Goal: Task Accomplishment & Management: Manage account settings

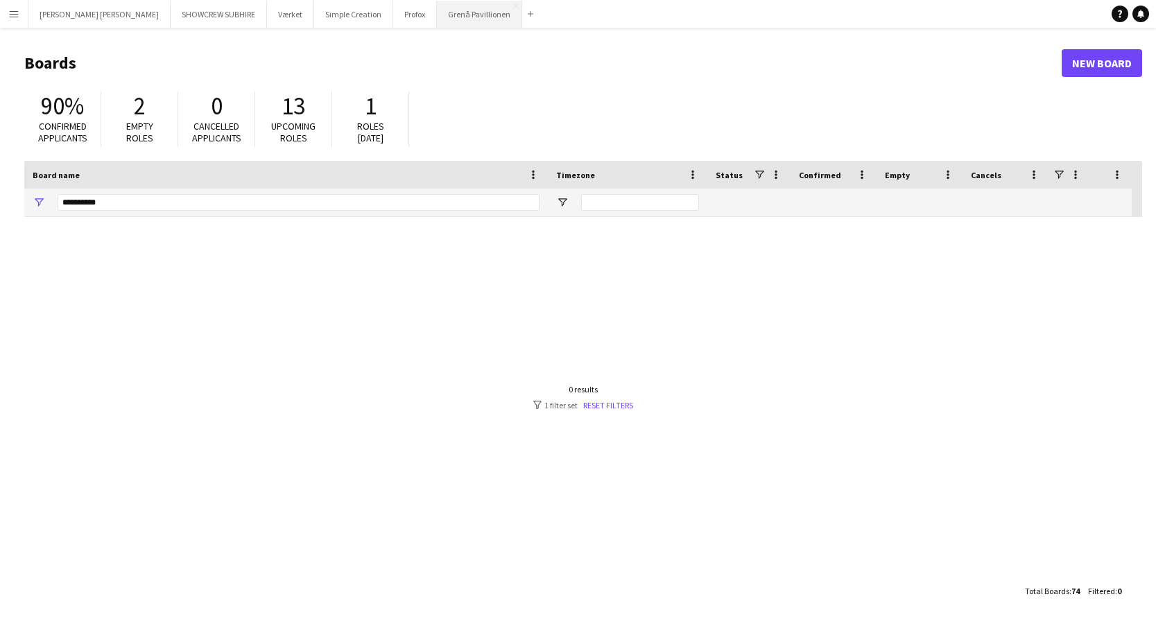
click at [437, 17] on button "Grenå Pavillionen Close" at bounding box center [479, 14] width 85 height 27
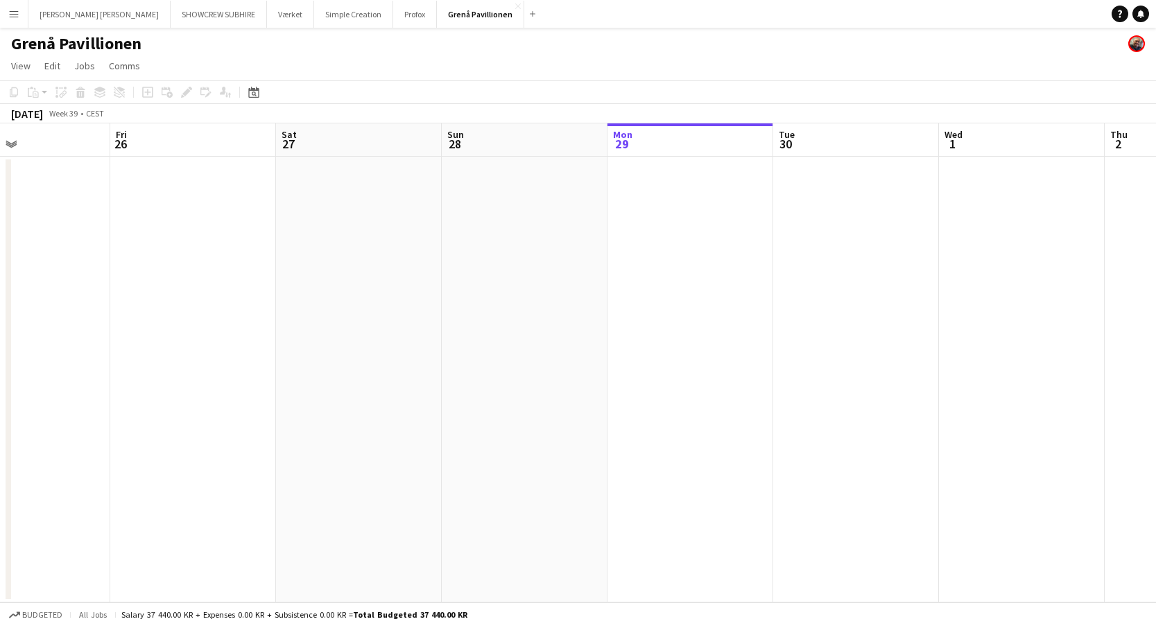
drag, startPoint x: 514, startPoint y: 161, endPoint x: 585, endPoint y: 161, distance: 71.4
click at [645, 162] on app-calendar-viewport "Tue 23 Wed 24 Thu 25 Fri 26 Sat 27 Sun 28 Mon 29 Tue 30 Wed 1 Thu 2 Fri 3 Sat 4" at bounding box center [578, 362] width 1156 height 479
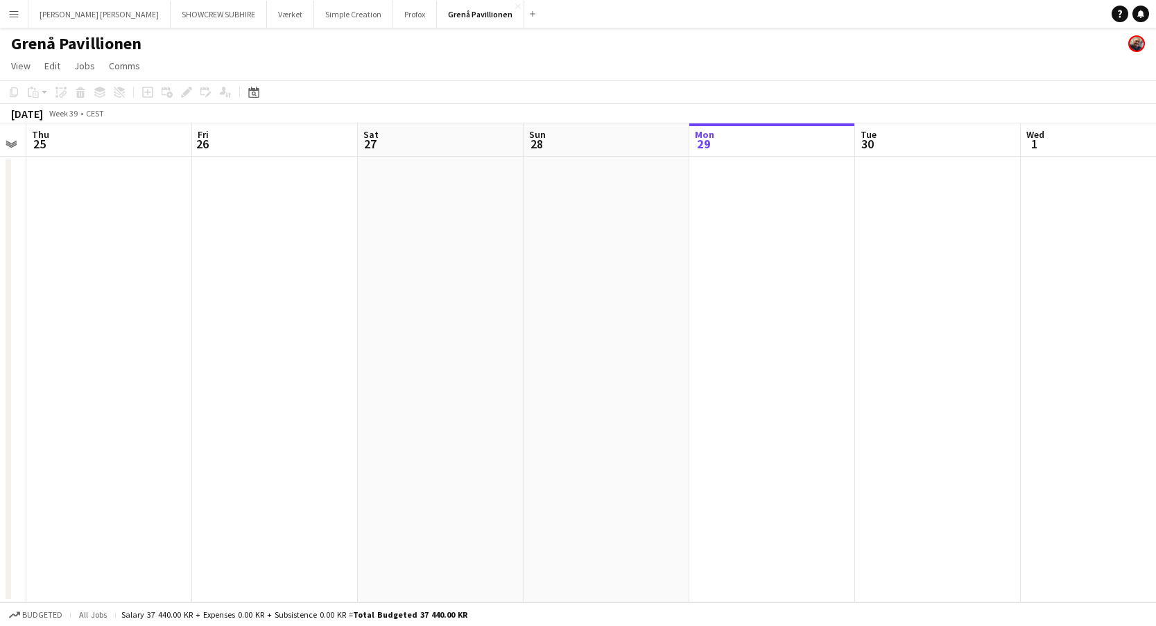
drag, startPoint x: 681, startPoint y: 172, endPoint x: 789, endPoint y: 150, distance: 109.6
click at [815, 155] on app-calendar-viewport "Tue 23 Wed 24 Thu 25 Fri 26 Sat 27 Sun 28 Mon 29 Tue 30 Wed 1 Thu 2 Fri 3 Sat 4" at bounding box center [578, 362] width 1156 height 479
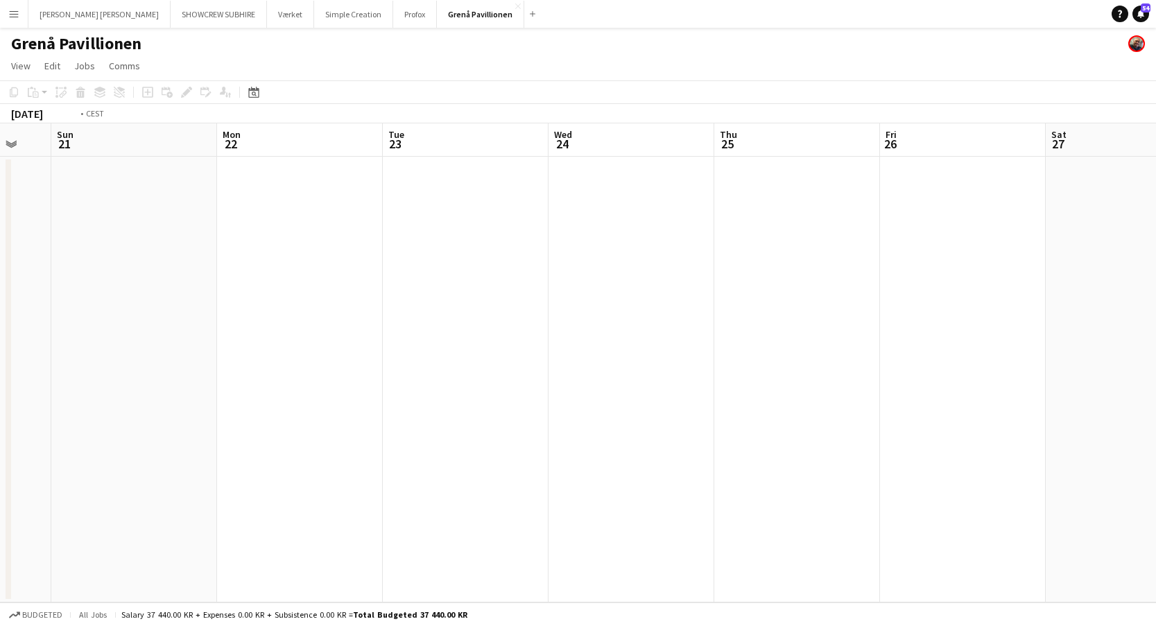
drag, startPoint x: 454, startPoint y: 150, endPoint x: 374, endPoint y: 136, distance: 81.1
click at [770, 152] on app-calendar-viewport "Sat 20 Sun 21 Mon 22 Tue 23 Wed 24 Thu 25 Fri 26 Sat 27 Sun 28 Mon 29 Tue 30 We…" at bounding box center [578, 362] width 1156 height 479
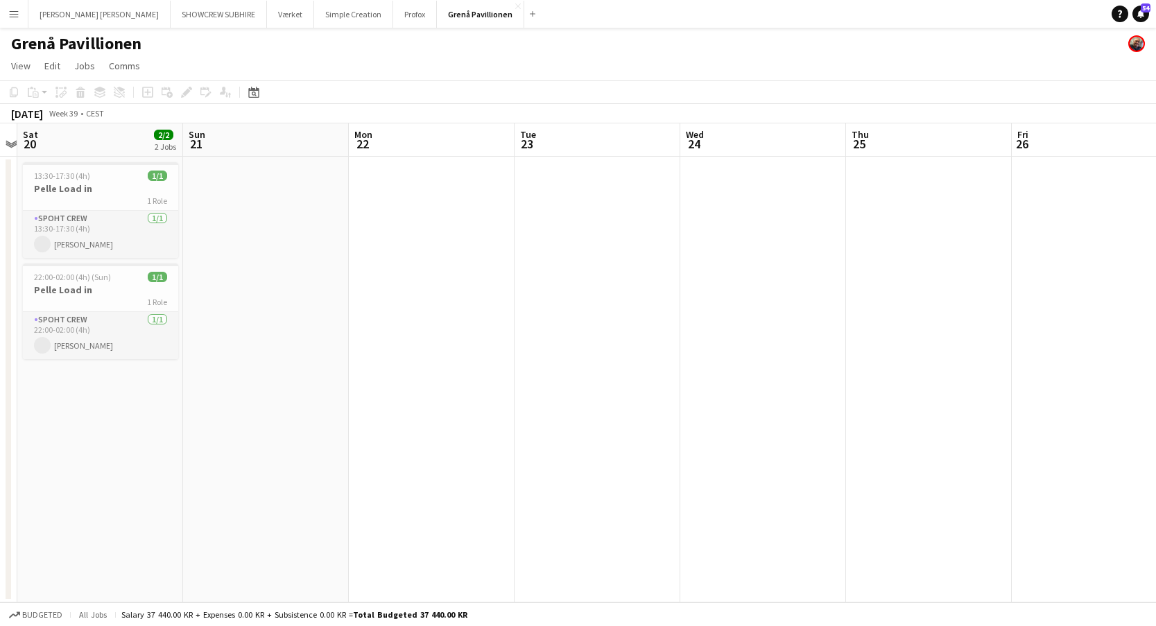
drag, startPoint x: 377, startPoint y: 139, endPoint x: 527, endPoint y: 150, distance: 150.3
click at [680, 154] on app-calendar-viewport "Thu 18 Fri 19 Sat 20 2/2 2 Jobs Sun 21 Mon 22 Tue 23 Wed 24 Thu 25 Fri 26 Sat 2…" at bounding box center [578, 362] width 1156 height 479
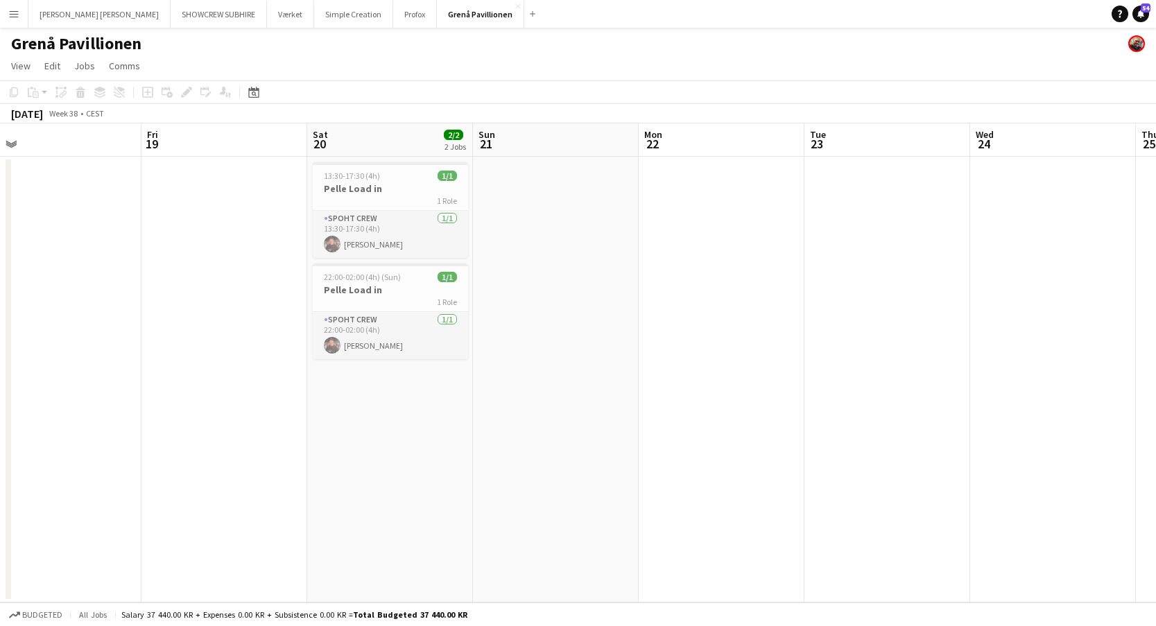
drag, startPoint x: 345, startPoint y: 147, endPoint x: 575, endPoint y: 146, distance: 229.6
click at [622, 150] on app-calendar-viewport "Tue 16 Wed 17 Thu 18 Fri 19 Sat 20 2/2 2 Jobs Sun 21 Mon 22 Tue 23 Wed 24 Thu 2…" at bounding box center [578, 362] width 1156 height 479
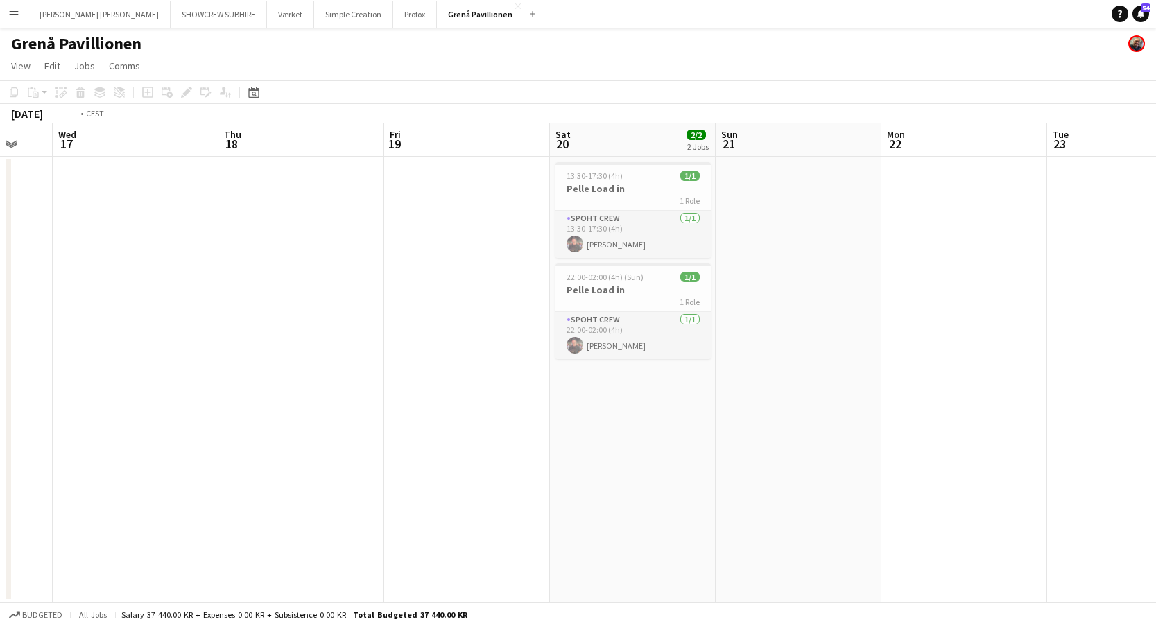
drag, startPoint x: 384, startPoint y: 147, endPoint x: 527, endPoint y: 145, distance: 143.6
click at [768, 153] on app-calendar-viewport "Mon 15 Tue 16 Wed 17 Thu 18 Fri 19 Sat 20 2/2 2 Jobs Sun 21 Mon 22 Tue 23 Wed 2…" at bounding box center [578, 362] width 1156 height 479
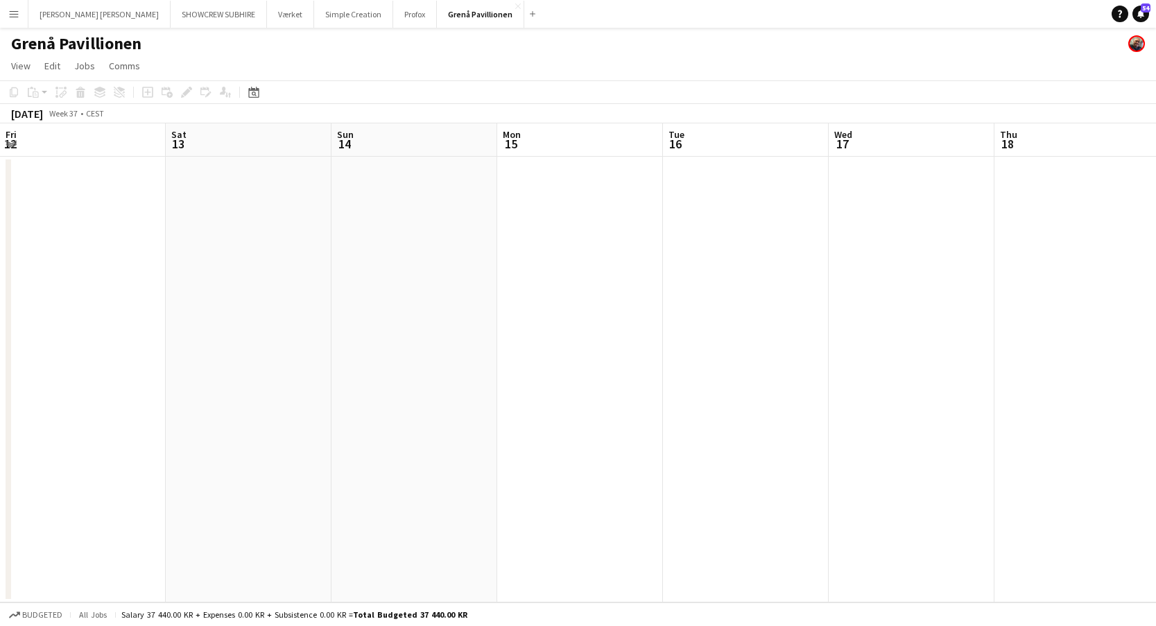
drag, startPoint x: 470, startPoint y: 150, endPoint x: 859, endPoint y: 162, distance: 388.6
click at [859, 163] on app-calendar-viewport "Wed 10 Thu 11 Fri 12 Sat 13 Sun 14 Mon 15 Tue 16 Wed 17 Thu 18 Fri 19 Sat 20 2/…" at bounding box center [578, 362] width 1156 height 479
drag, startPoint x: 868, startPoint y: 165, endPoint x: 832, endPoint y: 156, distance: 36.5
click at [935, 164] on app-calendar-viewport "Tue 9 Wed 10 Thu 11 Fri 12 Sat 13 Sun 14 Mon 15 Tue 16 Wed 17 Thu 18 Fri 19 Sat…" at bounding box center [578, 362] width 1156 height 479
drag, startPoint x: 560, startPoint y: 155, endPoint x: 535, endPoint y: 145, distance: 26.1
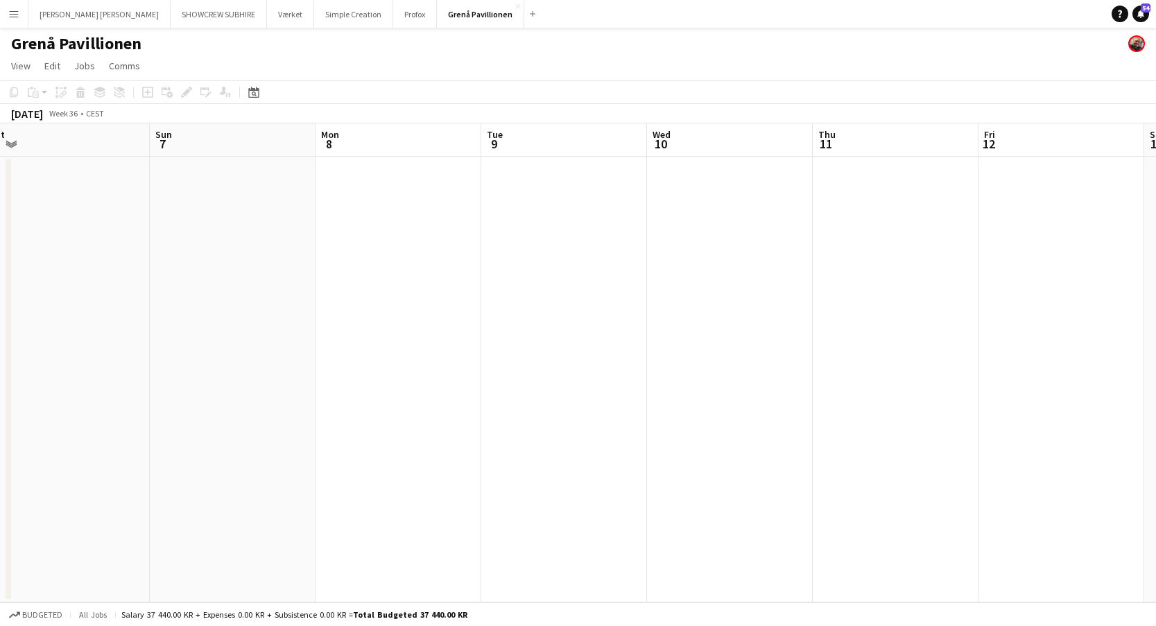
click at [1060, 162] on app-calendar-viewport "Thu 4 Fri 5 Sat 6 Sun 7 Mon 8 Tue 9 Wed 10 Thu 11 Fri 12 Sat 13 Sun 14 Mon 15" at bounding box center [578, 362] width 1156 height 479
drag, startPoint x: 743, startPoint y: 157, endPoint x: 983, endPoint y: 162, distance: 239.3
click at [998, 163] on app-calendar-viewport "Wed 3 Thu 4 Fri 5 Sat 6 Sun 7 Mon 8 Tue 9 Wed 10 Thu 11 Fri 12 Sat 13 Sun 14" at bounding box center [578, 362] width 1156 height 479
drag, startPoint x: 676, startPoint y: 164, endPoint x: 922, endPoint y: 157, distance: 246.3
click at [1043, 162] on app-calendar-viewport "Sat 30 Sun 31 Mon 1 Tue 2 Wed 3 Thu 4 Fri 5 Sat 6 Sun 7 Mon 8 Tue 9 Wed 10" at bounding box center [578, 362] width 1156 height 479
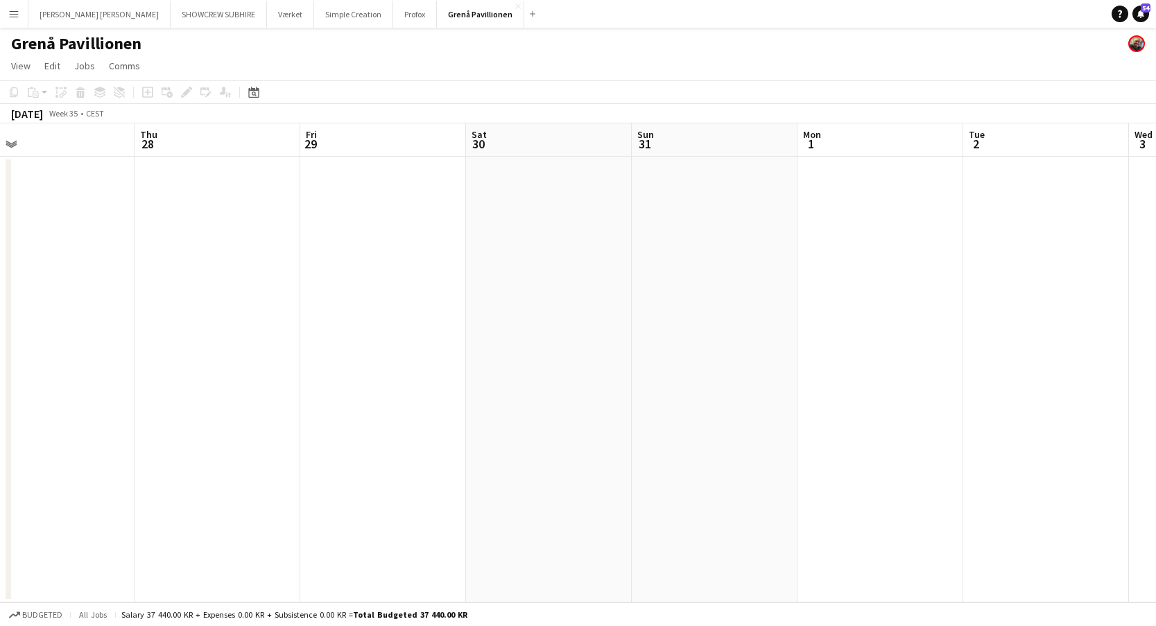
drag, startPoint x: 458, startPoint y: 137, endPoint x: 780, endPoint y: 159, distance: 321.8
click at [999, 160] on app-calendar-viewport "Mon 25 Tue 26 Wed 27 Thu 28 Fri 29 Sat 30 Sun 31 Mon 1 Tue 2 Wed 3 Thu 4 Fri 5" at bounding box center [578, 362] width 1156 height 479
drag, startPoint x: 508, startPoint y: 155, endPoint x: 1006, endPoint y: 164, distance: 498.0
click at [1092, 158] on app-calendar-viewport "Sun 24 Mon 25 Tue 26 Wed 27 Thu 28 Fri 29 Sat 30 Sun 31 Mon 1 Tue 2 Wed 3 Thu 4" at bounding box center [578, 362] width 1156 height 479
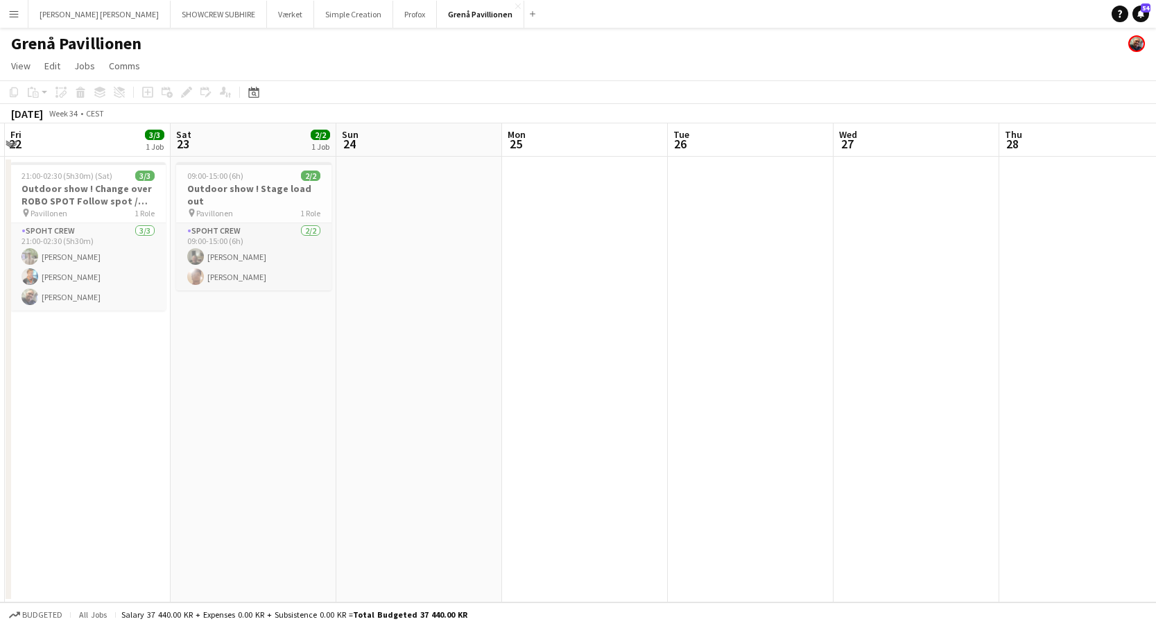
scroll to position [0, 422]
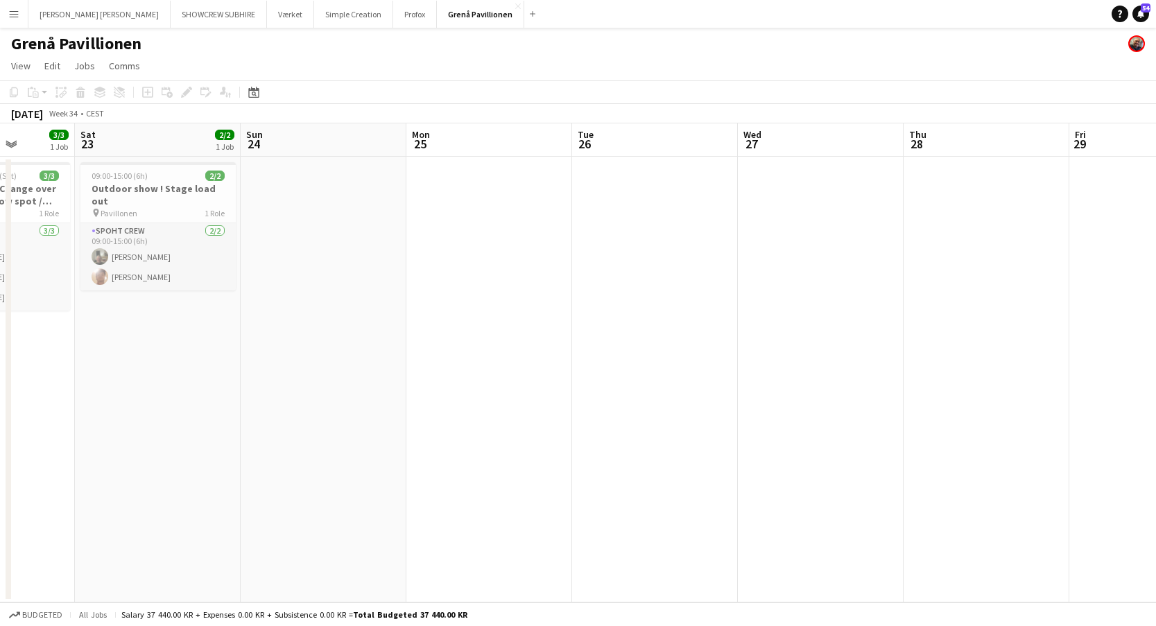
drag, startPoint x: 266, startPoint y: 139, endPoint x: 506, endPoint y: 160, distance: 240.9
click at [506, 160] on app-calendar-viewport "Wed 20 Thu 21 Fri 22 3/3 1 Job Sat 23 2/2 1 Job Sun 24 Mon 25 Tue 26 Wed 27 Thu…" at bounding box center [578, 362] width 1156 height 479
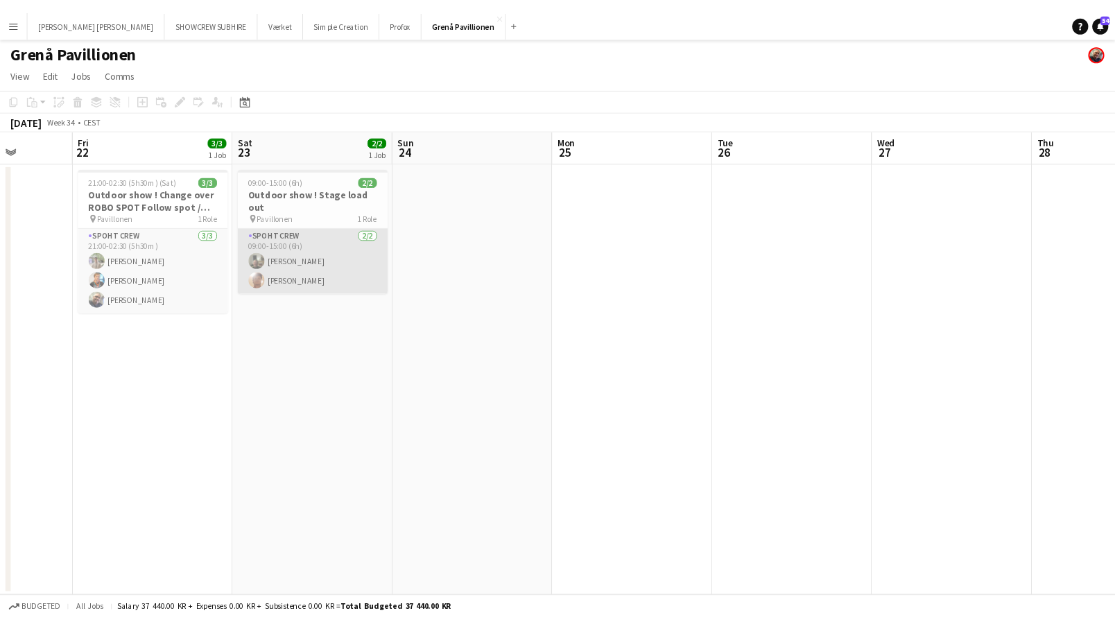
scroll to position [0, 422]
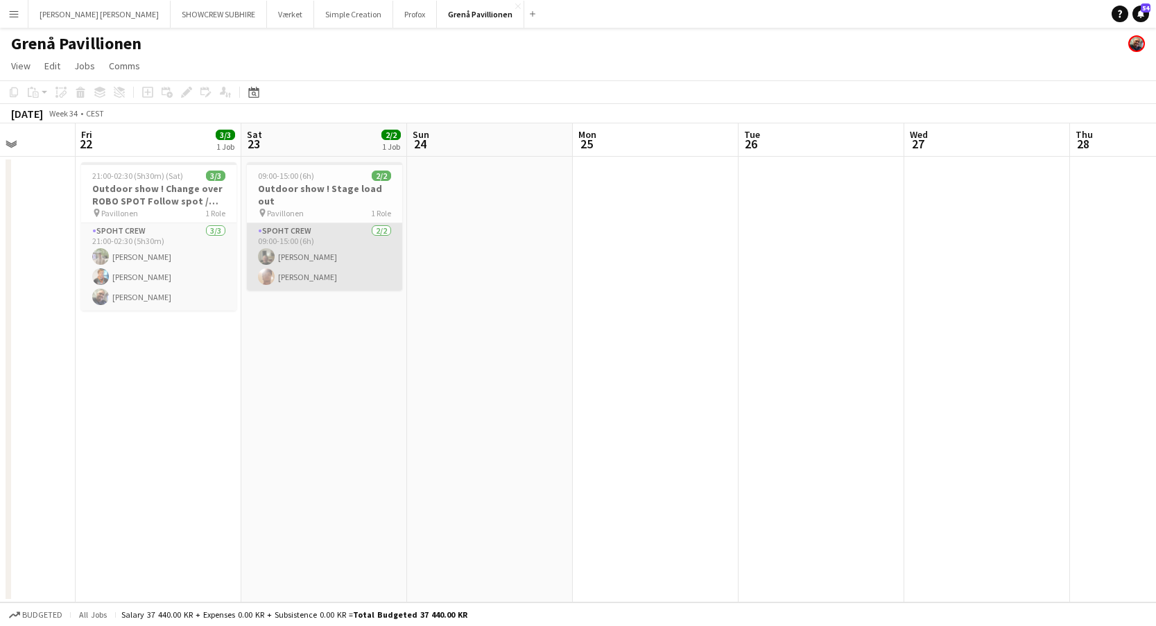
click at [291, 225] on app-card-role "Spoht Crew 2/2 09:00-15:00 (6h) Arne Munk Daniel Bundgaard" at bounding box center [324, 256] width 155 height 67
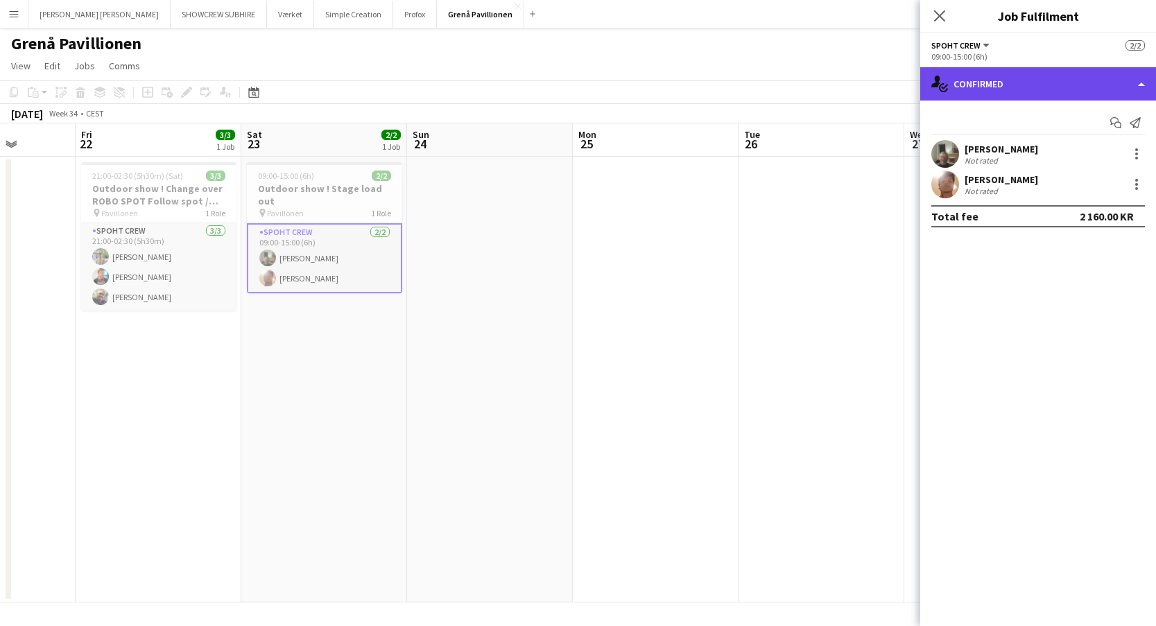
click at [1144, 84] on div "single-neutral-actions-check-2 Confirmed" at bounding box center [1038, 83] width 236 height 33
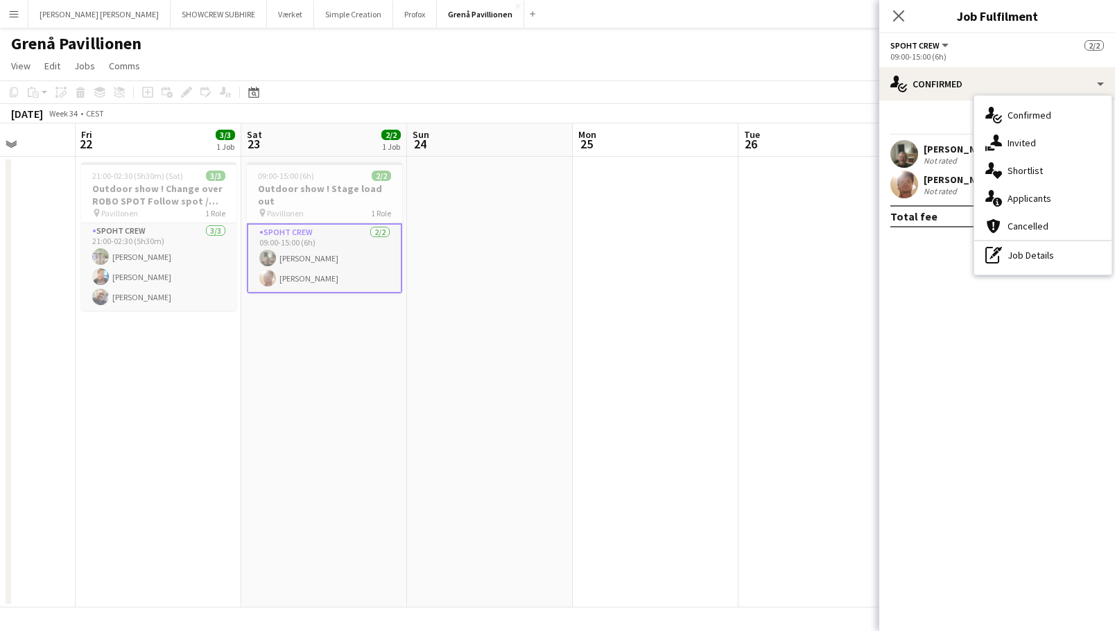
scroll to position [0, 421]
click at [329, 252] on app-card-role "Spoht Crew 2/2 09:00-15:00 (6h) Arne Munk Daniel Bundgaard" at bounding box center [325, 258] width 155 height 70
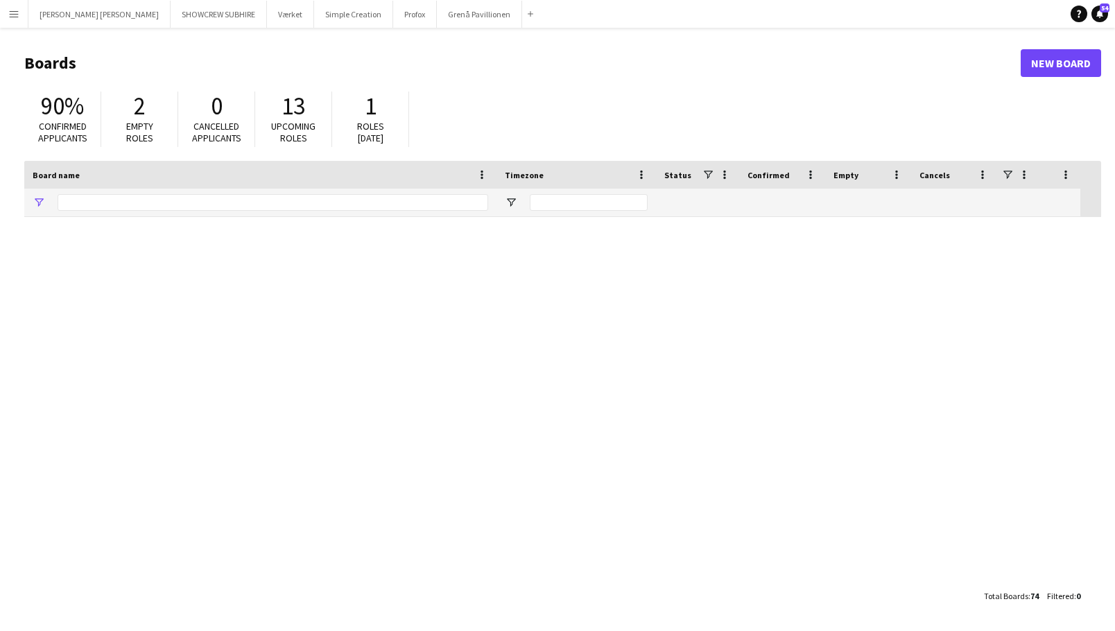
type input "**********"
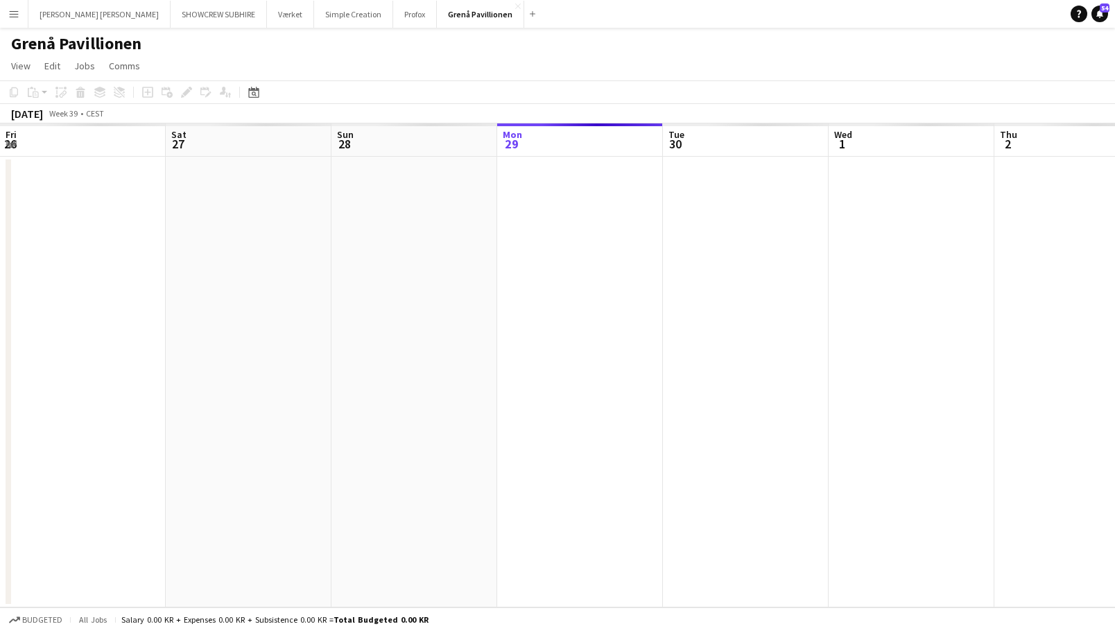
scroll to position [0, 332]
click at [10, 12] on app-icon "Menu" at bounding box center [13, 13] width 11 height 11
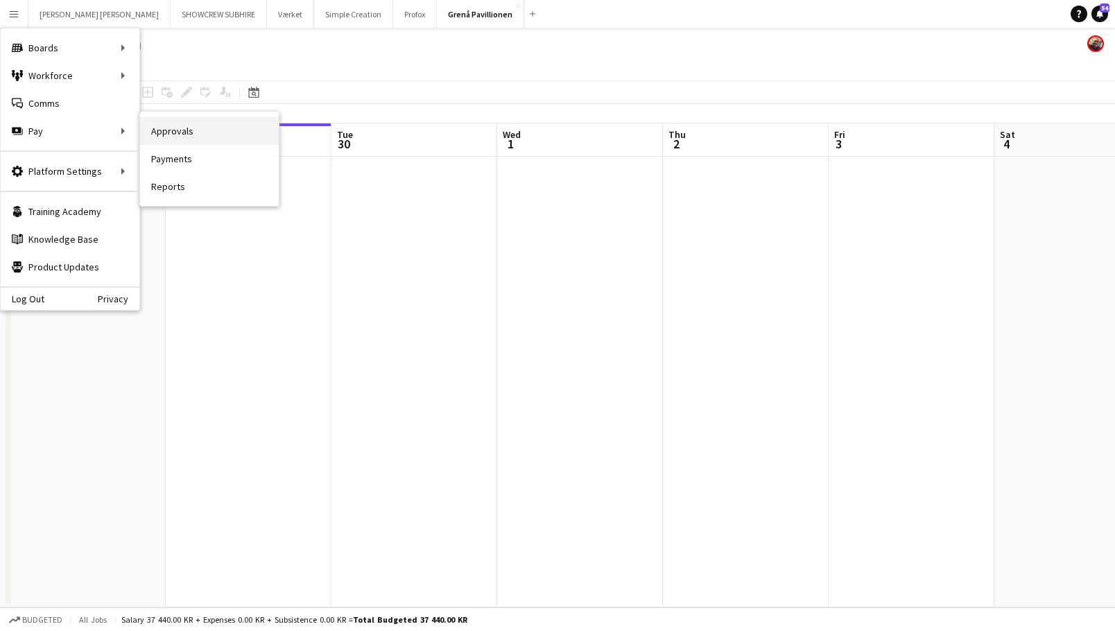
click at [182, 133] on link "Approvals" at bounding box center [209, 131] width 139 height 28
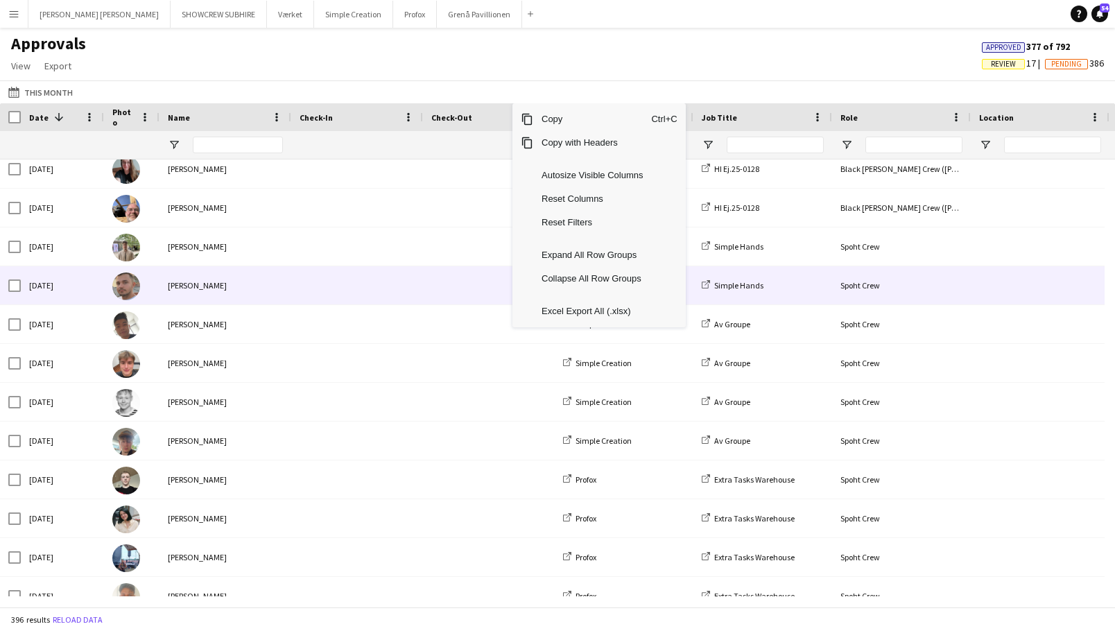
click at [469, 282] on span at bounding box center [488, 285] width 115 height 38
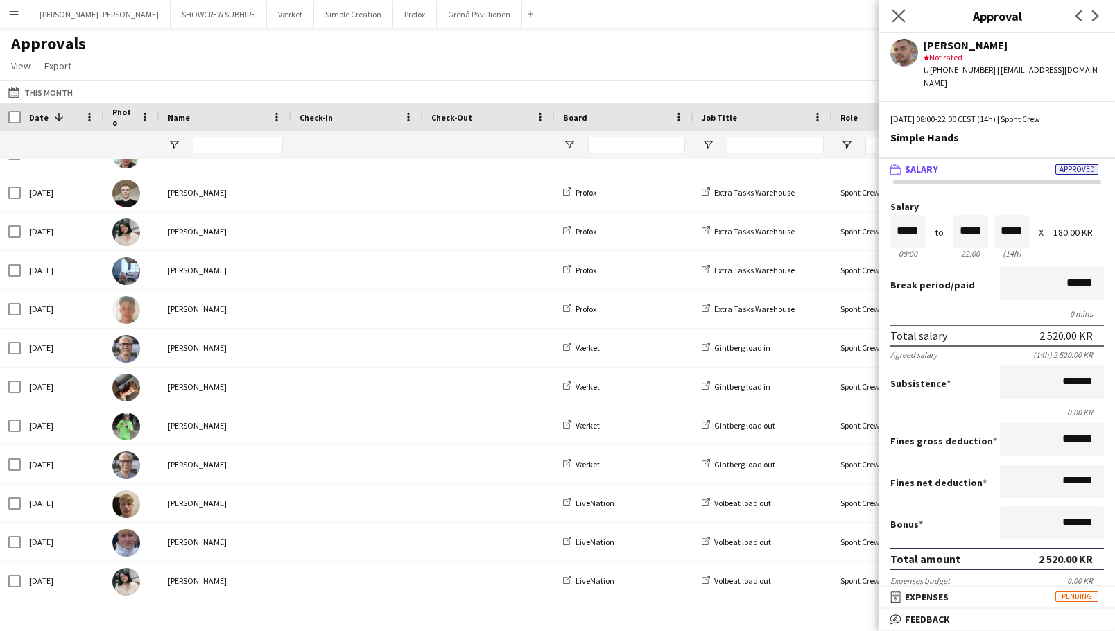
click at [897, 7] on app-icon "Close pop-in" at bounding box center [899, 16] width 20 height 20
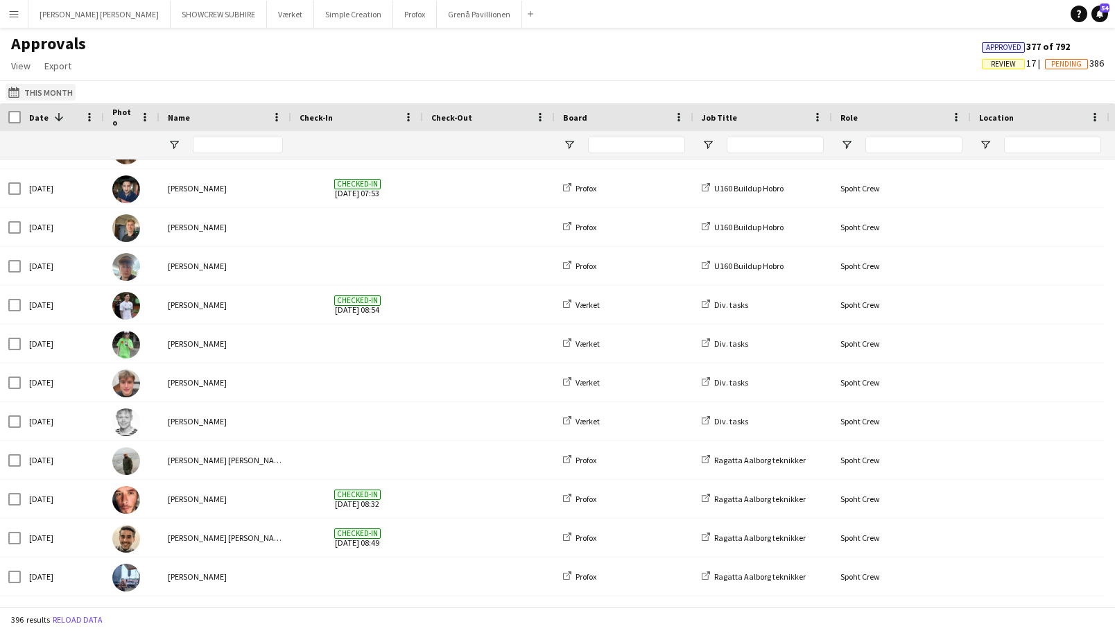
click at [19, 91] on app-icon "This Month" at bounding box center [16, 92] width 16 height 11
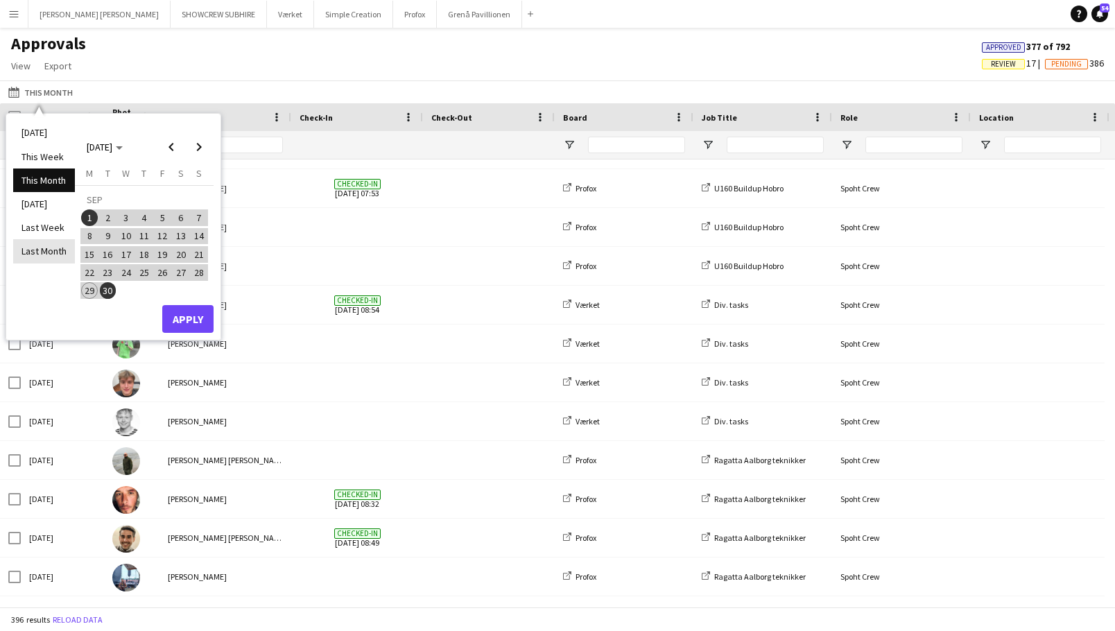
click at [48, 248] on li "Last Month" at bounding box center [44, 251] width 62 height 24
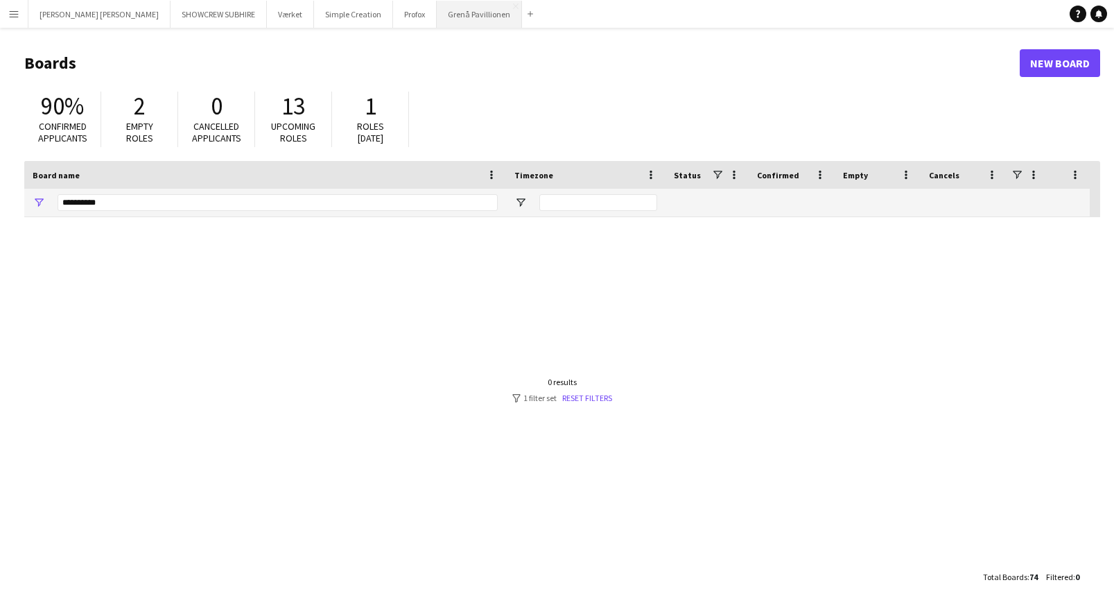
click at [437, 15] on button "Grenå Pavillionen Close" at bounding box center [479, 14] width 85 height 27
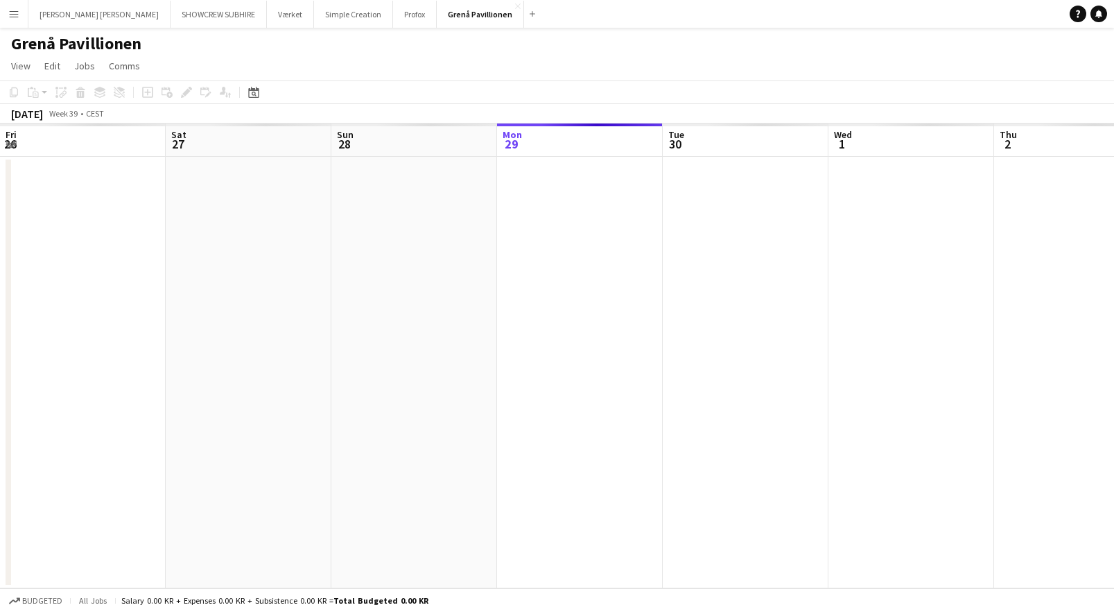
scroll to position [0, 332]
drag, startPoint x: 182, startPoint y: 142, endPoint x: 246, endPoint y: 150, distance: 64.3
click at [666, 110] on app-calendar "Copy Paste Paste Command V Paste with crew Command Shift V Paste linked Job Del…" at bounding box center [557, 334] width 1114 height 508
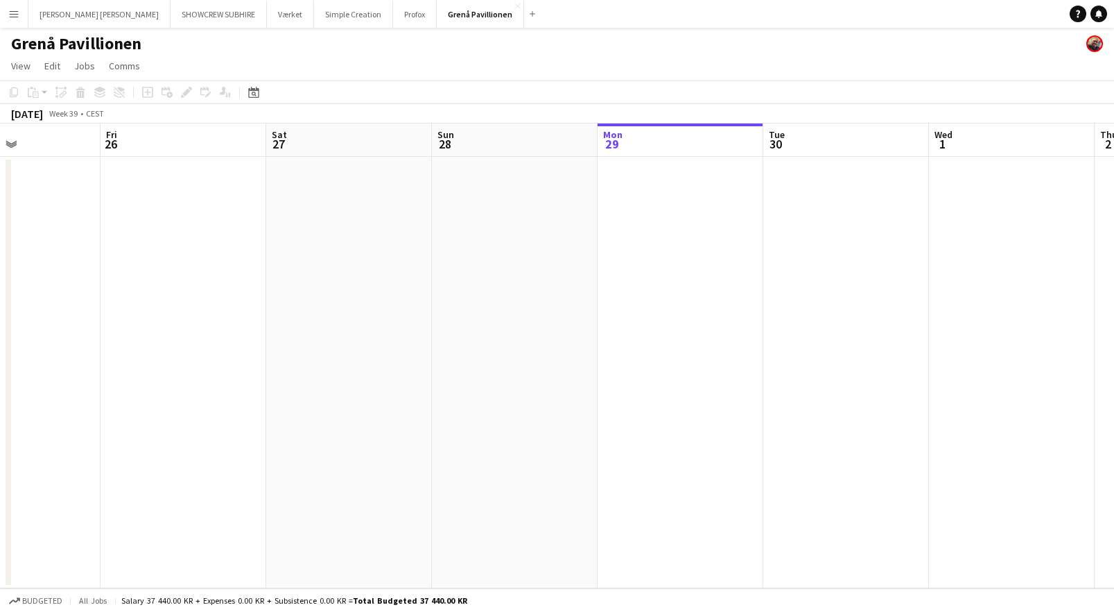
drag, startPoint x: 422, startPoint y: 163, endPoint x: 605, endPoint y: 144, distance: 184.0
click at [611, 144] on app-calendar-viewport "Wed 24 Thu 25 Fri 26 Sat 27 Sun 28 Mon 29 Tue 30 Wed 1 Thu 2 Fri 3 Sat 4 Sun 5" at bounding box center [557, 355] width 1114 height 465
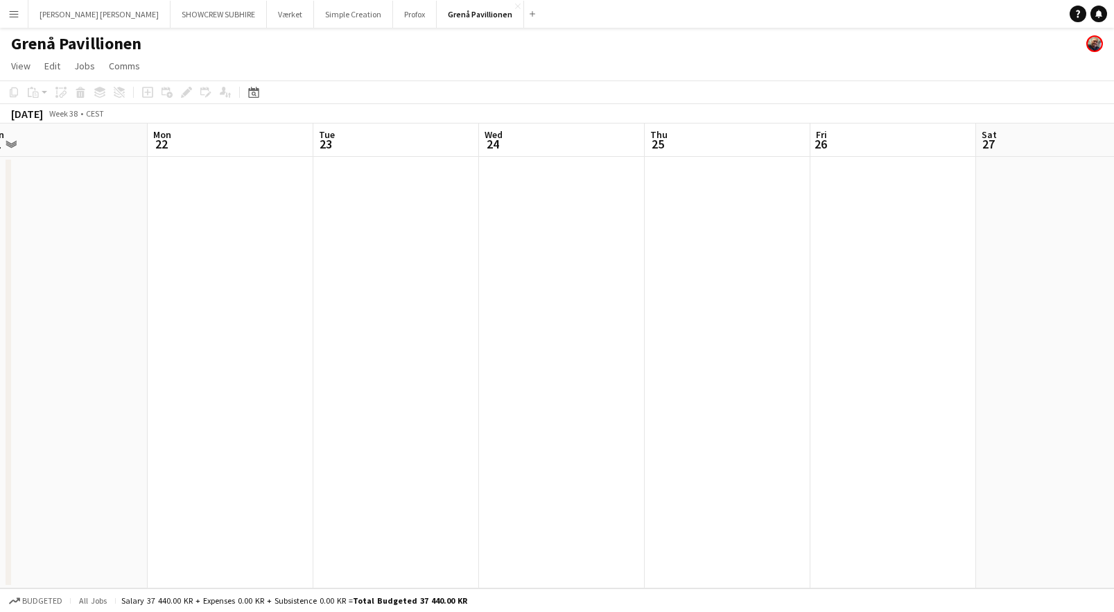
drag, startPoint x: 266, startPoint y: 151, endPoint x: 221, endPoint y: 175, distance: 50.3
click at [688, 132] on app-calendar-viewport "Fri 19 Sat 20 Sun 21 Mon 22 Tue 23 Wed 24 Thu 25 Fri 26 Sat 27 Sun 28 Mon 29 Tu…" at bounding box center [557, 355] width 1114 height 465
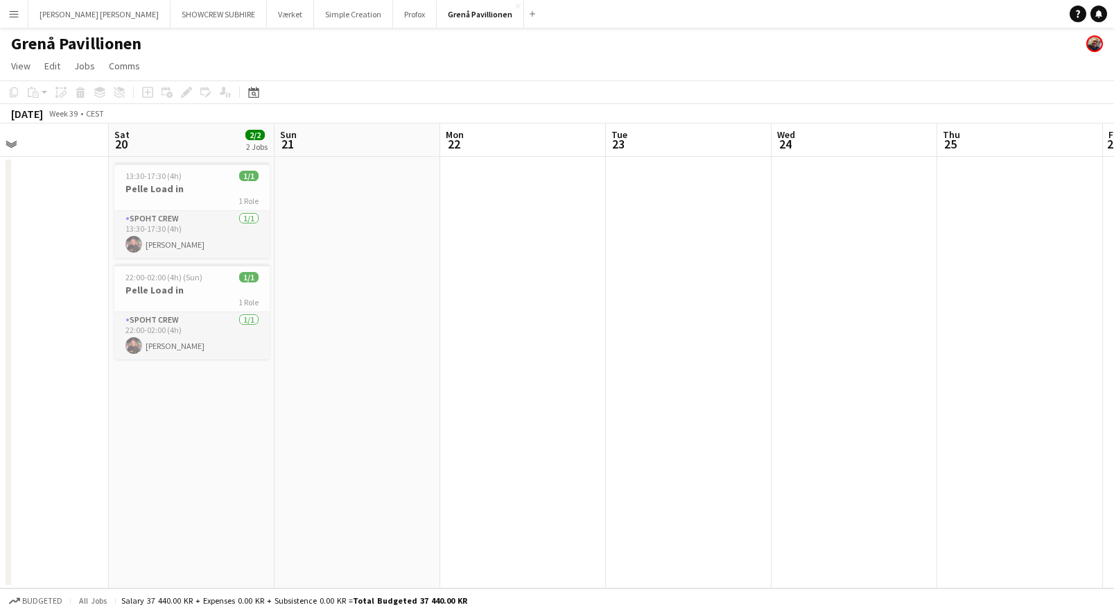
drag, startPoint x: 221, startPoint y: 175, endPoint x: 617, endPoint y: 150, distance: 396.1
click at [663, 150] on app-calendar-viewport "Wed 17 Thu 18 Fri 19 Sat 20 2/2 2 Jobs Sun 21 Mon 22 Tue 23 Wed 24 Thu 25 Fri 2…" at bounding box center [557, 355] width 1114 height 465
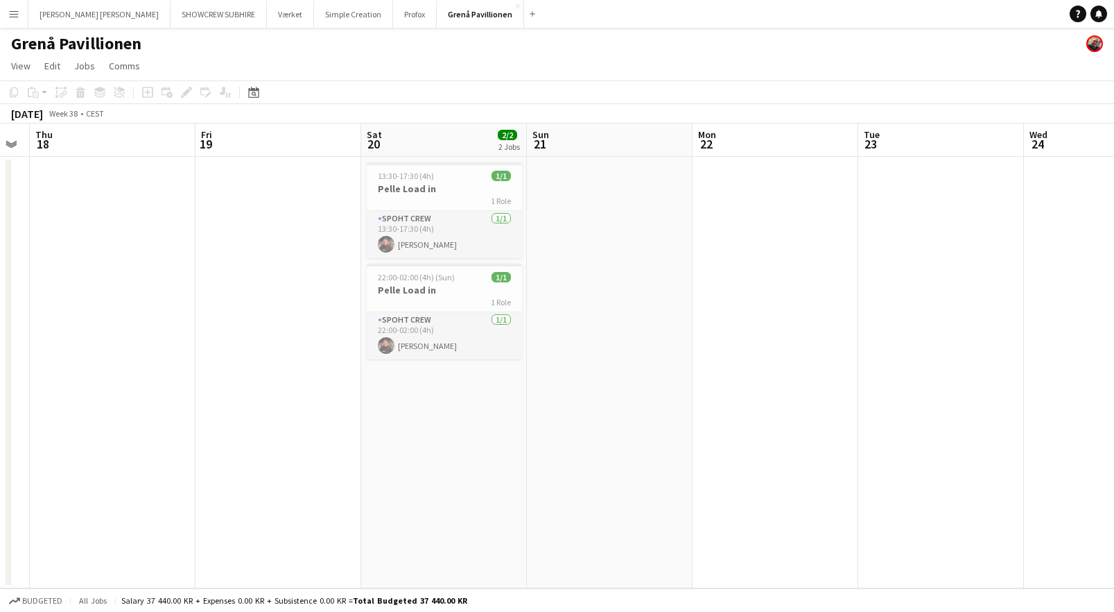
drag, startPoint x: 412, startPoint y: 161, endPoint x: 399, endPoint y: 130, distance: 33.0
click at [687, 132] on app-calendar-viewport "Tue 16 Wed 17 Thu 18 Fri 19 Sat 20 2/2 2 Jobs Sun 21 Mon 22 Tue 23 Wed 24 Thu 2…" at bounding box center [557, 355] width 1114 height 465
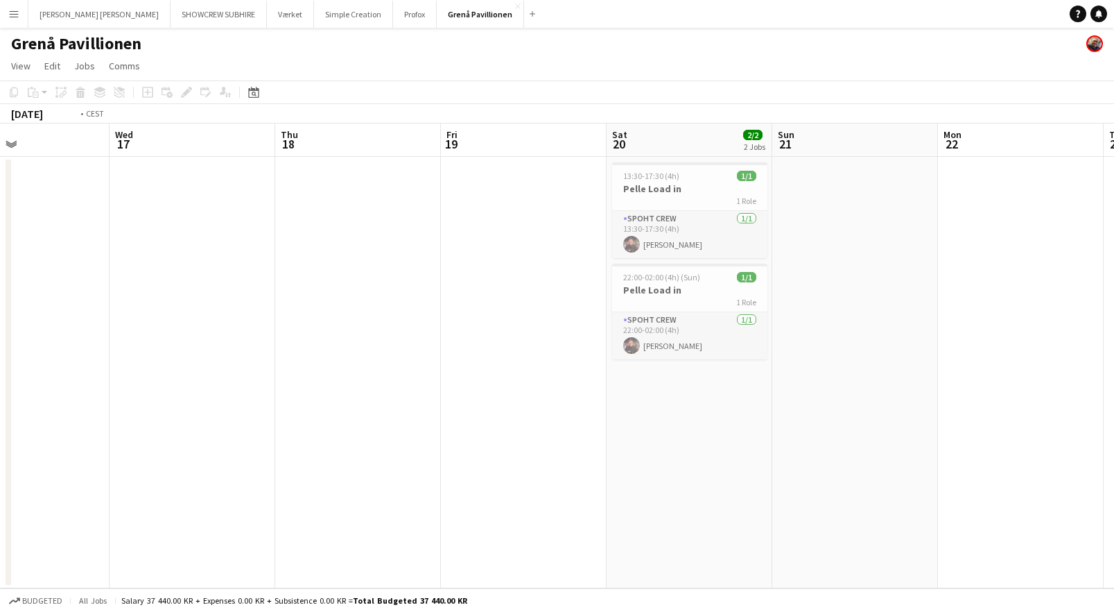
drag, startPoint x: 137, startPoint y: 140, endPoint x: 282, endPoint y: 141, distance: 145.6
click at [597, 127] on app-calendar-viewport "Sun 14 Mon 15 Tue 16 Wed 17 Thu 18 Fri 19 Sat 20 2/2 2 Jobs Sun 21 Mon 22 Tue 2…" at bounding box center [557, 355] width 1114 height 465
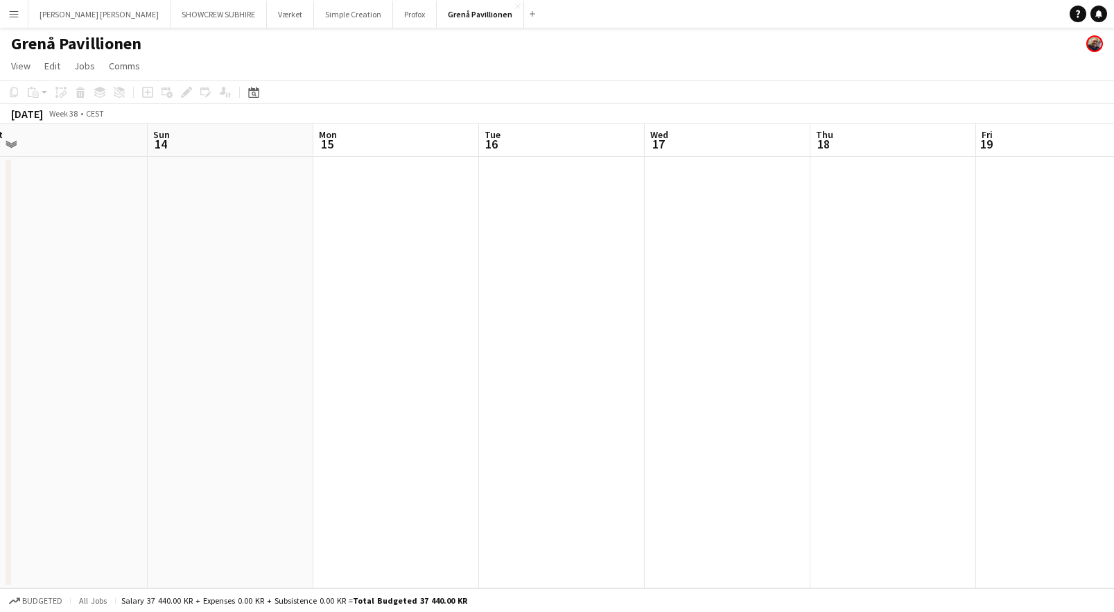
drag, startPoint x: 180, startPoint y: 151, endPoint x: 424, endPoint y: 150, distance: 243.4
click at [774, 130] on app-calendar-viewport "Thu 11 Fri 12 Sat 13 Sun 14 Mon 15 Tue 16 Wed 17 Thu 18 Fri 19 Sat 20 2/2 2 Job…" at bounding box center [557, 355] width 1114 height 465
drag, startPoint x: 424, startPoint y: 150, endPoint x: 569, endPoint y: 128, distance: 147.3
click at [875, 126] on app-calendar-viewport "Sun 7 Mon 8 Tue 9 Wed 10 Thu 11 Fri 12 Sat 13 Sun 14 Mon 15 Tue 16 Wed 17 Thu 18" at bounding box center [557, 355] width 1114 height 465
drag, startPoint x: 318, startPoint y: 147, endPoint x: 846, endPoint y: 113, distance: 529.6
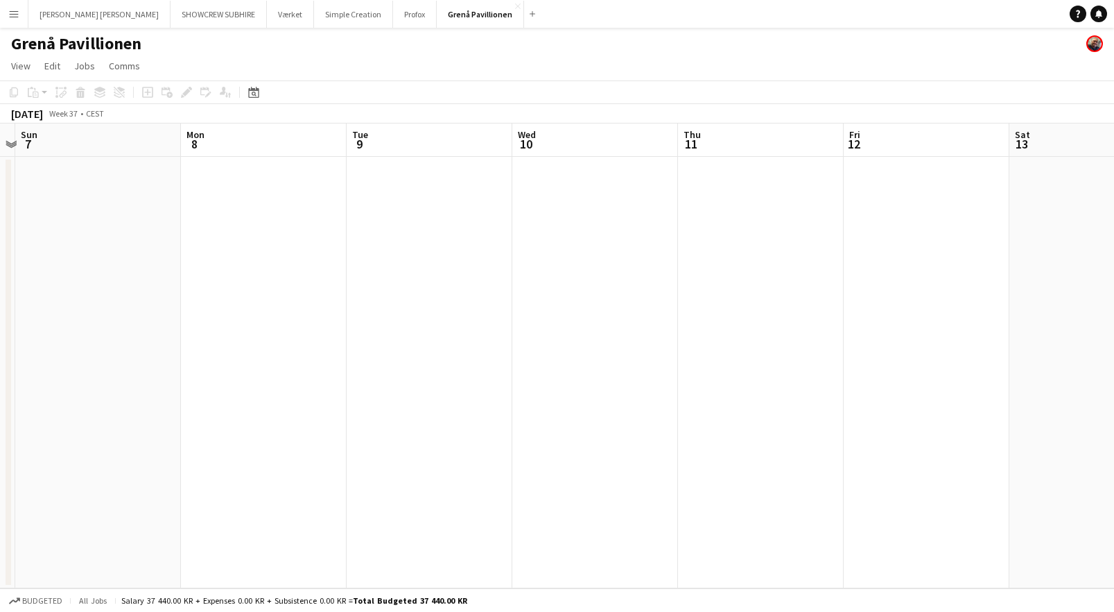
click at [846, 113] on app-calendar "Copy Paste Paste Command V Paste with crew Command Shift V Paste linked Job [GE…" at bounding box center [557, 334] width 1114 height 508
drag, startPoint x: 429, startPoint y: 150, endPoint x: 809, endPoint y: 132, distance: 381.2
click at [859, 130] on app-calendar-viewport "Thu 4 Fri 5 Sat 6 Sun 7 Mon 8 Tue 9 Wed 10 Thu 11 Fri 12 Sat 13 Sun 14 Mon 15" at bounding box center [557, 355] width 1114 height 465
drag, startPoint x: 546, startPoint y: 160, endPoint x: 560, endPoint y: 141, distance: 23.7
click at [790, 135] on app-calendar-viewport "Tue 2 Wed 3 Thu 4 Fri 5 Sat 6 Sun 7 Mon 8 Tue 9 Wed 10 Thu 11 Fri 12 Sat 13" at bounding box center [557, 355] width 1114 height 465
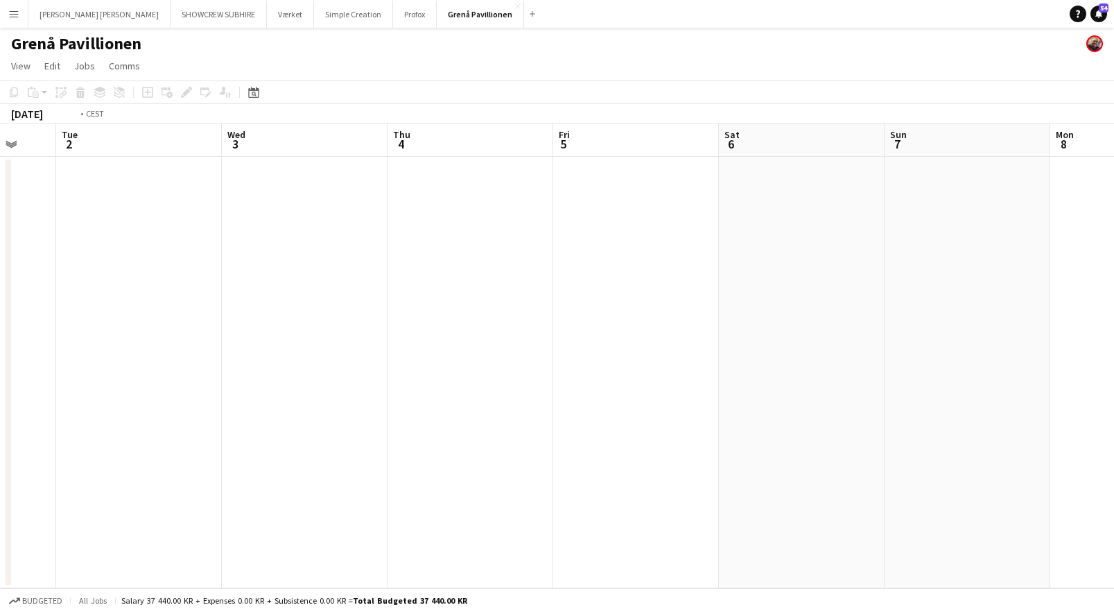
drag, startPoint x: 807, startPoint y: 123, endPoint x: 644, endPoint y: 132, distance: 163.2
click at [830, 120] on app-calendar "Copy Paste Paste Command V Paste with crew Command Shift V Paste linked Job [GE…" at bounding box center [557, 334] width 1114 height 508
drag, startPoint x: 461, startPoint y: 153, endPoint x: 728, endPoint y: 130, distance: 268.7
click at [741, 131] on app-calendar-viewport "Wed 27 Thu 28 Fri 29 Sat 30 Sun 31 Mon 1 Tue 2 Wed 3 Thu 4 Fri 5 Sat 6 Sun 7" at bounding box center [557, 355] width 1114 height 465
drag, startPoint x: 619, startPoint y: 130, endPoint x: 389, endPoint y: 133, distance: 229.6
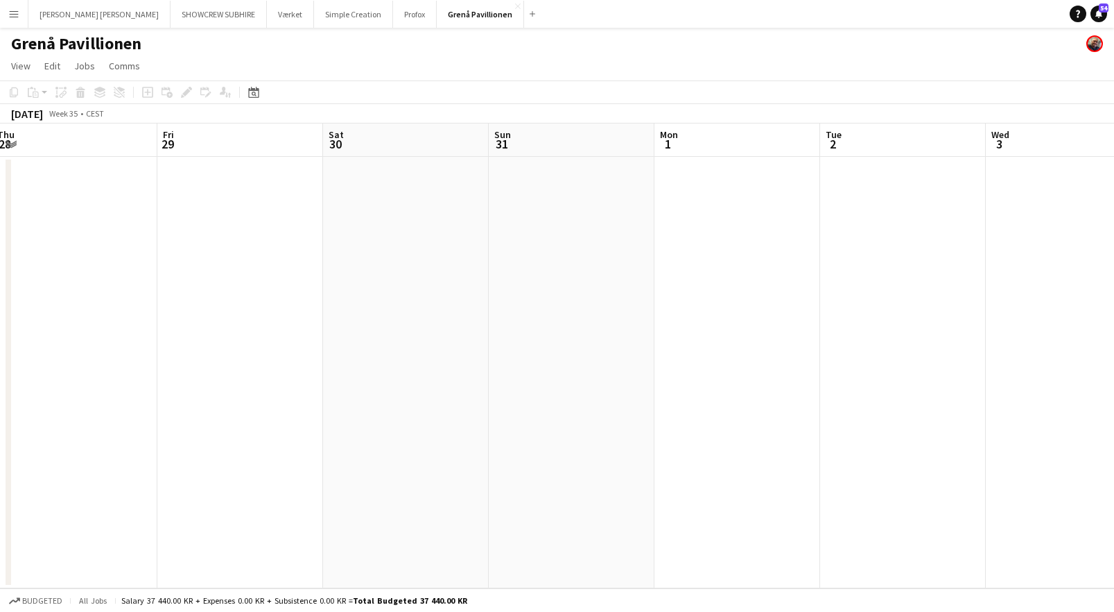
click at [732, 121] on app-calendar "Copy Paste Paste Command V Paste with crew Command Shift V Paste linked Job [GE…" at bounding box center [557, 334] width 1114 height 508
drag, startPoint x: 389, startPoint y: 133, endPoint x: 562, endPoint y: 130, distance: 172.7
click at [582, 130] on app-calendar-viewport "Sun 24 Mon 25 Tue 26 Wed 27 Thu 28 Fri 29 Sat 30 Sun 31 Mon 1 Tue 2 Wed 3 Thu 4" at bounding box center [557, 355] width 1114 height 465
drag, startPoint x: 271, startPoint y: 153, endPoint x: 302, endPoint y: 156, distance: 31.3
click at [675, 130] on app-calendar-viewport "Sat 23 2/2 1 Job Sun 24 Mon 25 Tue 26 Wed 27 Thu 28 Fri 29 Sat 30 Sun 31 Mon 1 …" at bounding box center [557, 355] width 1114 height 465
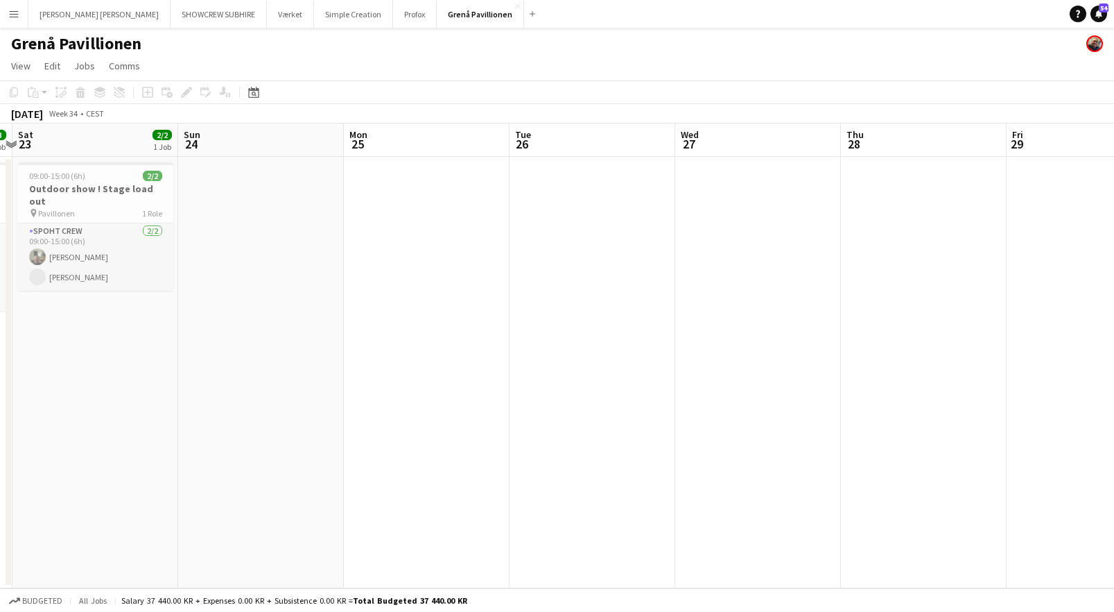
drag, startPoint x: 302, startPoint y: 156, endPoint x: 676, endPoint y: 126, distance: 375.1
click at [649, 127] on app-calendar-viewport "Thu 21 Fri 22 3/3 1 Job Sat 23 2/2 1 Job Sun 24 Mon 25 Tue 26 Wed 27 Thu 28 Fri…" at bounding box center [557, 355] width 1114 height 465
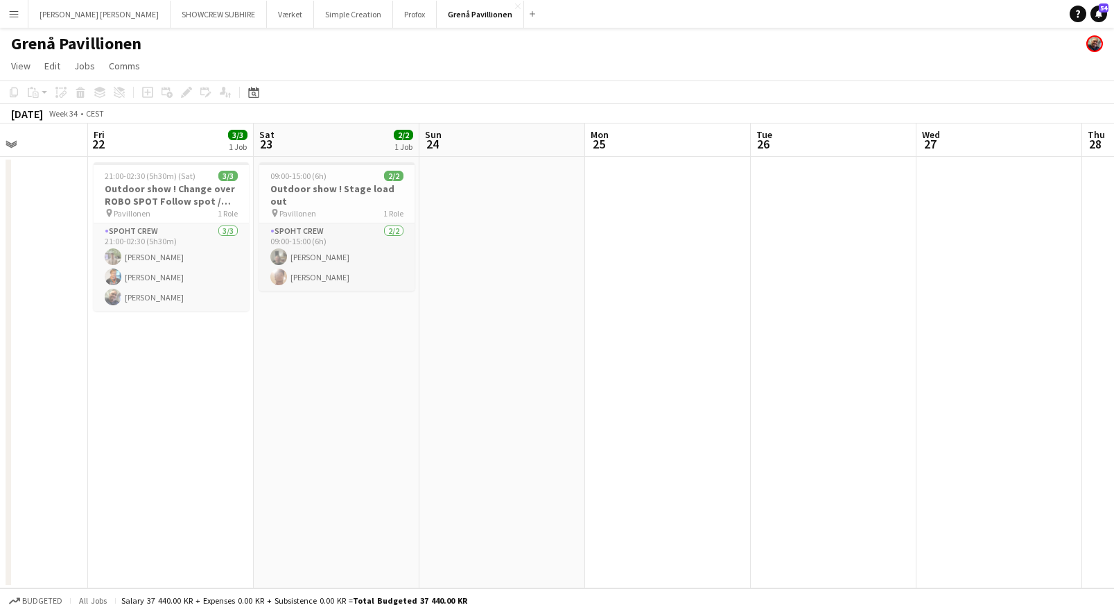
drag, startPoint x: 328, startPoint y: 141, endPoint x: 497, endPoint y: 128, distance: 169.0
click at [450, 128] on app-calendar-viewport "Tue 19 Wed 20 Thu 21 Fri 22 3/3 1 Job Sat 23 2/2 1 Job Sun 24 Mon 25 Tue 26 Wed…" at bounding box center [557, 355] width 1114 height 465
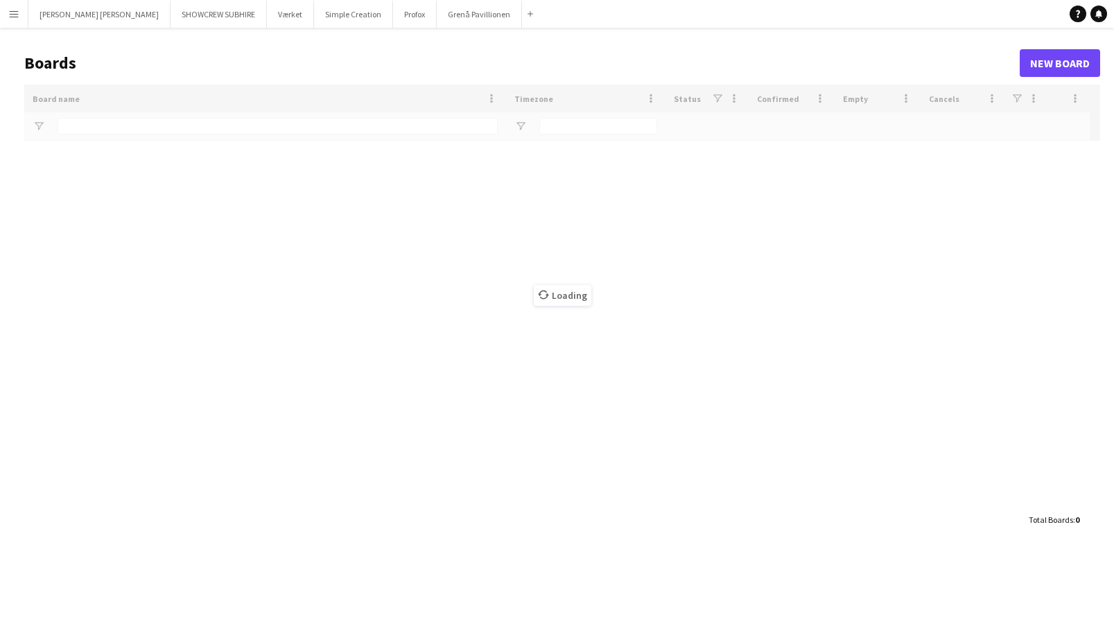
type input "**********"
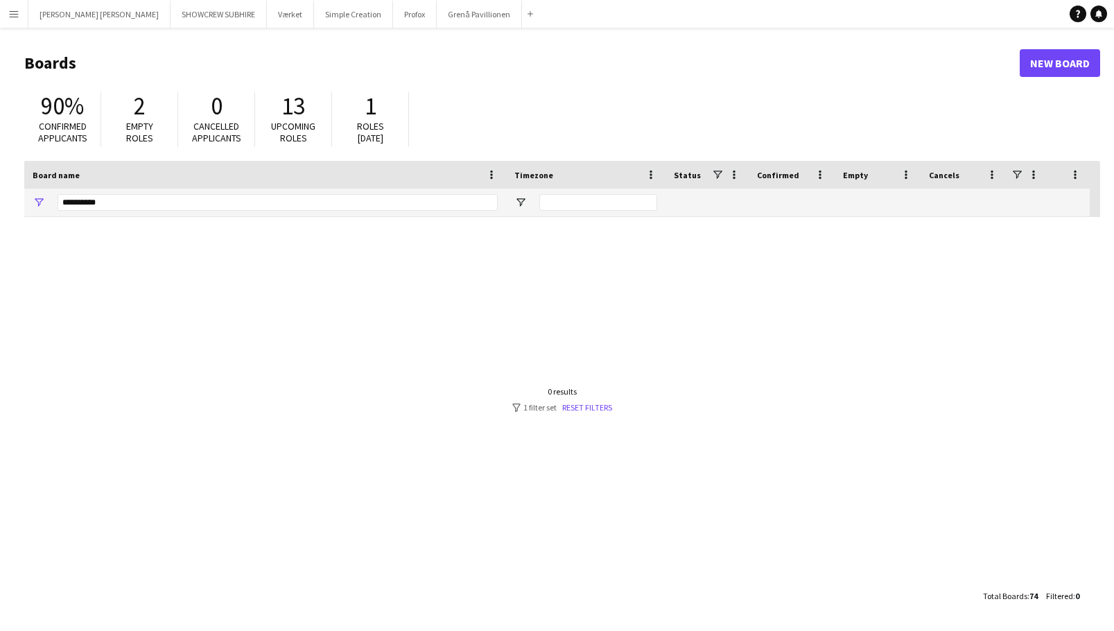
click at [14, 16] on app-icon "Menu" at bounding box center [13, 13] width 11 height 11
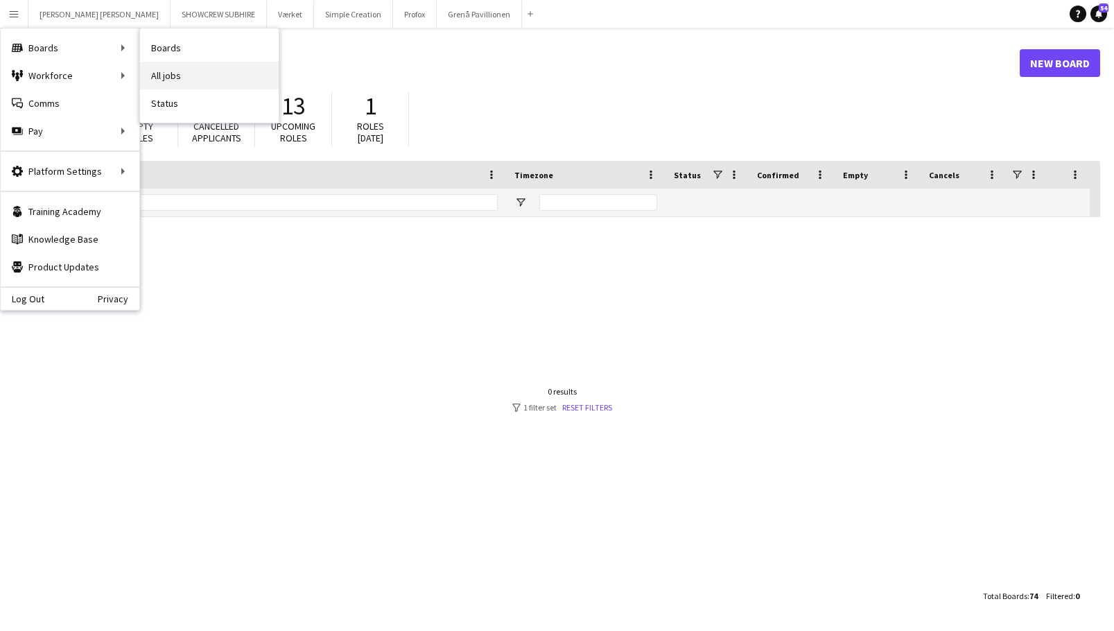
click at [177, 71] on link "All jobs" at bounding box center [209, 76] width 139 height 28
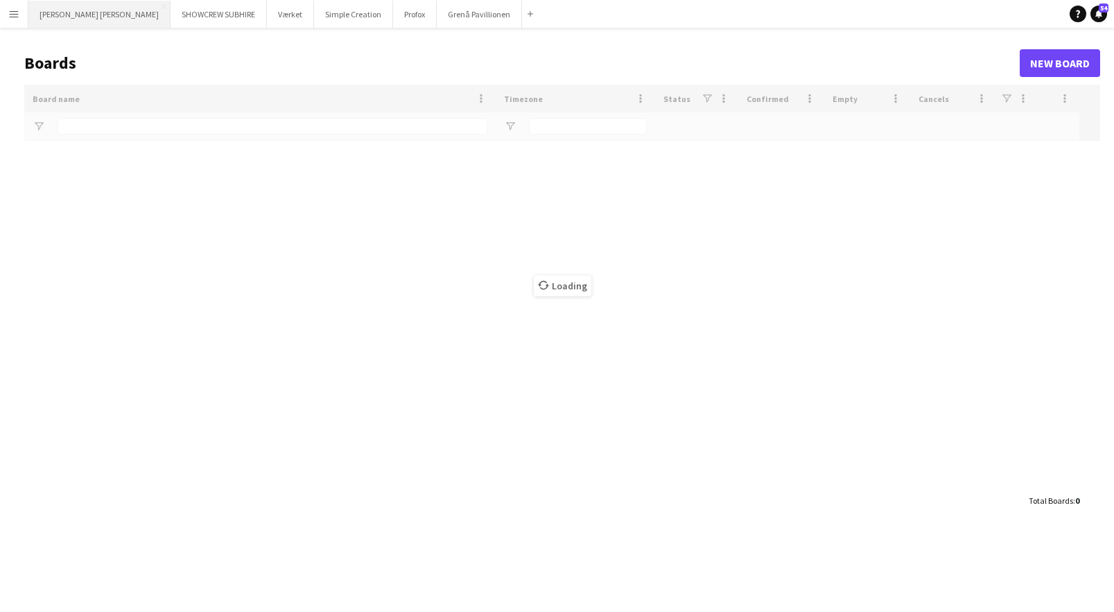
type input "**********"
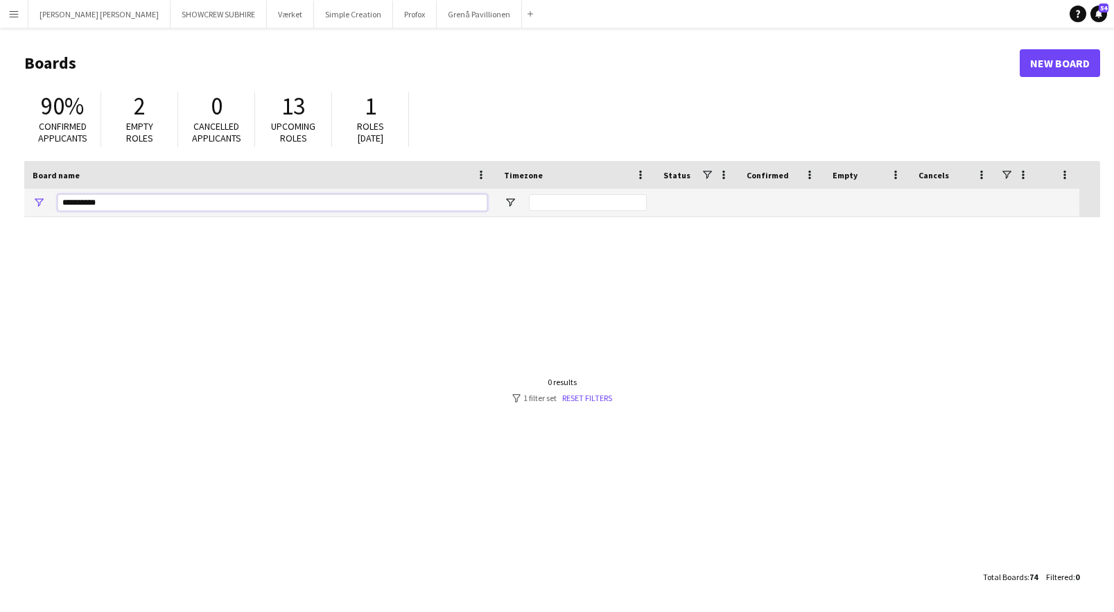
drag, startPoint x: 174, startPoint y: 204, endPoint x: -21, endPoint y: 197, distance: 195.7
click at [0, 197] on html "Menu Boards Boards Boards All jobs Status Workforce Workforce My Workforce Recr…" at bounding box center [557, 306] width 1114 height 612
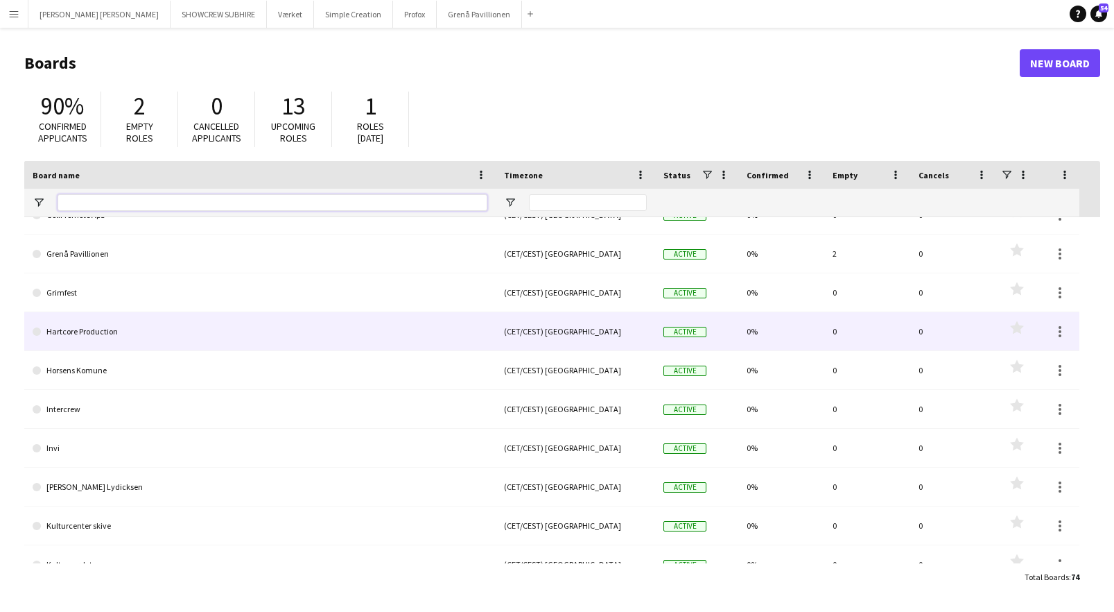
scroll to position [496, 0]
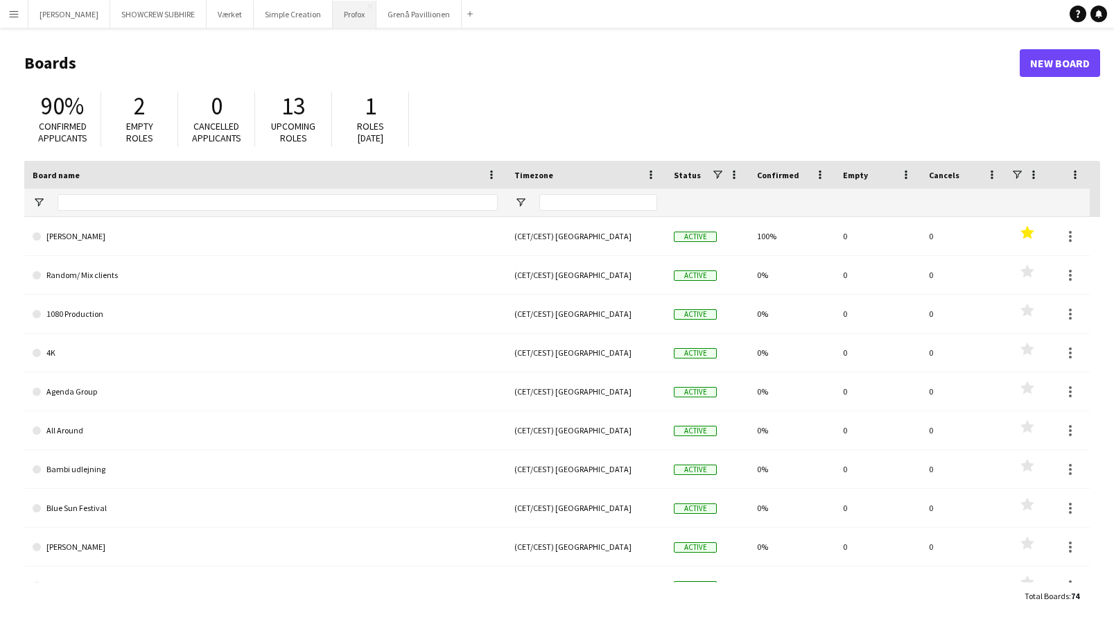
click at [360, 17] on button "Profox Close" at bounding box center [355, 14] width 44 height 27
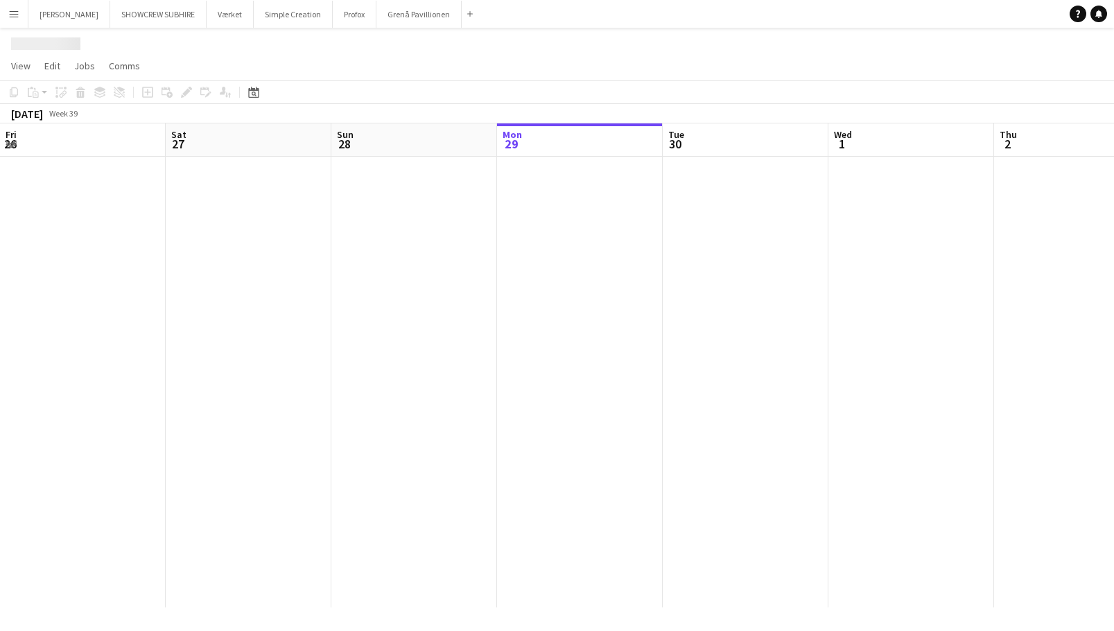
scroll to position [0, 332]
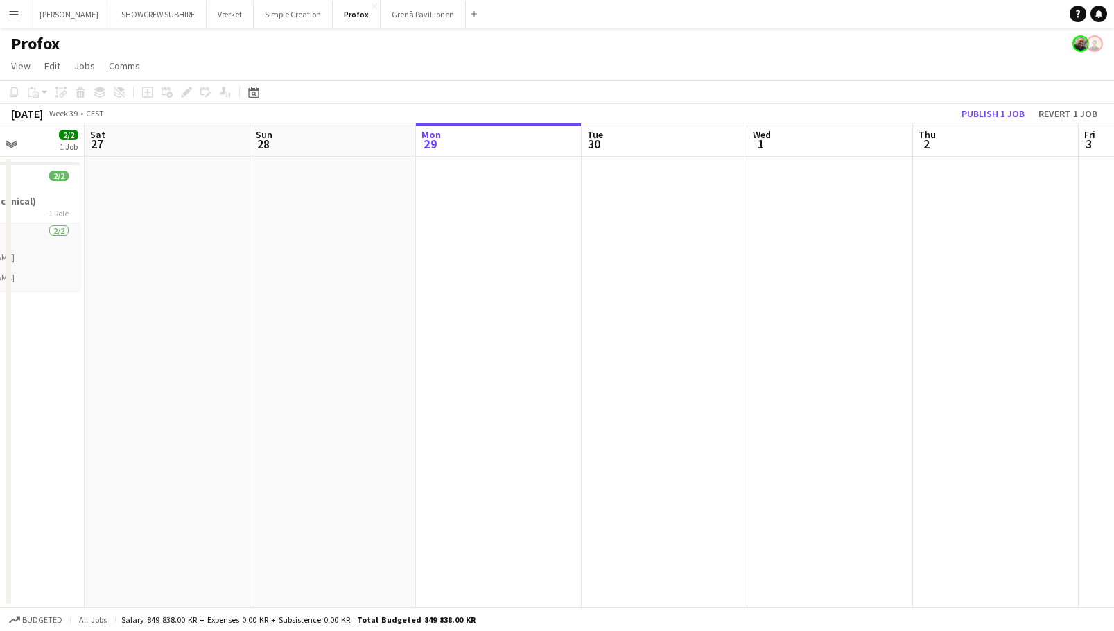
drag, startPoint x: 289, startPoint y: 144, endPoint x: 433, endPoint y: 158, distance: 145.0
click at [674, 162] on app-calendar-viewport "Wed 24 Thu 25 2/2 1 Job Fri 26 2/2 1 Job Sat 27 Sun 28 Mon 29 Tue 30 Wed 1 Thu …" at bounding box center [557, 365] width 1114 height 484
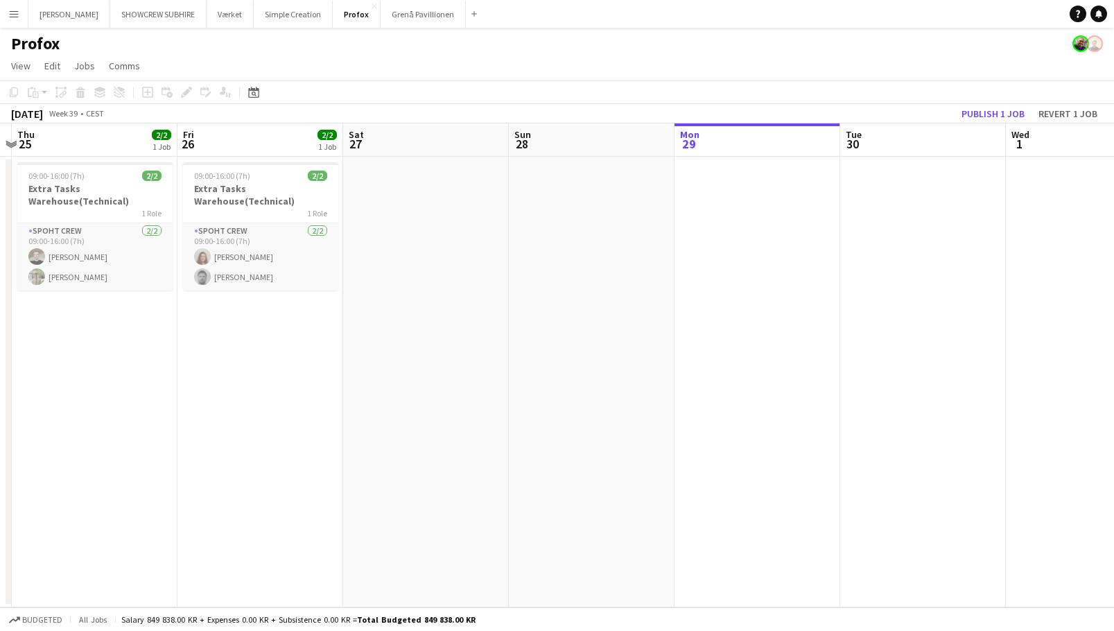
drag, startPoint x: 308, startPoint y: 160, endPoint x: 499, endPoint y: 170, distance: 191.7
click at [568, 173] on app-calendar-viewport "Tue 23 Wed 24 Thu 25 2/2 1 Job Fri 26 2/2 1 Job Sat 27 Sun 28 Mon 29 Tue 30 Wed…" at bounding box center [557, 365] width 1114 height 484
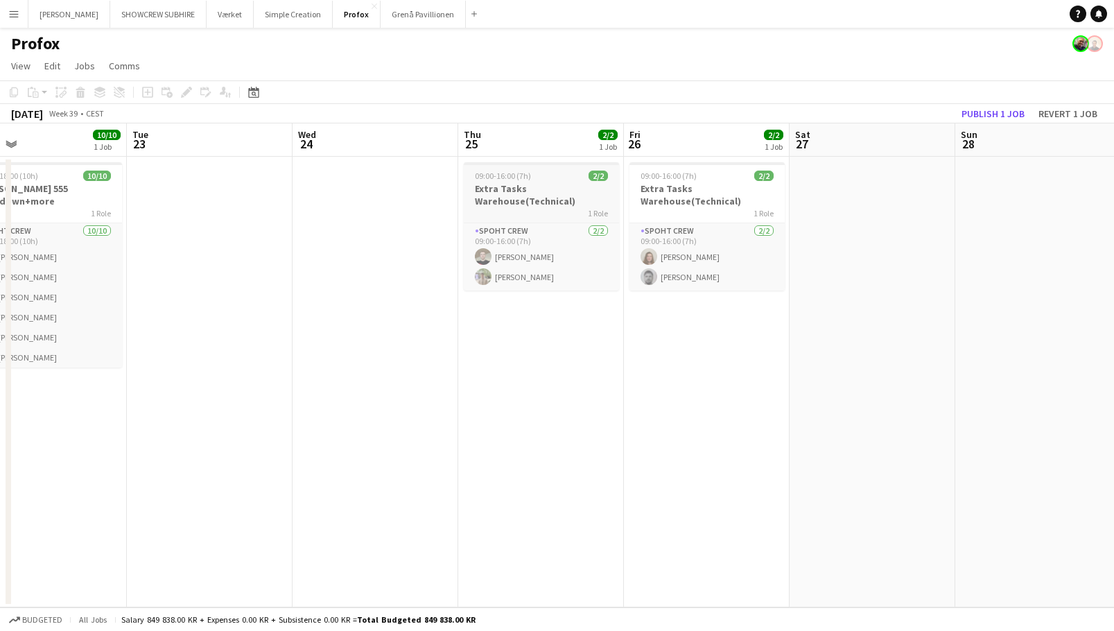
drag, startPoint x: 670, startPoint y: 164, endPoint x: 612, endPoint y: 164, distance: 57.6
click at [676, 164] on app-calendar-viewport "Sat 20 Sun 21 Mon 22 10/10 1 Job Tue 23 Wed 24 Thu 25 2/2 1 Job Fri 26 2/2 1 Jo…" at bounding box center [557, 365] width 1114 height 484
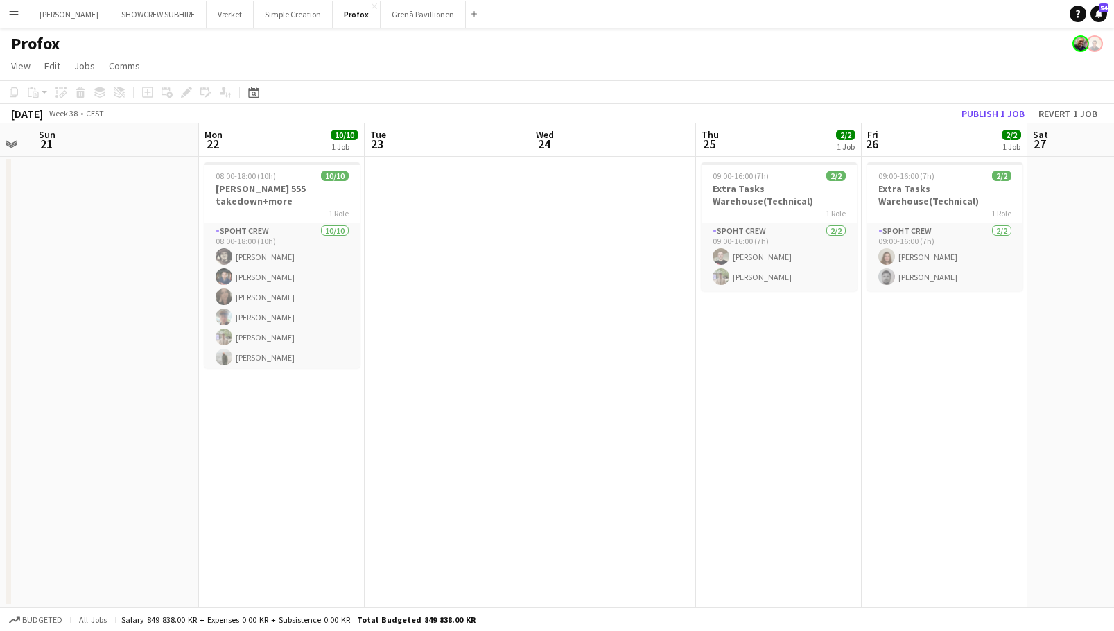
drag, startPoint x: 222, startPoint y: 146, endPoint x: 571, endPoint y: 170, distance: 350.3
click at [610, 171] on app-calendar-viewport "Fri 19 Sat 20 Sun 21 Mon 22 10/10 1 Job Tue 23 Wed 24 Thu 25 2/2 1 Job Fri 26 2…" at bounding box center [557, 365] width 1114 height 484
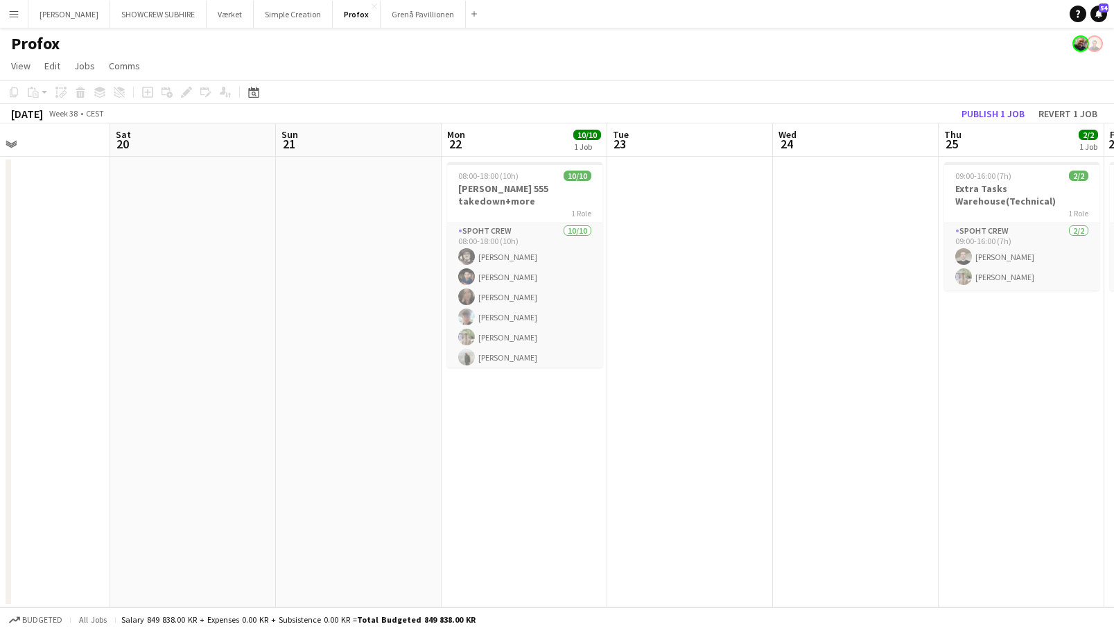
drag, startPoint x: 454, startPoint y: 162, endPoint x: 695, endPoint y: 175, distance: 241.7
click at [797, 180] on app-calendar-viewport "Thu 18 4/4 1 Job Fri 19 Sat 20 Sun 21 Mon 22 10/10 1 Job Tue 23 Wed 24 Thu 25 2…" at bounding box center [557, 365] width 1114 height 484
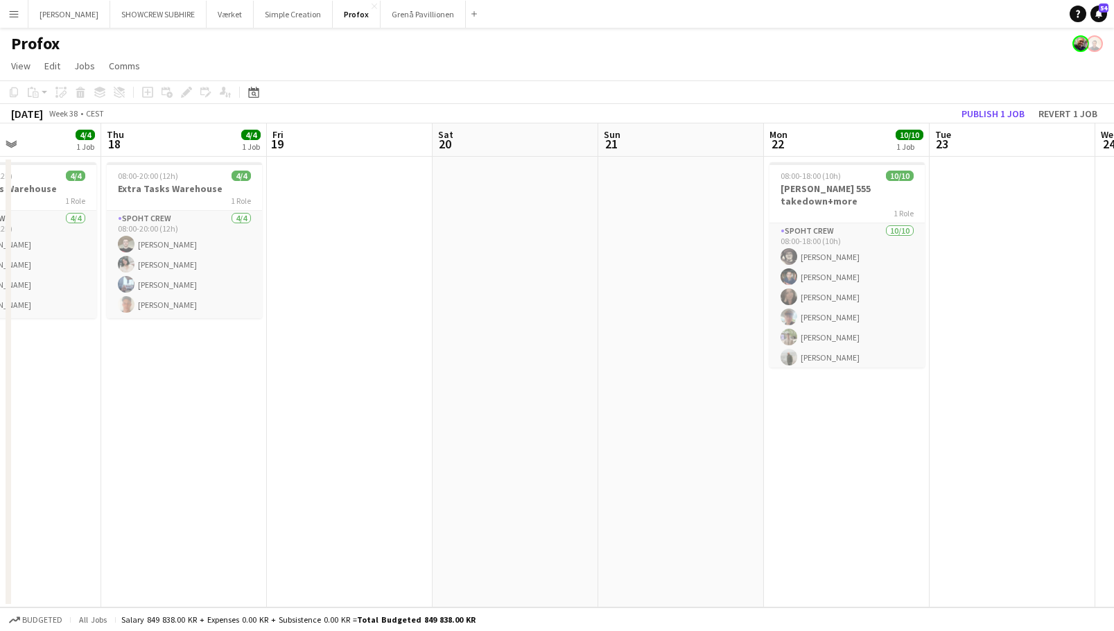
drag, startPoint x: 728, startPoint y: 181, endPoint x: 585, endPoint y: 164, distance: 143.9
click at [804, 184] on app-calendar-viewport "Mon 15 Tue 16 10/10 1 Job Wed 17 4/4 1 Job Thu 18 4/4 1 Job Fri 19 Sat 20 Sun 2…" at bounding box center [557, 365] width 1114 height 484
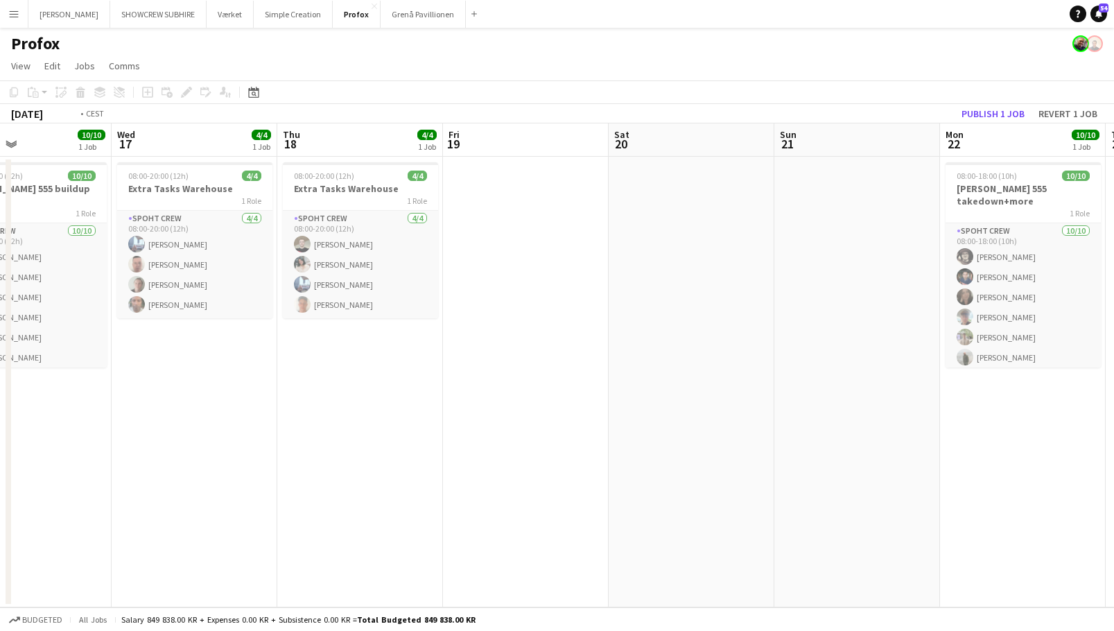
scroll to position [0, 338]
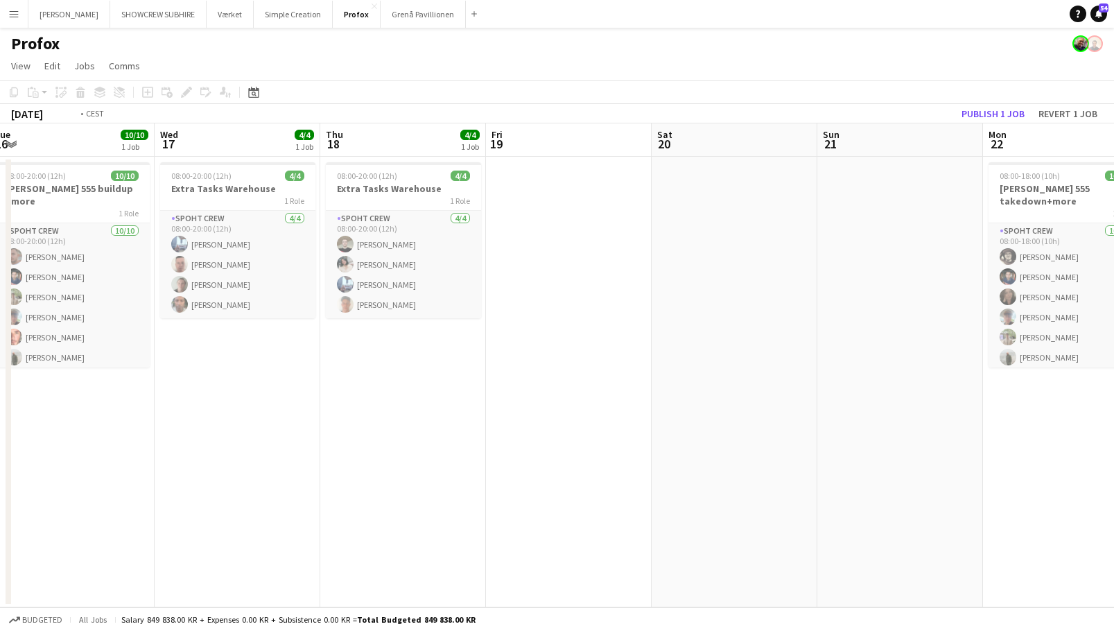
drag, startPoint x: 703, startPoint y: 165, endPoint x: 834, endPoint y: 179, distance: 132.5
click at [895, 182] on app-calendar-viewport "Sun 14 Mon 15 Tue 16 10/10 1 Job Wed 17 4/4 1 Job Thu 18 4/4 1 Job Fri 19 Sat 2…" at bounding box center [557, 365] width 1114 height 484
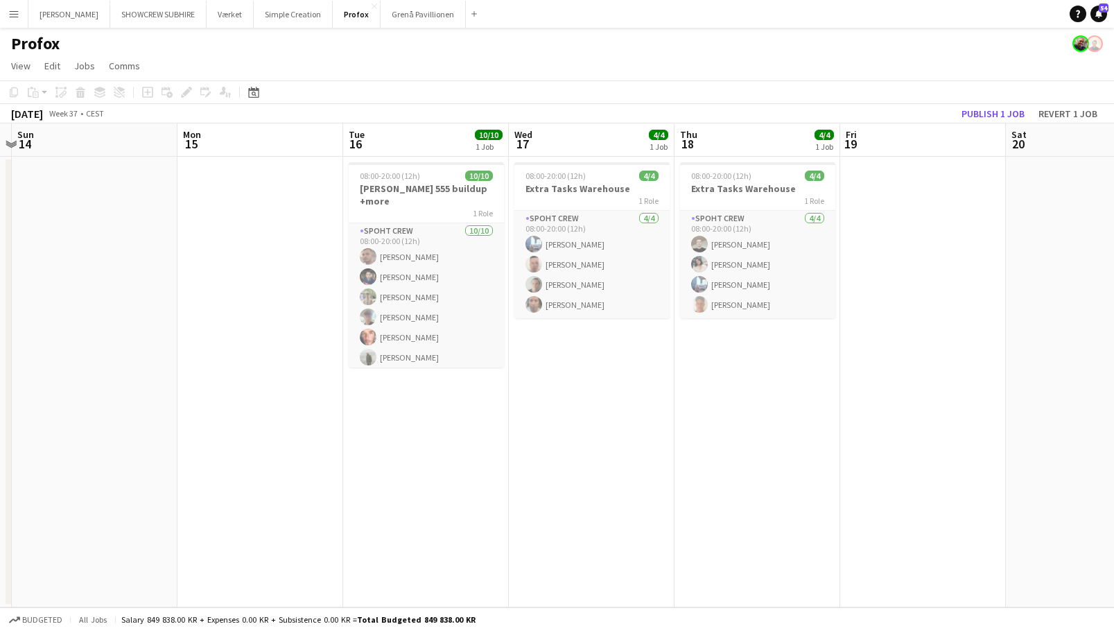
drag, startPoint x: 541, startPoint y: 147, endPoint x: 825, endPoint y: 162, distance: 284.0
click at [882, 164] on app-calendar-viewport "Fri 12 Sat 13 Sun 14 Mon 15 Tue 16 10/10 1 Job Wed 17 4/4 1 Job Thu 18 4/4 1 Jo…" at bounding box center [557, 365] width 1114 height 484
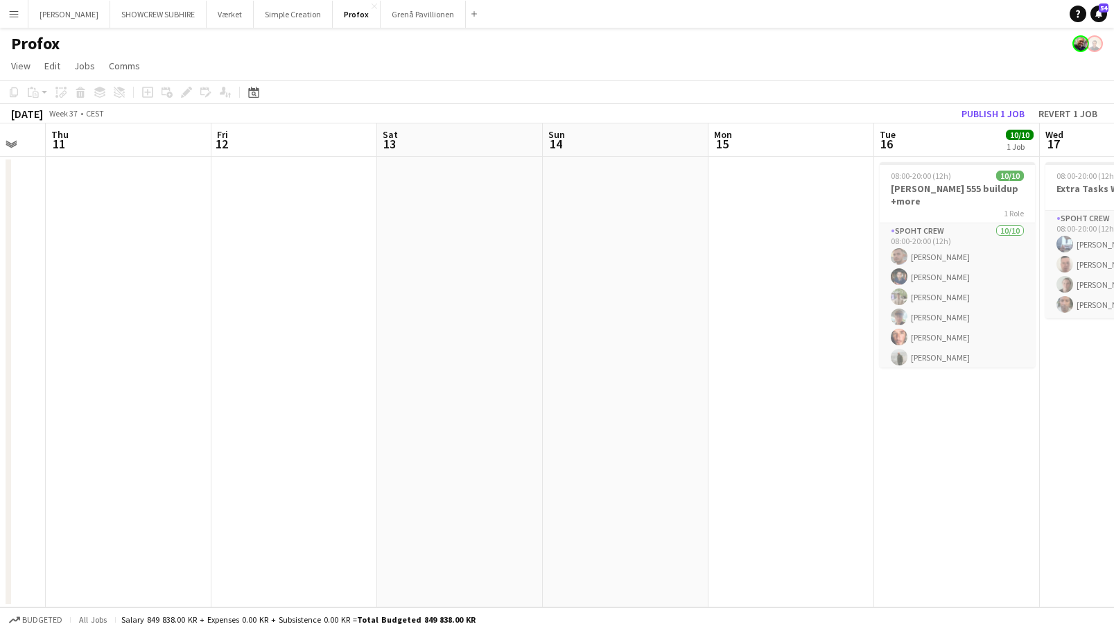
drag, startPoint x: 777, startPoint y: 156, endPoint x: 620, endPoint y: 142, distance: 157.3
click at [868, 164] on app-calendar-viewport "Tue 9 Wed 10 Thu 11 Fri 12 Sat 13 Sun 14 Mon 15 Tue 16 10/10 1 Job Wed 17 4/4 1…" at bounding box center [557, 365] width 1114 height 484
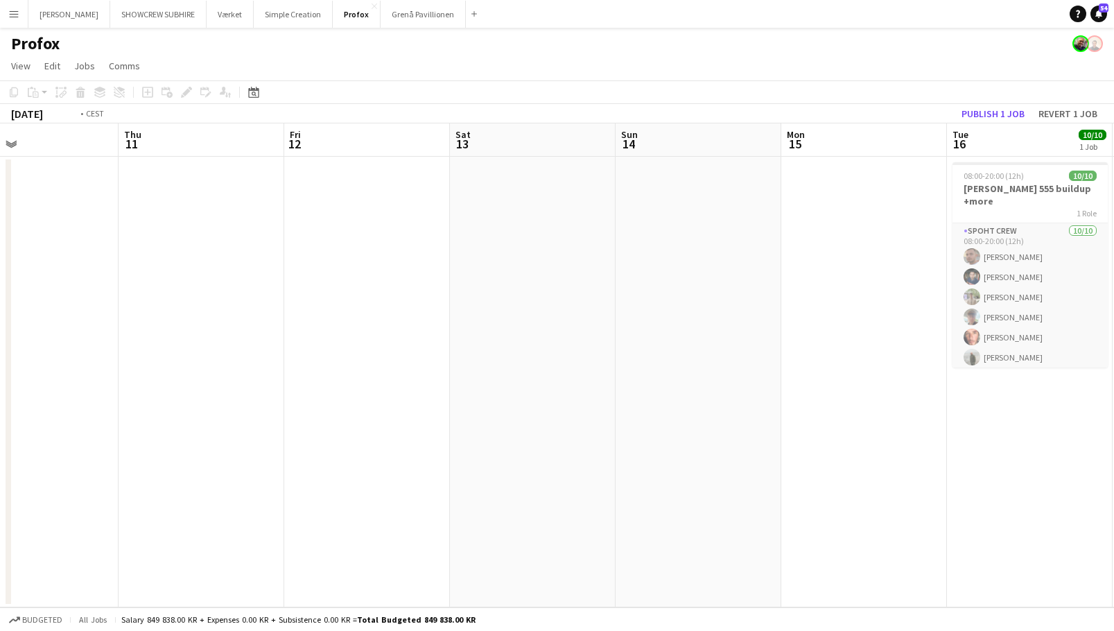
drag, startPoint x: 805, startPoint y: 156, endPoint x: 721, endPoint y: 155, distance: 84.6
click at [897, 166] on app-calendar-viewport "Mon 8 8/8 3 Jobs Tue 9 Wed 10 Thu 11 Fri 12 Sat 13 Sun 14 Mon 15 Tue 16 10/10 1…" at bounding box center [557, 365] width 1114 height 484
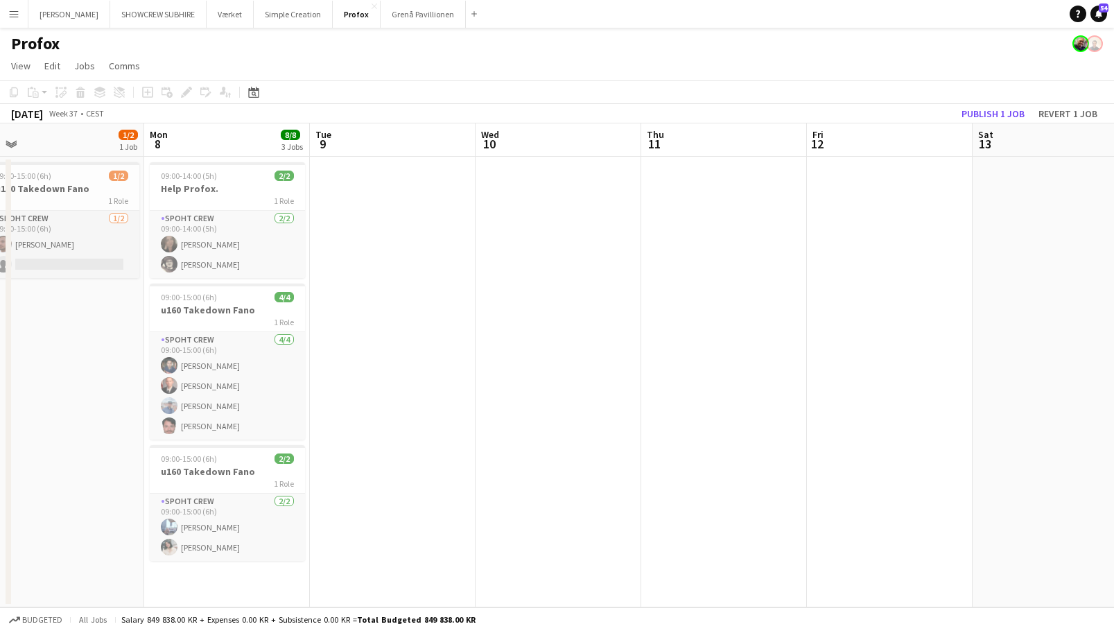
drag, startPoint x: 915, startPoint y: 184, endPoint x: 965, endPoint y: 191, distance: 49.8
click at [1019, 191] on app-calendar-viewport "Fri 5 Sat 6 8/8 2 Jobs Sun 7 1/2 1 Job Mon 8 8/8 3 Jobs Tue 9 Wed 10 Thu 11 Fri…" at bounding box center [557, 365] width 1114 height 484
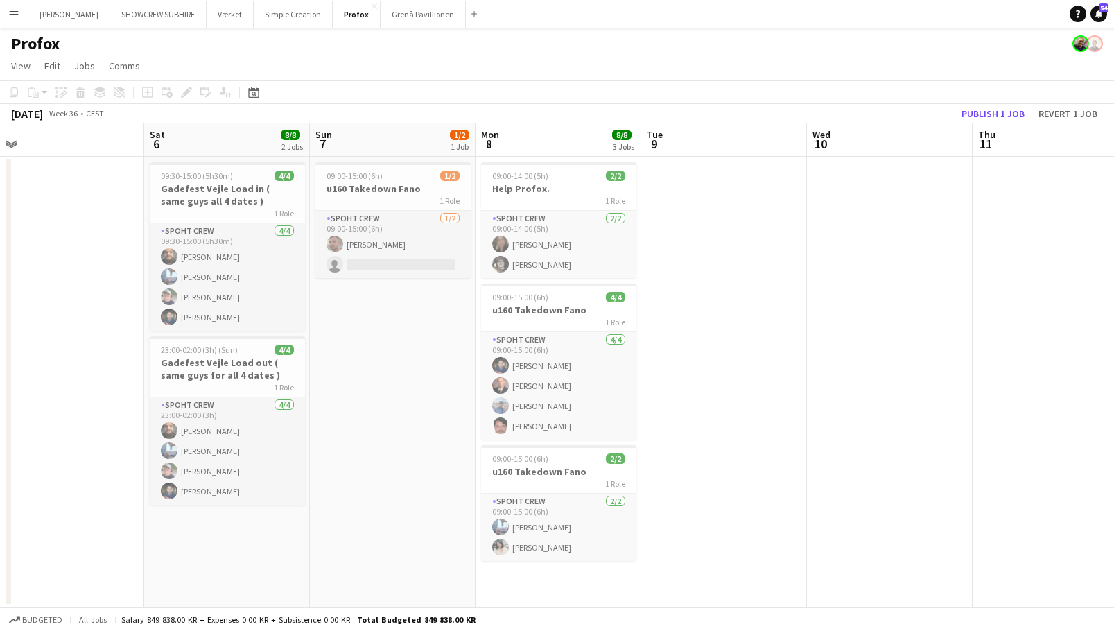
scroll to position [0, 352]
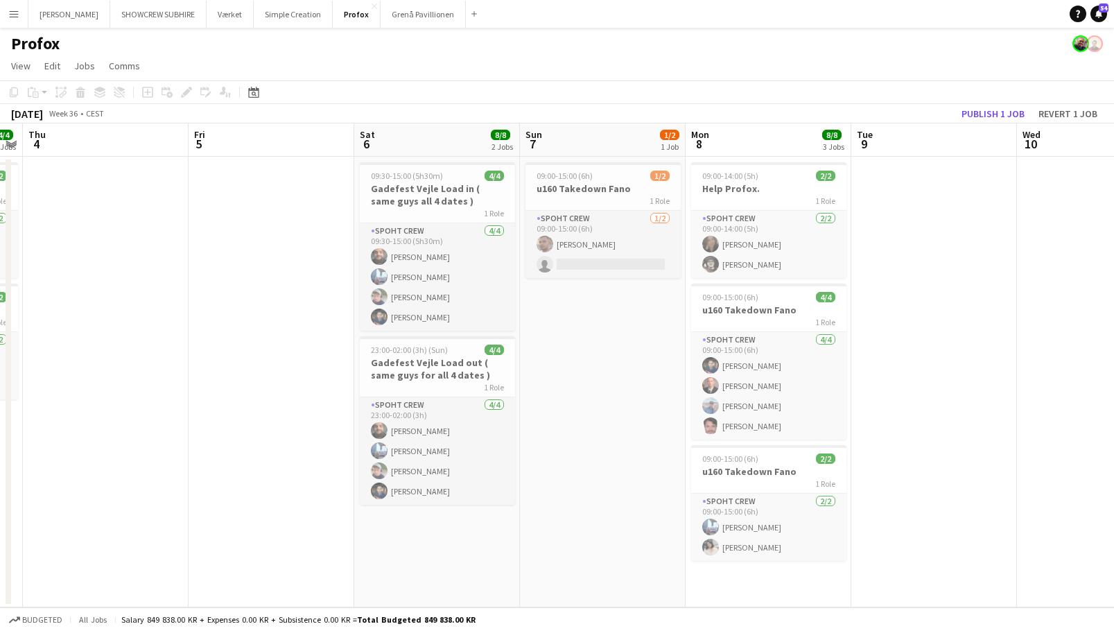
drag, startPoint x: 342, startPoint y: 148, endPoint x: 486, endPoint y: 152, distance: 144.3
click at [557, 156] on app-calendar-viewport "Tue 2 10/10 1 Job Wed 3 4/4 2 Jobs Thu 4 Fri 5 Sat 6 8/8 2 Jobs Sun 7 1/2 1 Job…" at bounding box center [557, 365] width 1114 height 484
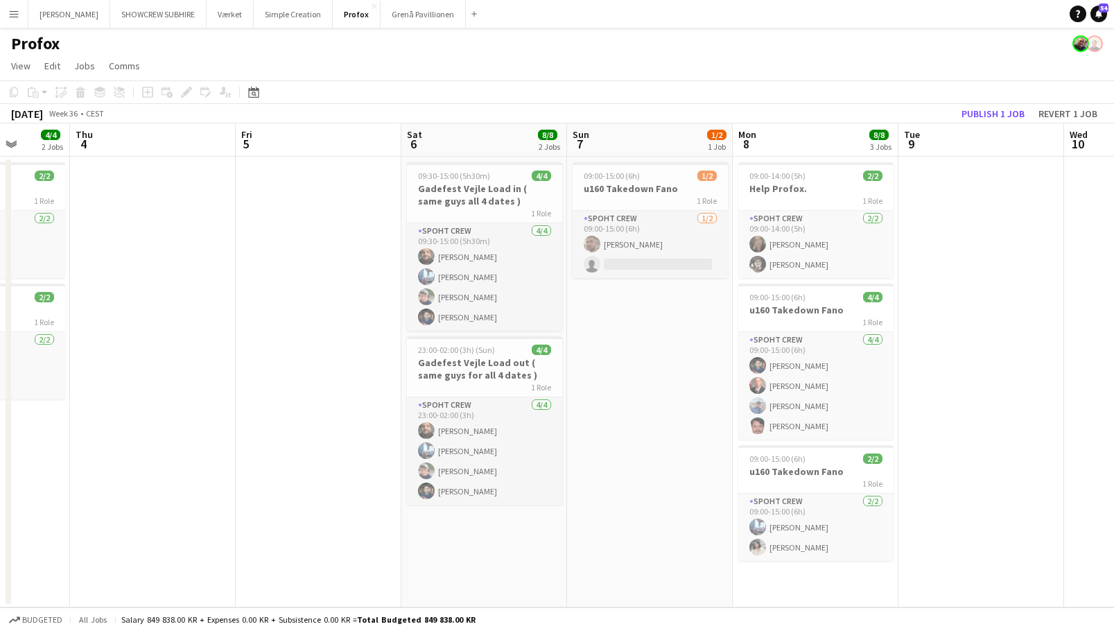
drag, startPoint x: 460, startPoint y: 150, endPoint x: 431, endPoint y: 153, distance: 29.3
click at [541, 158] on app-calendar-viewport "Mon 1 Tue 2 10/10 1 Job Wed 3 4/4 2 Jobs Thu 4 Fri 5 Sat 6 8/8 2 Jobs Sun 7 1/2…" at bounding box center [557, 365] width 1114 height 484
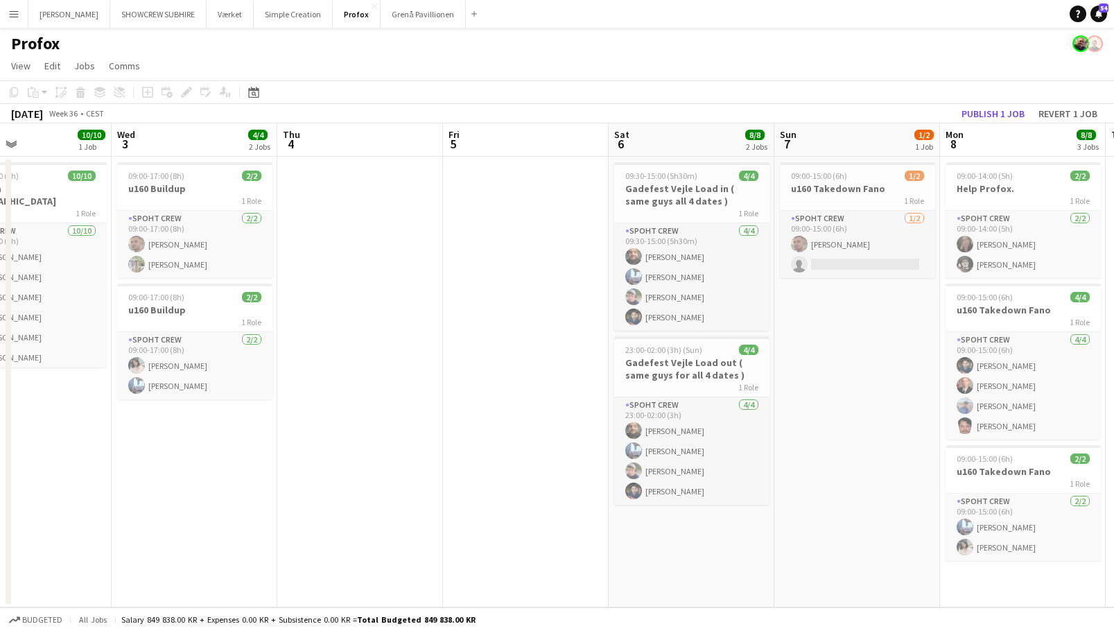
click at [497, 156] on app-calendar-viewport "Sun 31 10/10 2 Jobs Mon 1 10/10 2 Jobs Tue 2 10/10 1 Job Wed 3 4/4 2 Jobs Thu 4…" at bounding box center [557, 365] width 1114 height 484
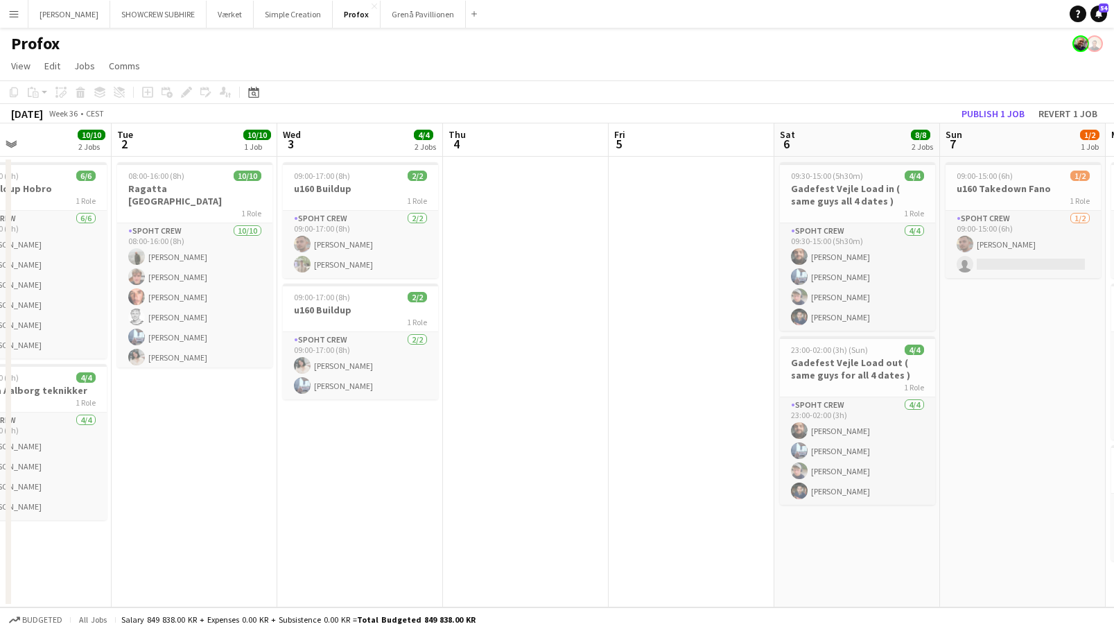
scroll to position [0, 388]
click at [15, 12] on app-icon "Menu" at bounding box center [13, 13] width 11 height 11
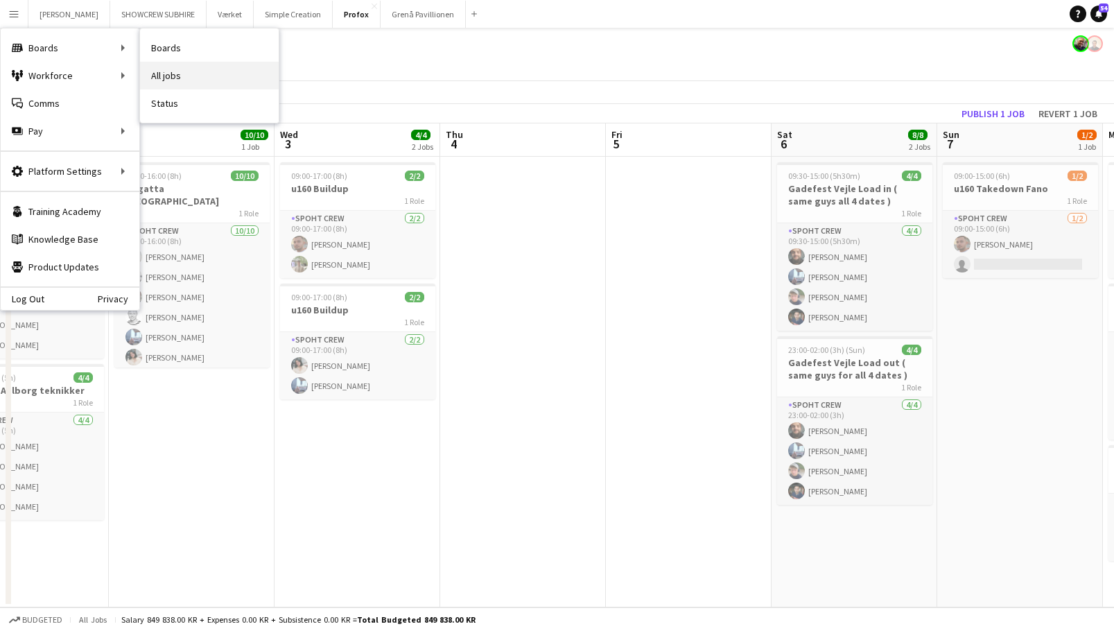
click at [173, 78] on link "All jobs" at bounding box center [209, 76] width 139 height 28
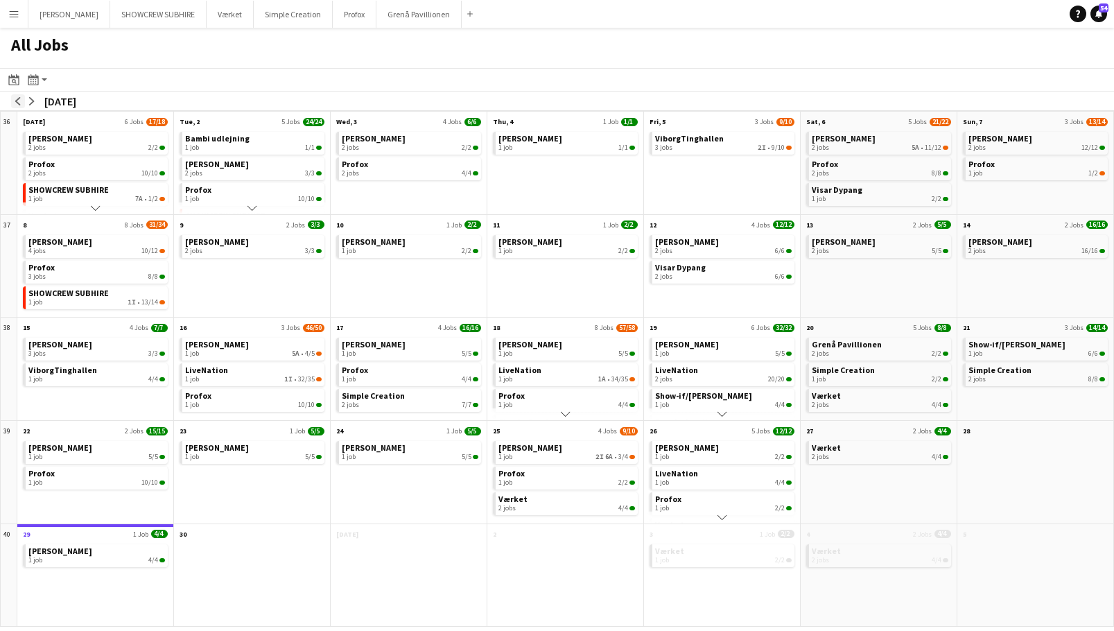
click at [14, 98] on app-icon "arrow-left" at bounding box center [18, 101] width 8 height 8
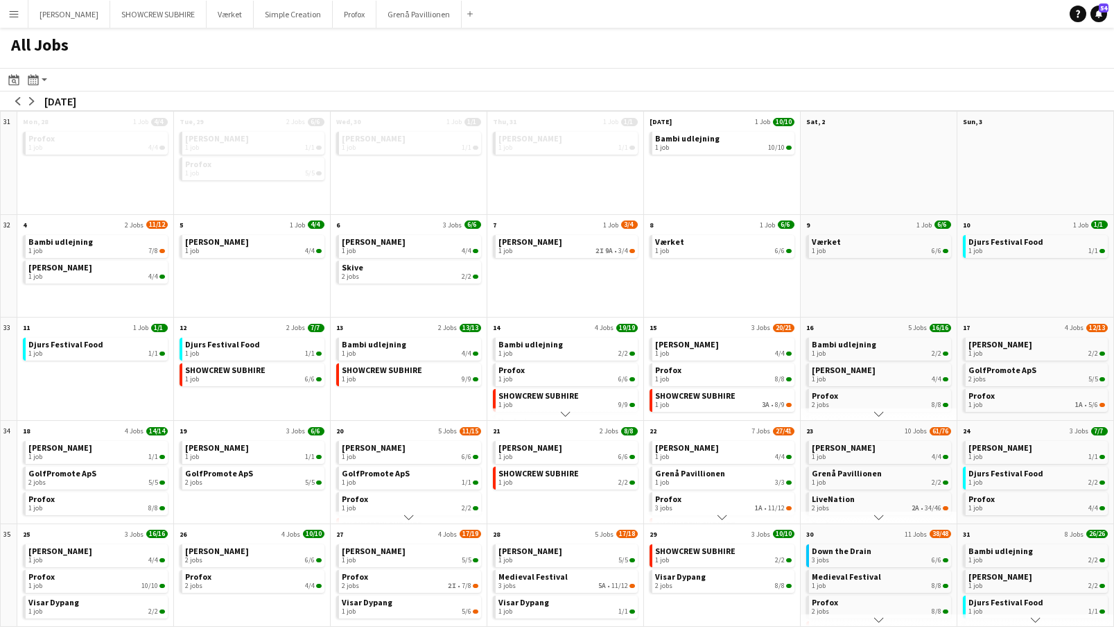
scroll to position [58, 0]
click at [873, 534] on app-all-jobs-month-view-date-header "30 11 Jobs 38/48" at bounding box center [879, 532] width 156 height 17
click at [18, 15] on app-icon "Menu" at bounding box center [13, 13] width 11 height 11
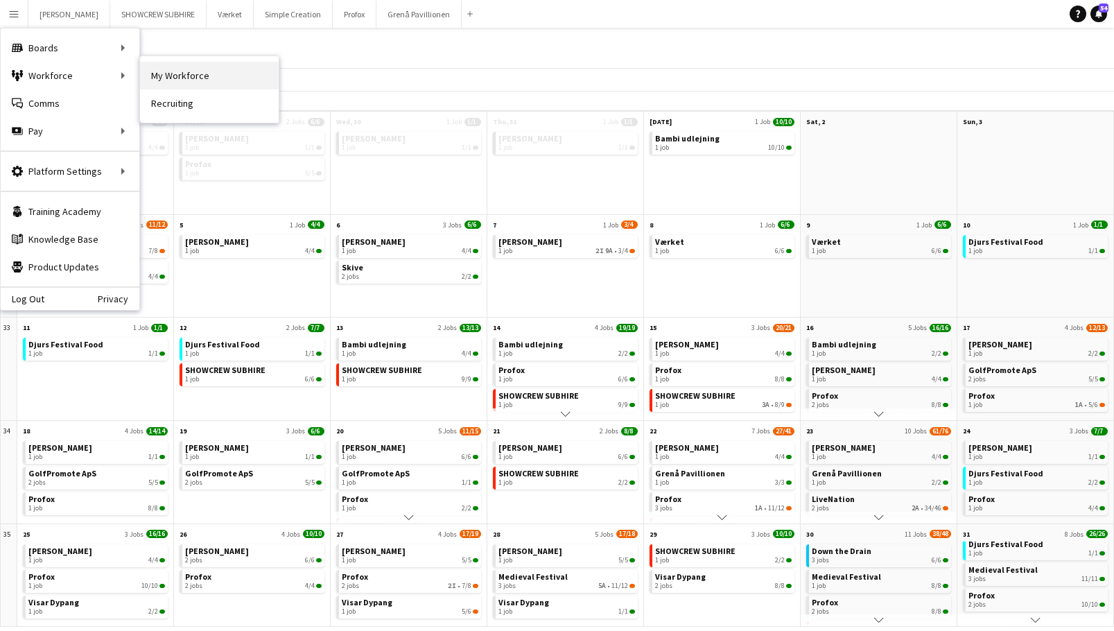
click at [203, 74] on link "My Workforce" at bounding box center [209, 76] width 139 height 28
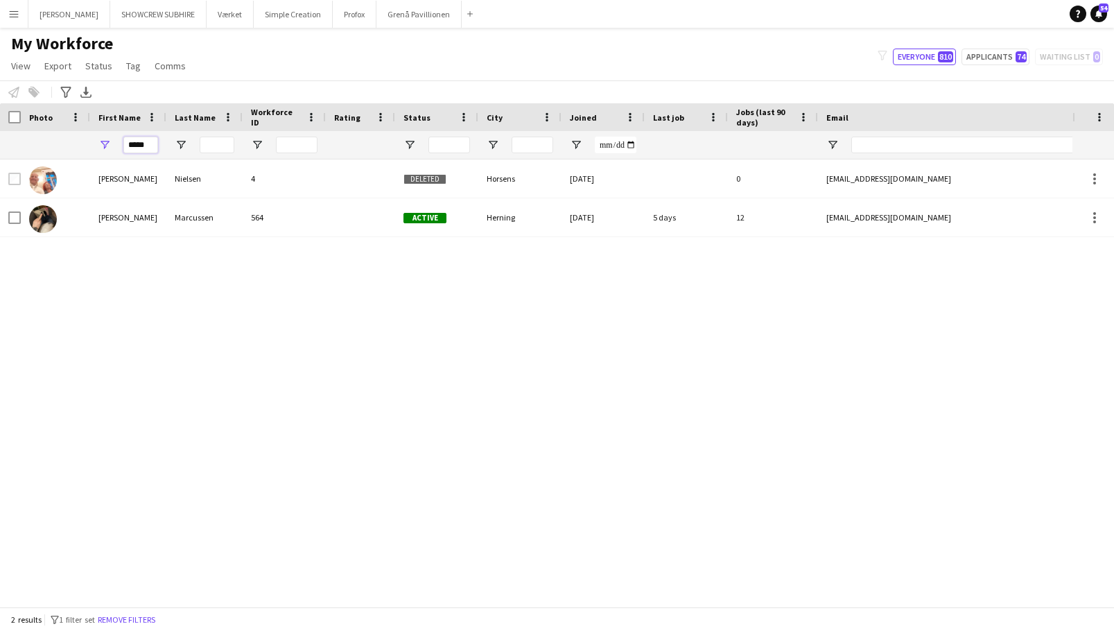
drag, startPoint x: 157, startPoint y: 144, endPoint x: 85, endPoint y: 148, distance: 71.6
click at [85, 150] on div "*****" at bounding box center [752, 145] width 1504 height 28
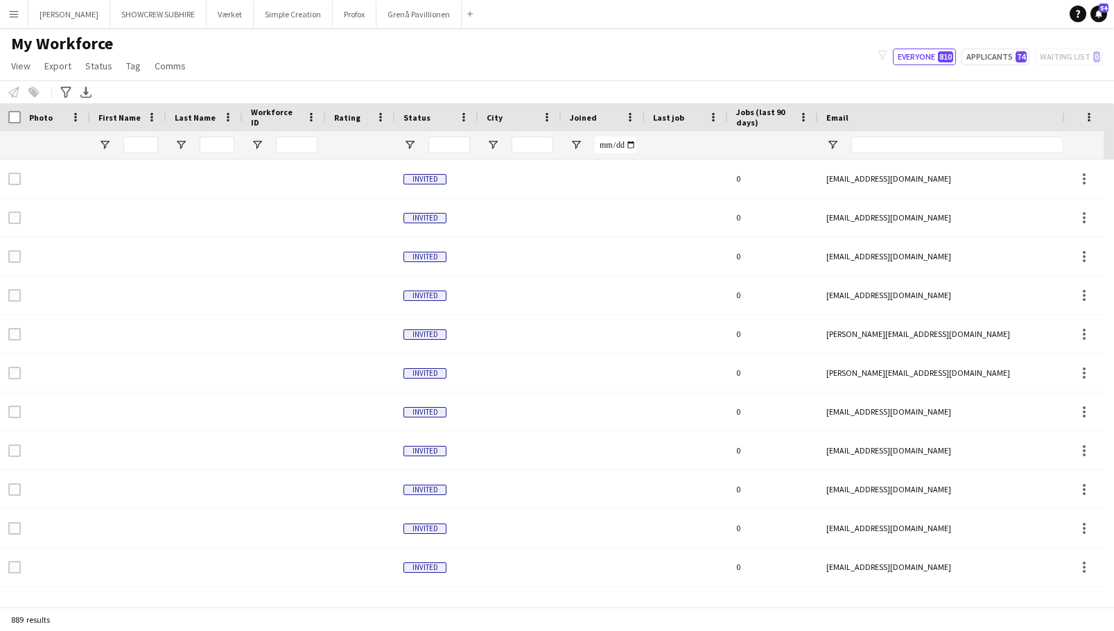
click at [12, 10] on app-icon "Menu" at bounding box center [13, 13] width 11 height 11
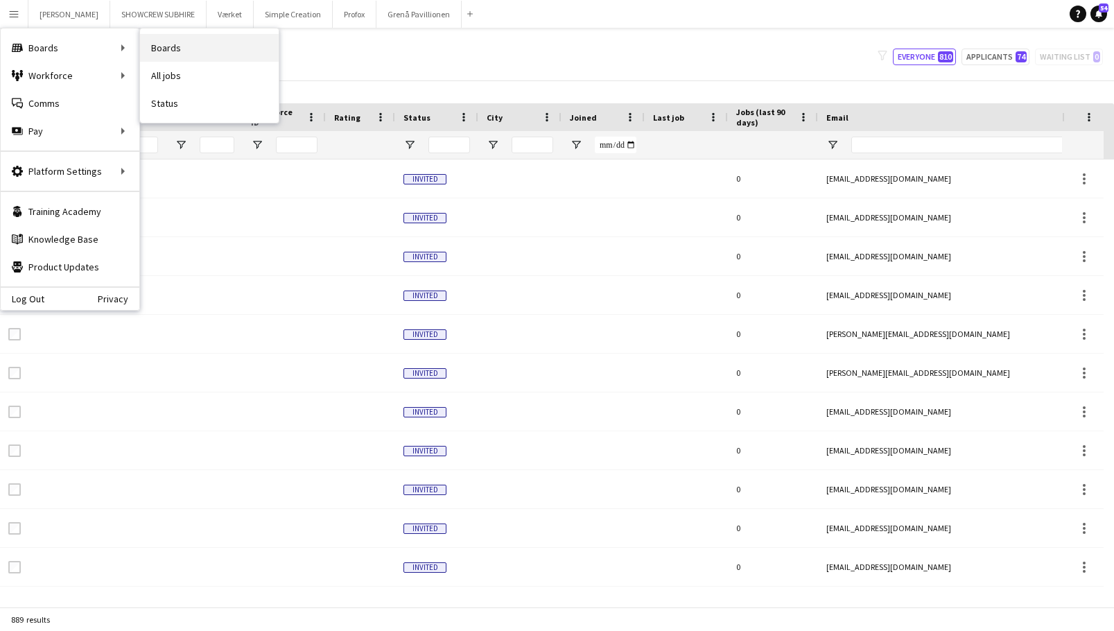
click at [185, 44] on link "Boards" at bounding box center [209, 48] width 139 height 28
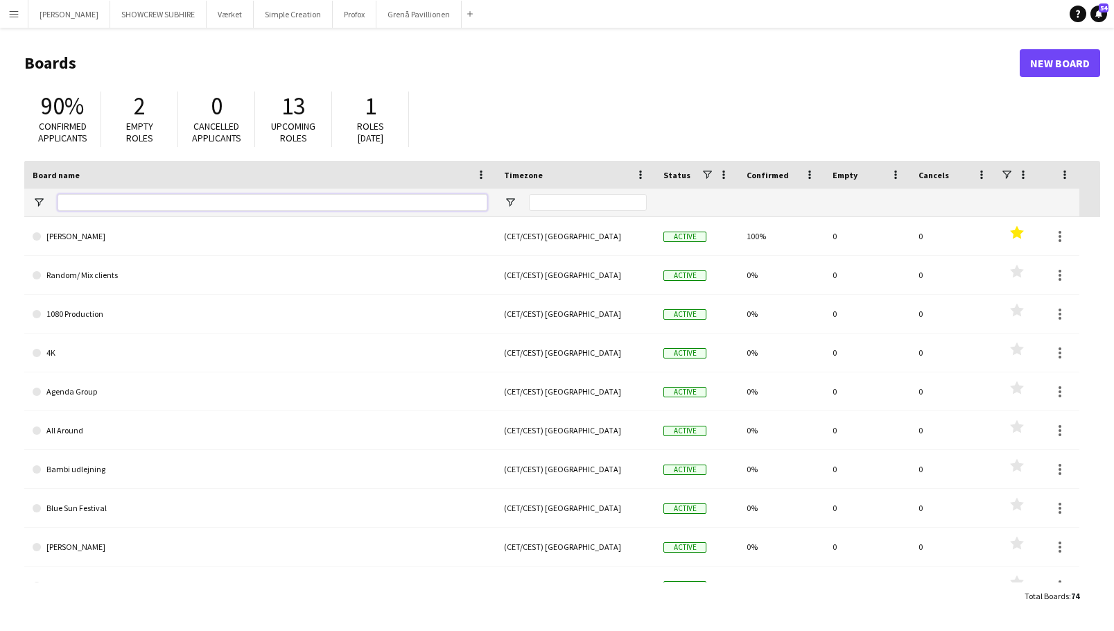
click at [196, 203] on input "Board name Filter Input" at bounding box center [273, 202] width 430 height 17
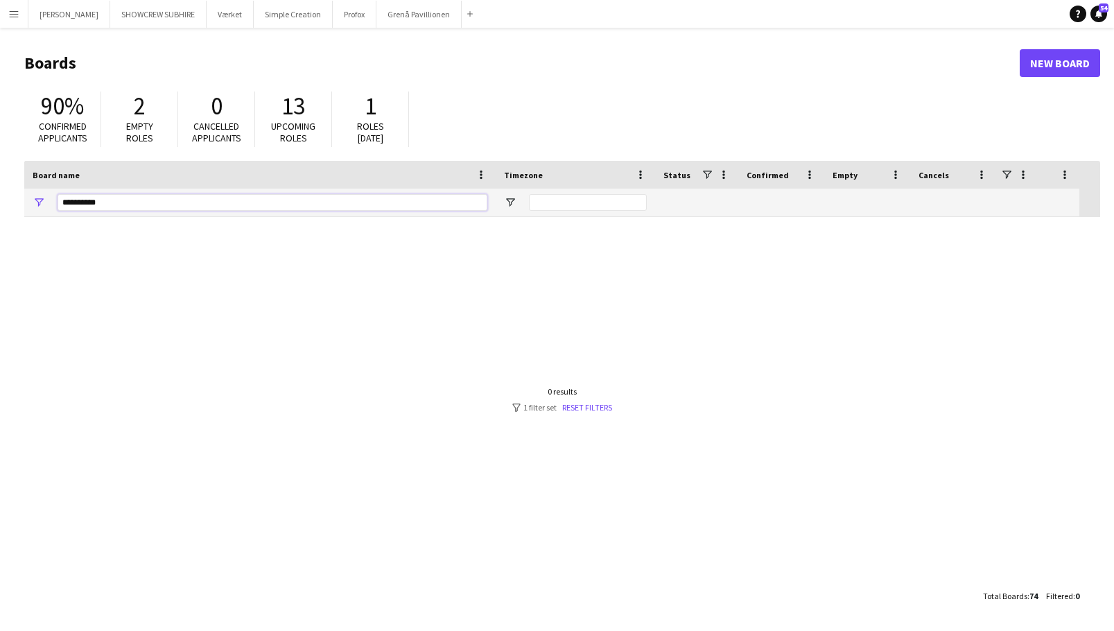
type input "**********"
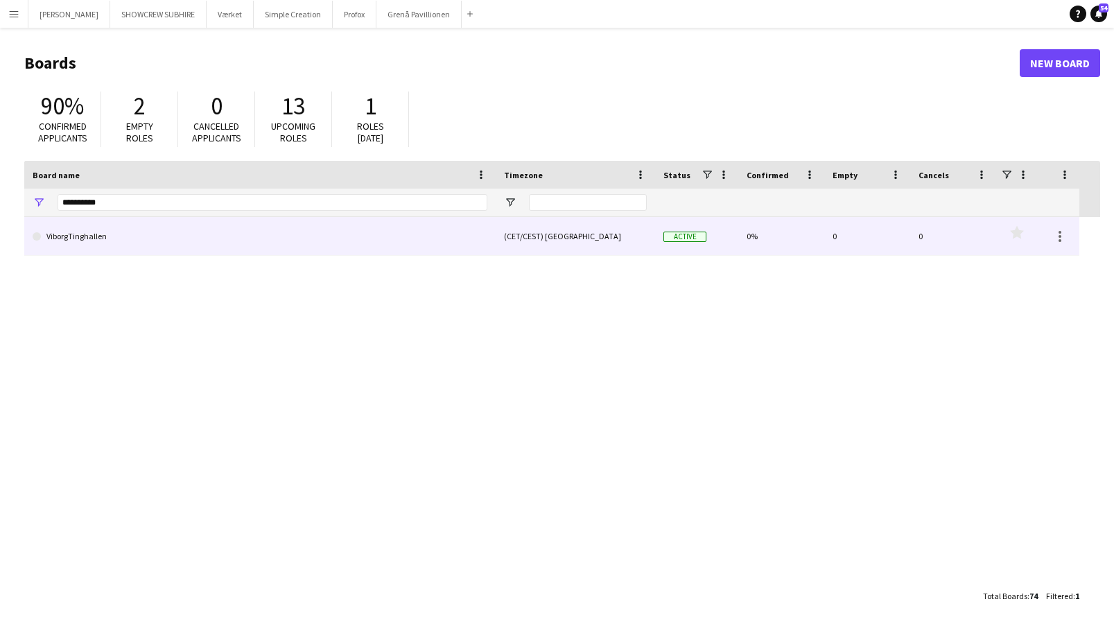
click at [145, 237] on link "ViborgTinghallen" at bounding box center [260, 236] width 455 height 39
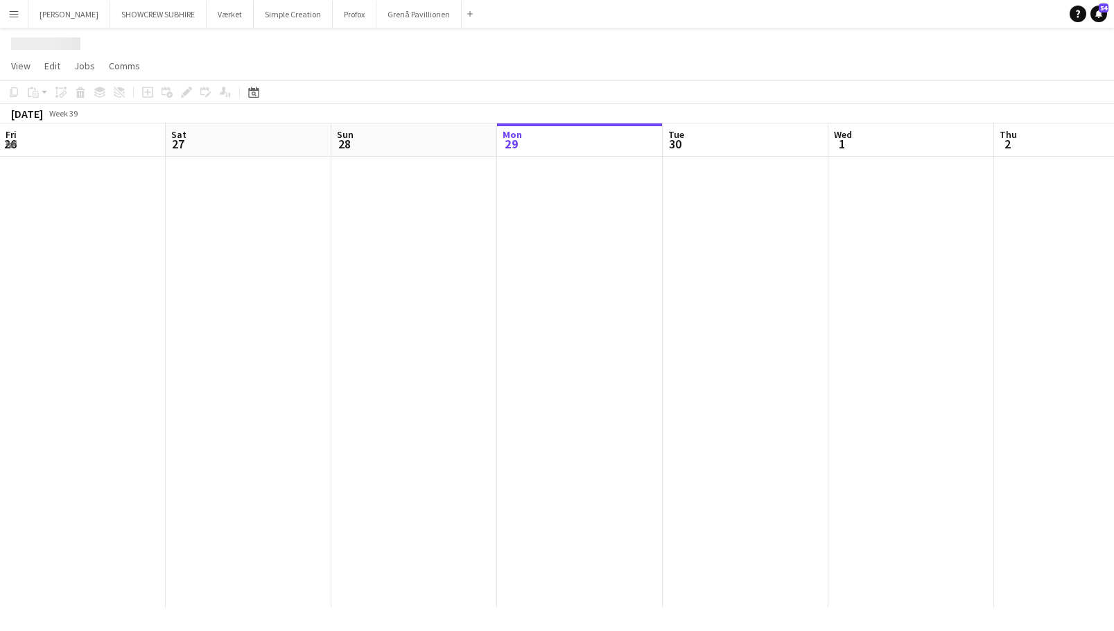
scroll to position [0, 332]
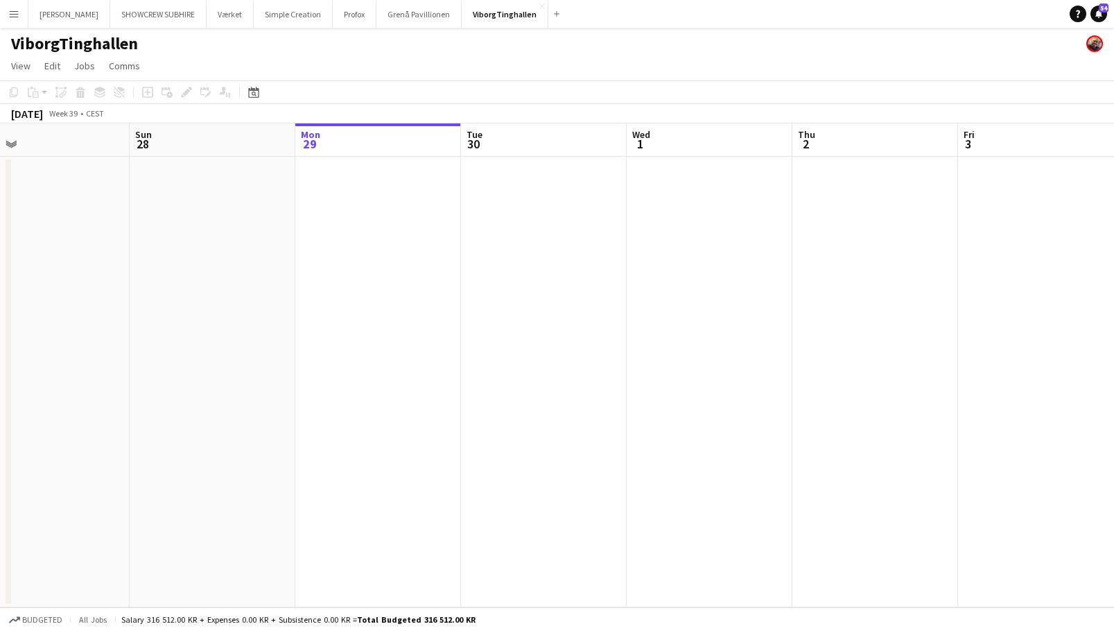
drag, startPoint x: 406, startPoint y: 142, endPoint x: 539, endPoint y: 132, distance: 132.8
click at [667, 128] on app-calendar-viewport "Thu 25 Fri 26 Sat 27 Sun 28 Mon 29 Tue 30 Wed 1 Thu 2 Fri 3 Sat 4 Sun 5 Mon 6" at bounding box center [557, 365] width 1114 height 484
drag, startPoint x: 250, startPoint y: 150, endPoint x: 264, endPoint y: 160, distance: 16.9
click at [655, 134] on app-calendar-viewport "Sun 21 Mon 22 Tue 23 Wed 24 Thu 25 Fri 26 Sat 27 Sun 28 Mon 29 Tue 30 Wed 1 Thu…" at bounding box center [557, 365] width 1114 height 484
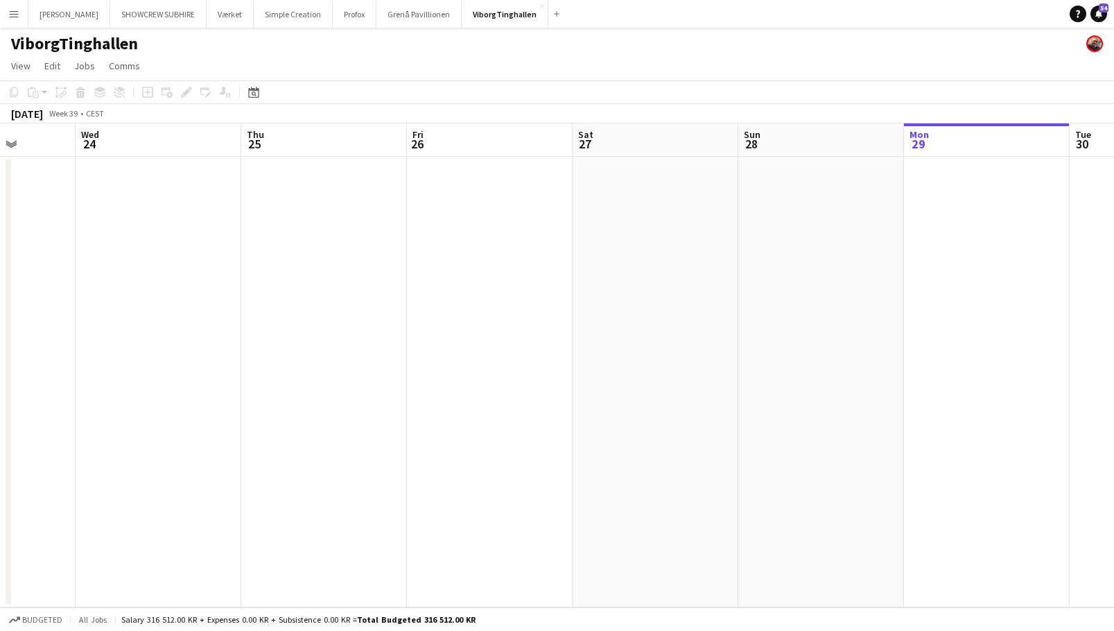
drag, startPoint x: 264, startPoint y: 160, endPoint x: 272, endPoint y: 162, distance: 8.1
click at [252, 160] on app-calendar-viewport "Sun 21 Mon 22 Tue 23 Wed 24 Thu 25 Fri 26 Sat 27 Sun 28 Mon 29 Tue 30 Wed 1 Thu…" at bounding box center [557, 365] width 1114 height 484
drag, startPoint x: 272, startPoint y: 162, endPoint x: 447, endPoint y: 164, distance: 174.8
click at [759, 135] on app-calendar-viewport "Sun 21 Mon 22 Tue 23 Wed 24 Thu 25 Fri 26 Sat 27 Sun 28 Mon 29 Tue 30 Wed 1 Thu…" at bounding box center [557, 365] width 1114 height 484
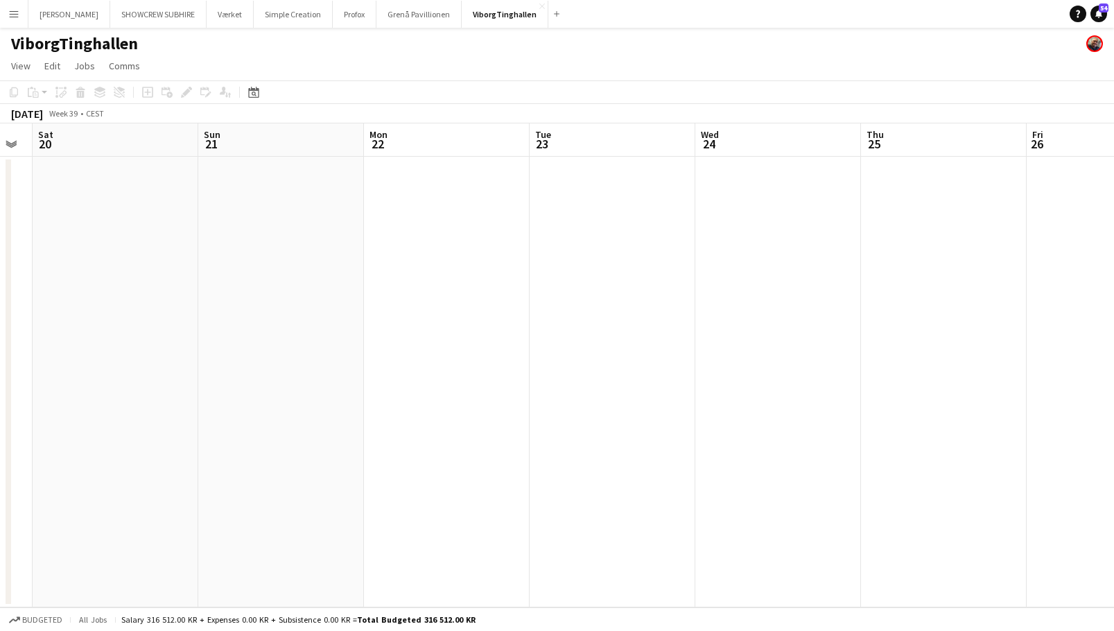
drag, startPoint x: 601, startPoint y: 182, endPoint x: 548, endPoint y: 173, distance: 54.0
click at [750, 163] on app-calendar-viewport "Thu 18 4/4 1 Job Fri 19 Sat 20 Sun 21 Mon 22 Tue 23 Wed 24 Thu 25 Fri 26 Sat 27…" at bounding box center [557, 365] width 1114 height 484
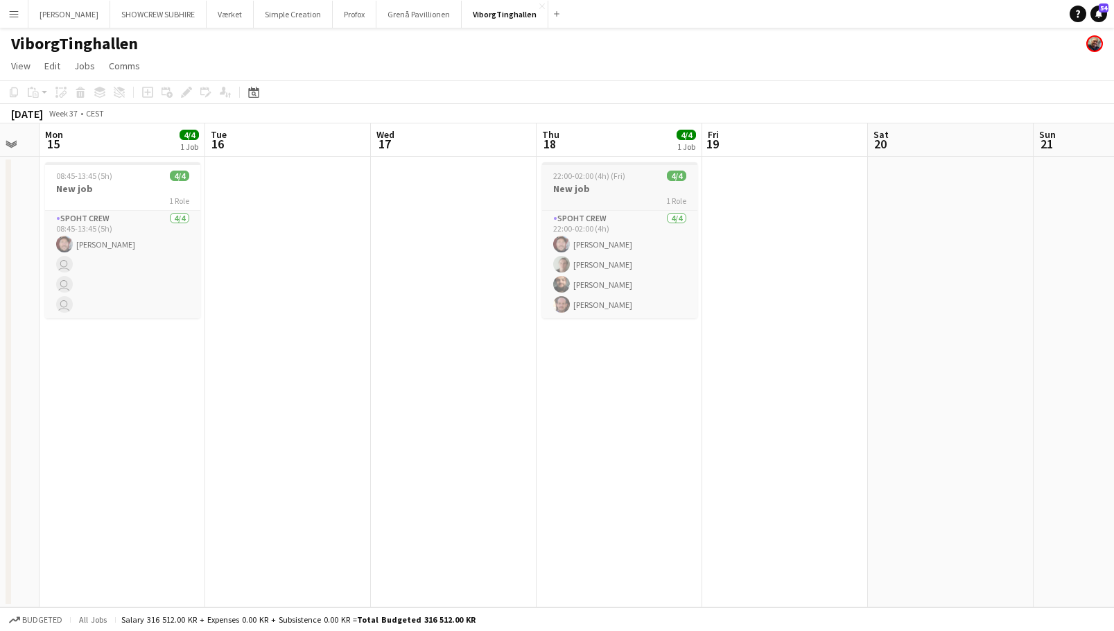
drag, startPoint x: 475, startPoint y: 205, endPoint x: 558, endPoint y: 191, distance: 84.4
click at [652, 180] on app-calendar-viewport "Sat 13 Sun 14 Mon 15 4/4 1 Job Tue 16 Wed 17 Thu 18 4/4 1 Job Fri 19 Sat 20 Sun…" at bounding box center [557, 365] width 1114 height 484
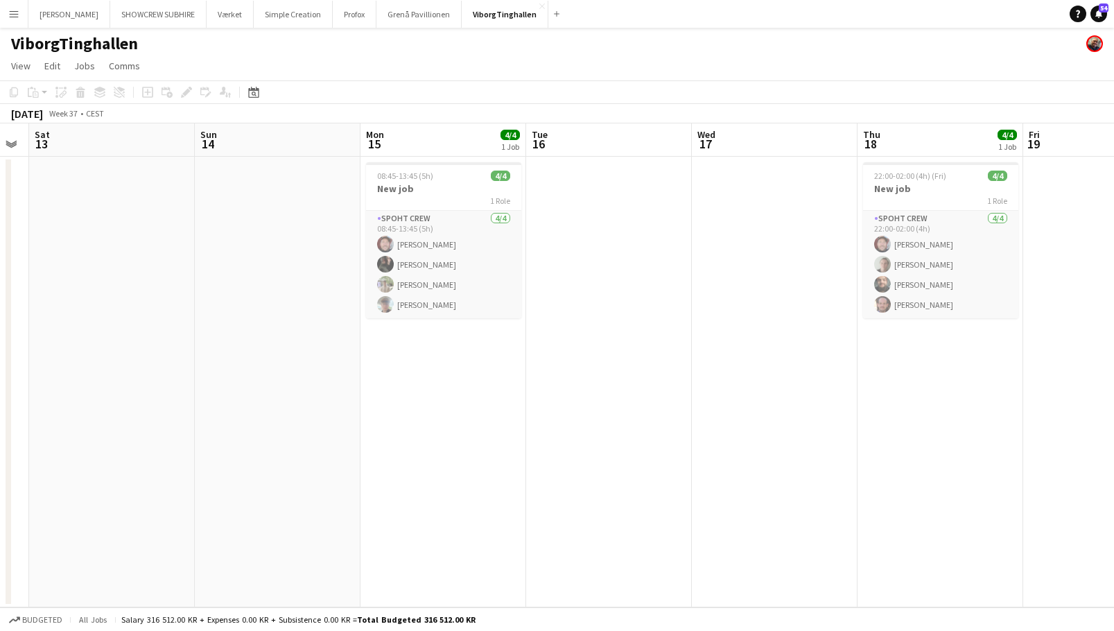
drag, startPoint x: 313, startPoint y: 179, endPoint x: 660, endPoint y: 168, distance: 346.9
click at [660, 168] on app-calendar-viewport "Thu 11 Fri 12 Sat 13 Sun 14 Mon 15 4/4 1 Job Tue 16 Wed 17 Thu 18 4/4 1 Job Fri…" at bounding box center [557, 365] width 1114 height 484
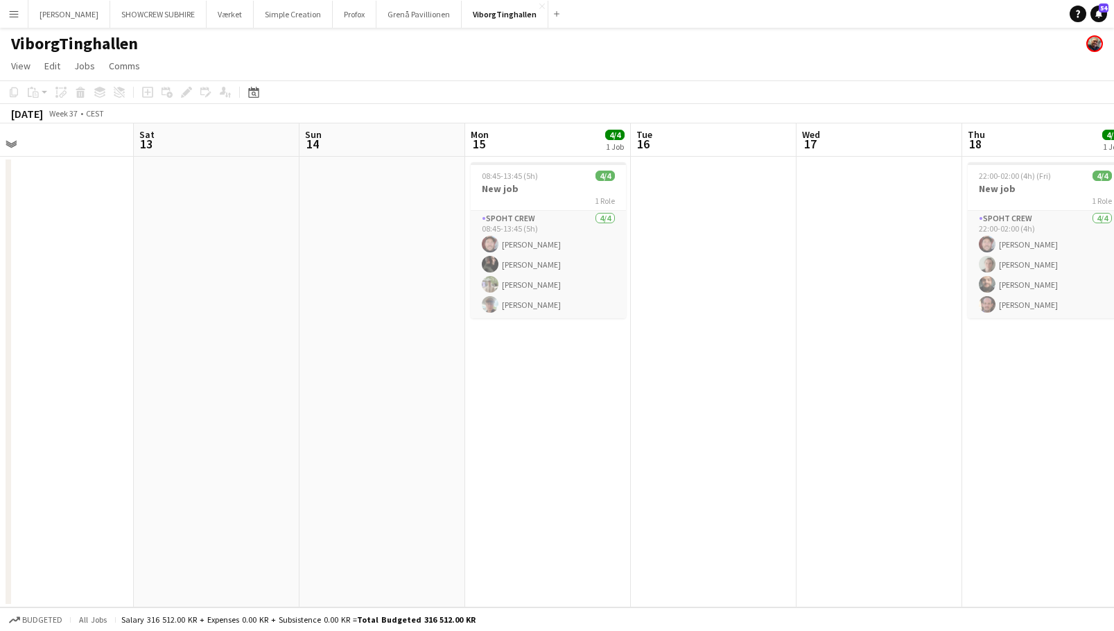
drag, startPoint x: 162, startPoint y: 152, endPoint x: 335, endPoint y: 171, distance: 174.4
click at [459, 165] on app-calendar-viewport "Wed 10 Thu 11 Fri 12 Sat 13 Sun 14 Mon 15 4/4 1 Job Tue 16 Wed 17 Thu 18 4/4 1 …" at bounding box center [557, 365] width 1114 height 484
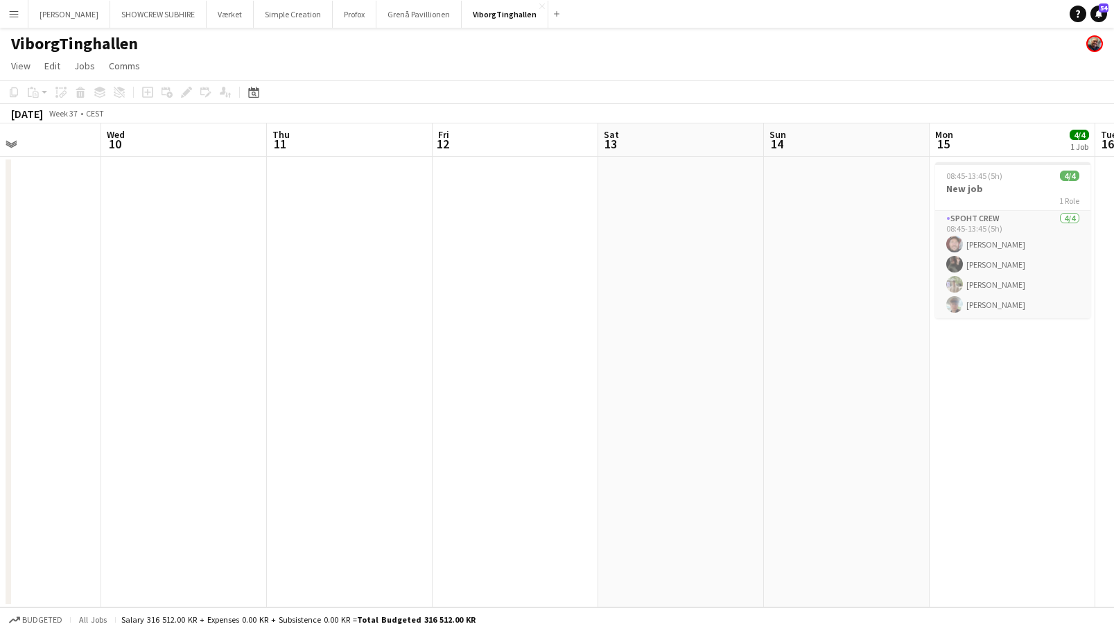
drag, startPoint x: 187, startPoint y: 164, endPoint x: 388, endPoint y: 153, distance: 201.4
click at [551, 147] on app-calendar-viewport "Sun 7 Mon 8 Tue 9 Wed 10 Thu 11 Fri 12 Sat 13 Sun 14 Mon 15 4/4 1 Job Tue 16 We…" at bounding box center [557, 365] width 1114 height 484
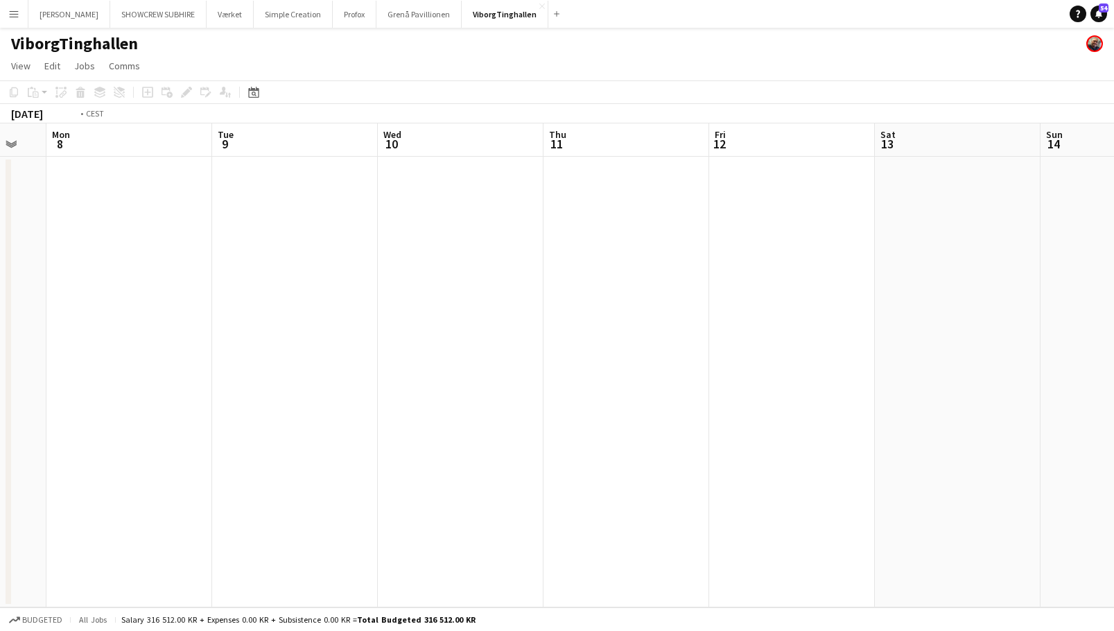
drag, startPoint x: 343, startPoint y: 163, endPoint x: 643, endPoint y: 153, distance: 300.5
click at [643, 153] on app-calendar-viewport "Sat 6 Sun 7 Mon 8 Tue 9 Wed 10 Thu 11 Fri 12 Sat 13 Sun 14 Mon 15 4/4 1 Job Tue…" at bounding box center [557, 365] width 1114 height 484
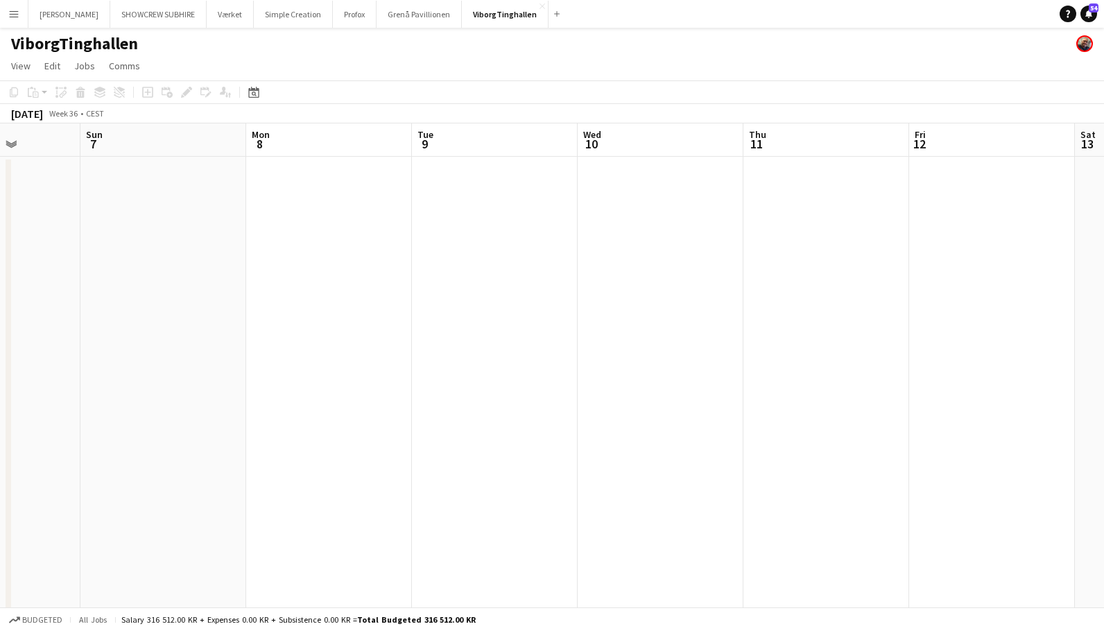
scroll to position [0, 290]
drag, startPoint x: 321, startPoint y: 172, endPoint x: 544, endPoint y: 163, distance: 223.5
click at [637, 161] on app-calendar-viewport "Thu 4 Fri 5 9/10 3 Jobs Sat 6 Sun 7 Mon 8 Tue 9 Wed 10 Thu 11 Fri 12 Sat 13 Sun…" at bounding box center [552, 384] width 1104 height 522
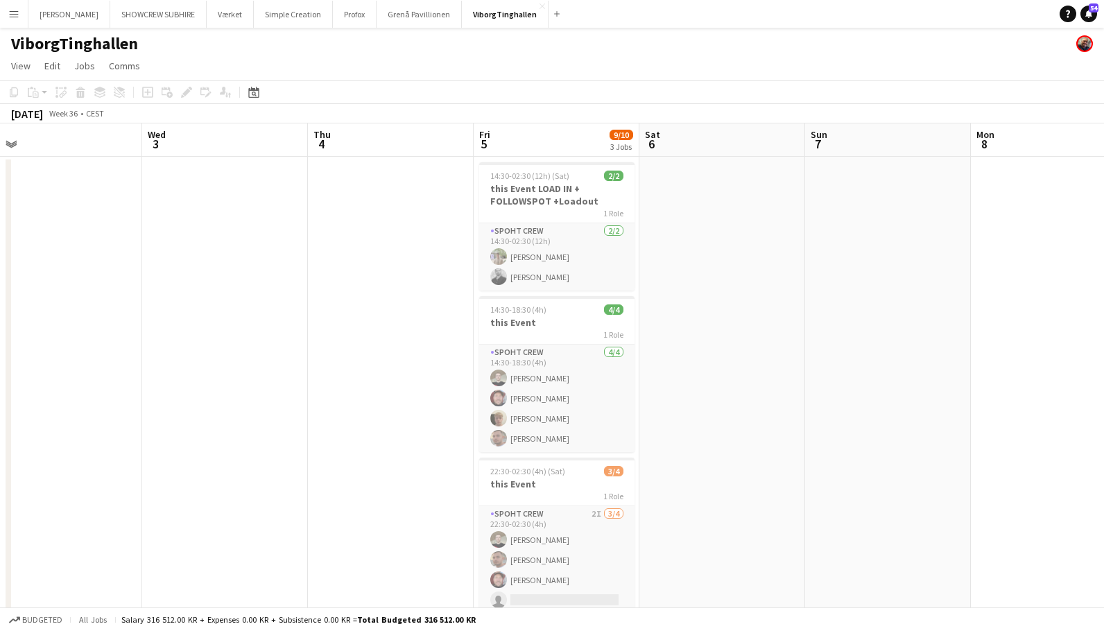
drag, startPoint x: 49, startPoint y: 189, endPoint x: 311, endPoint y: 187, distance: 262.2
click at [313, 187] on app-calendar-viewport "Sun 31 Mon 1 Tue 2 Wed 3 Thu 4 Fri 5 9/10 3 Jobs Sat 6 Sun 7 Mon 8 Tue 9 Wed 10…" at bounding box center [552, 384] width 1104 height 522
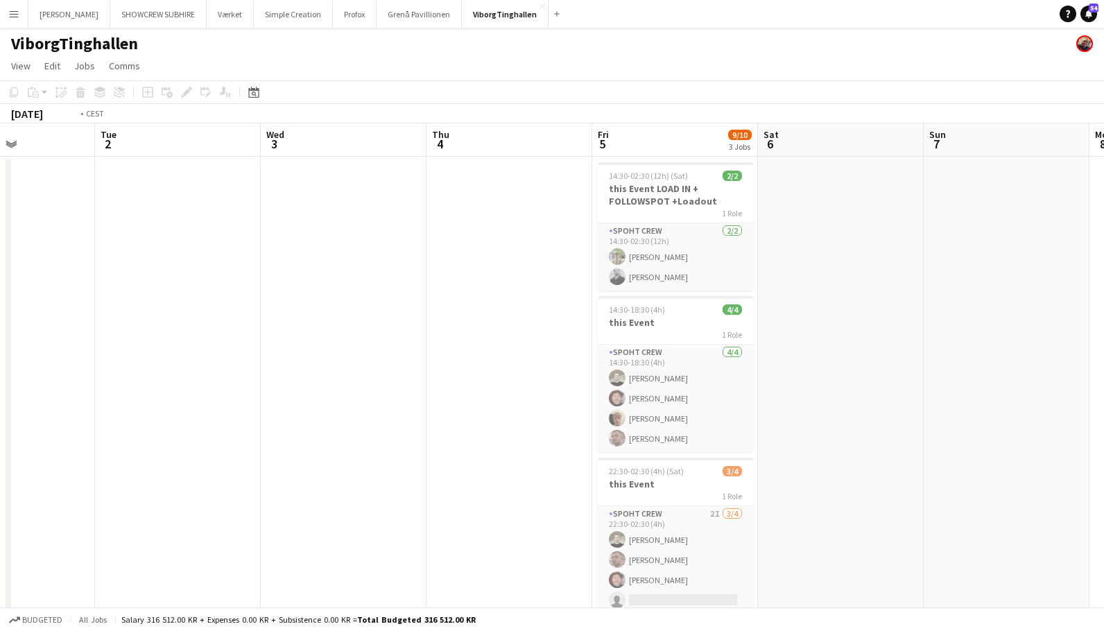
drag, startPoint x: 144, startPoint y: 182, endPoint x: 286, endPoint y: 181, distance: 141.5
click at [362, 180] on app-calendar-viewport "Sat 30 Sun 31 Mon 1 Tue 2 Wed 3 Thu 4 Fri 5 9/10 3 Jobs Sat 6 Sun 7 Mon 8 Tue 9…" at bounding box center [552, 384] width 1104 height 522
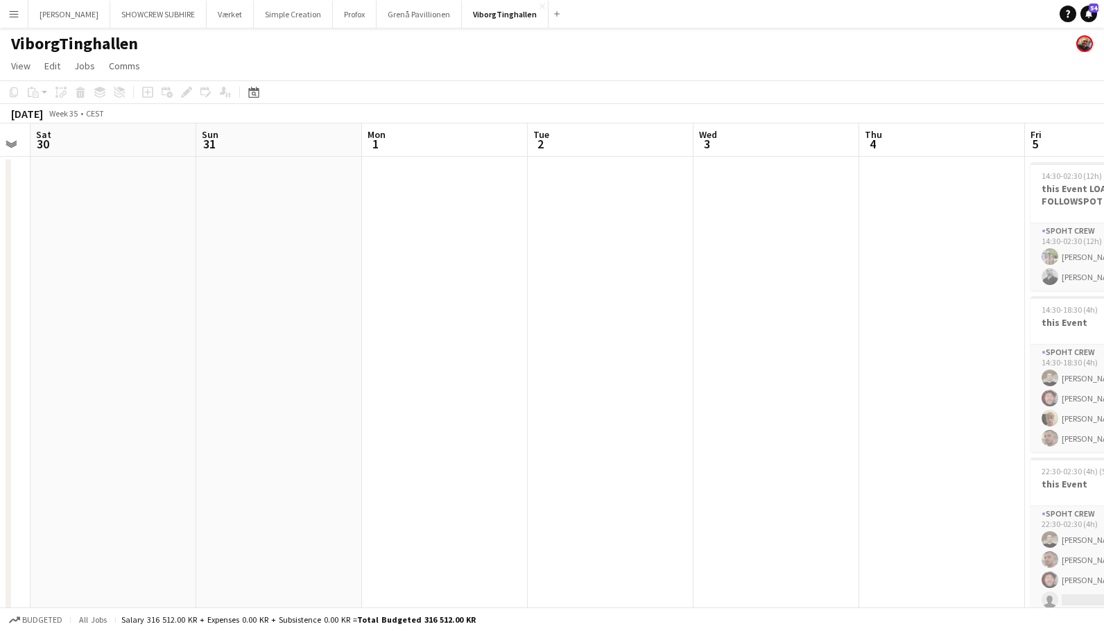
drag, startPoint x: 248, startPoint y: 182, endPoint x: 406, endPoint y: 181, distance: 158.1
click at [492, 179] on app-calendar-viewport "Thu 28 Fri 29 Sat 30 Sun 31 Mon 1 Tue 2 Wed 3 Thu 4 Fri 5 9/10 3 Jobs Sat 6 Sun…" at bounding box center [552, 384] width 1104 height 522
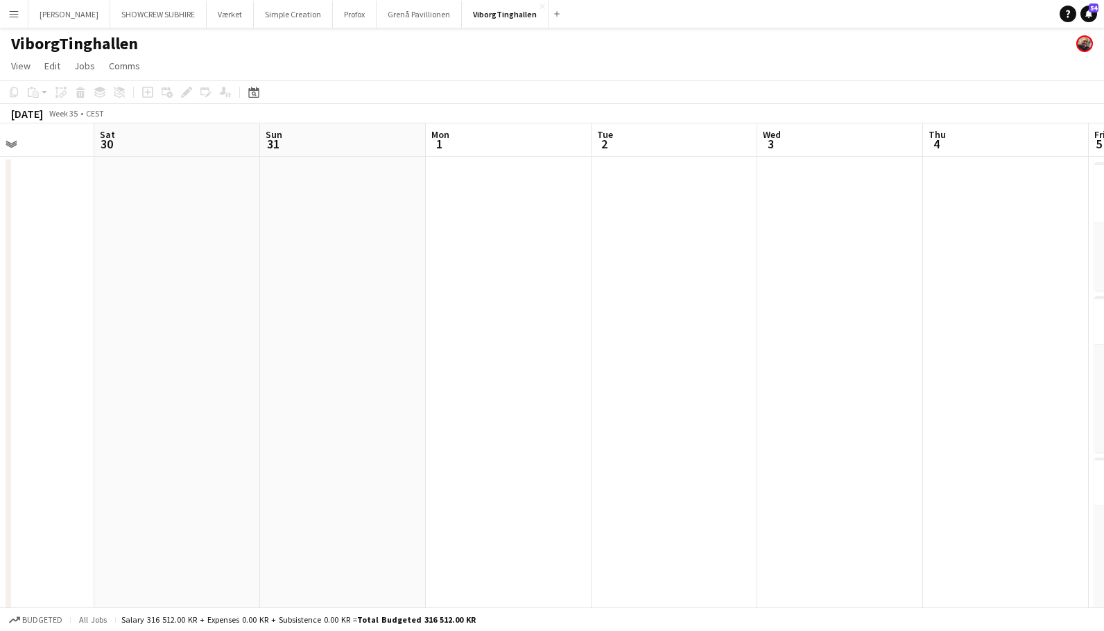
scroll to position [0, 568]
drag, startPoint x: 393, startPoint y: 180, endPoint x: 305, endPoint y: 189, distance: 87.8
click at [305, 189] on app-calendar-viewport "Tue 26 Wed 27 Thu 28 Fri 29 Sat 30 Sun 31 Mon 1 Tue 2 Wed 3 Thu 4 Fri 5 9/10 3 …" at bounding box center [552, 384] width 1104 height 522
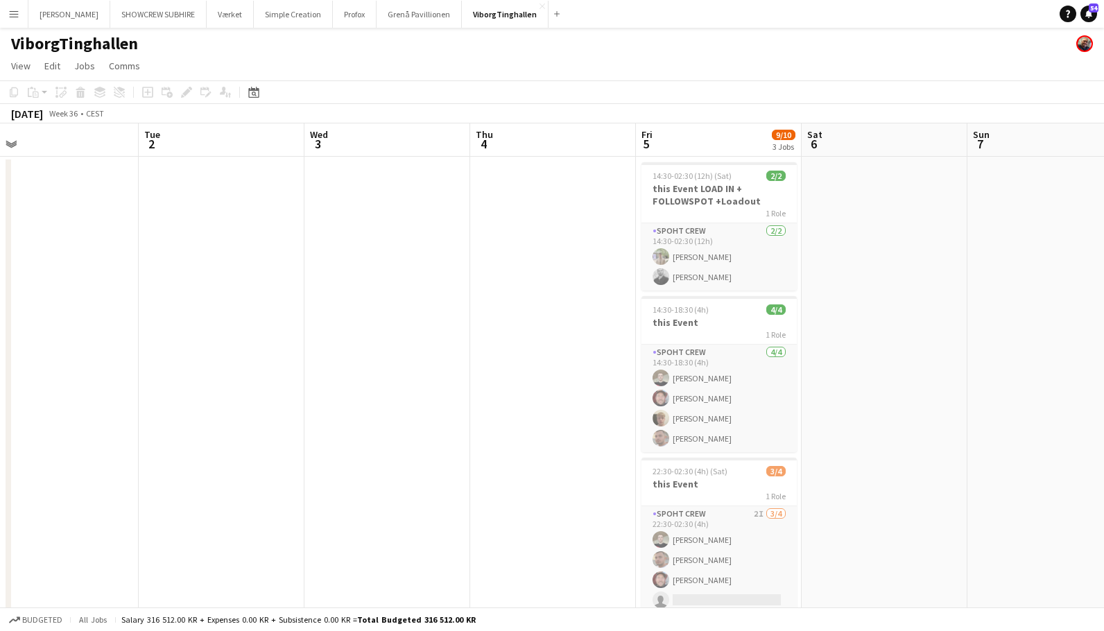
scroll to position [0, 454]
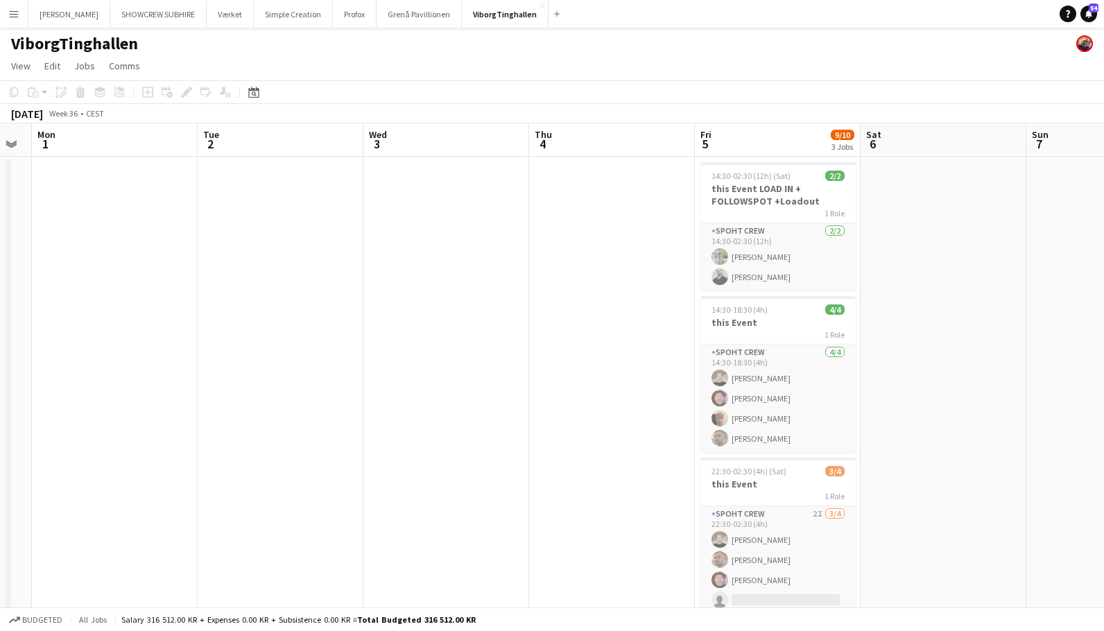
drag, startPoint x: 965, startPoint y: 298, endPoint x: 420, endPoint y: 272, distance: 546.4
click at [419, 272] on app-calendar-viewport "Fri 29 Sat 30 Sun 31 Mon 1 Tue 2 Wed 3 Thu 4 Fri 5 9/10 3 Jobs Sat 6 Sun 7 Mon …" at bounding box center [552, 384] width 1104 height 522
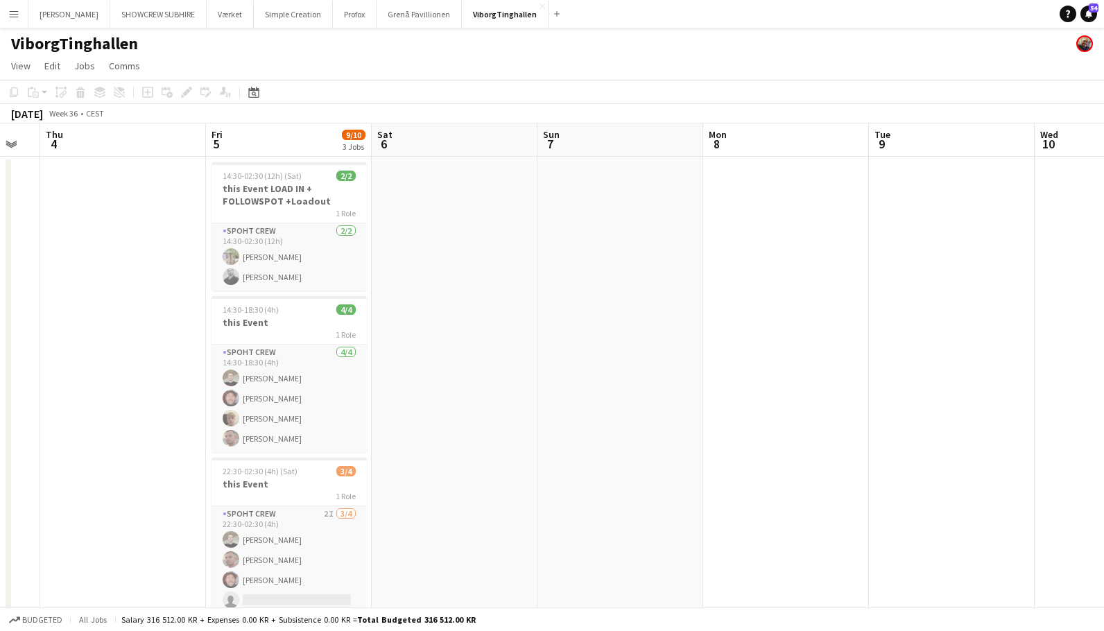
scroll to position [0, 459]
drag, startPoint x: 874, startPoint y: 310, endPoint x: 542, endPoint y: 300, distance: 331.6
click at [542, 300] on app-calendar-viewport "Mon 1 Tue 2 Wed 3 Thu 4 Fri 5 9/10 3 Jobs Sat 6 Sun 7 Mon 8 Tue 9 Wed 10 Thu 11…" at bounding box center [552, 384] width 1104 height 522
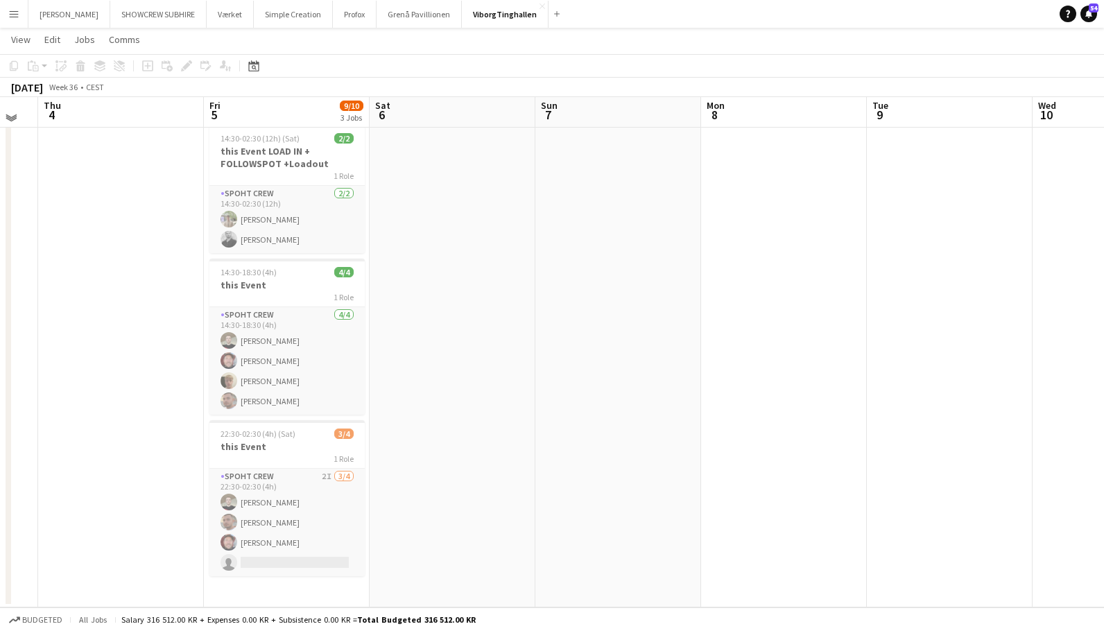
scroll to position [0, 0]
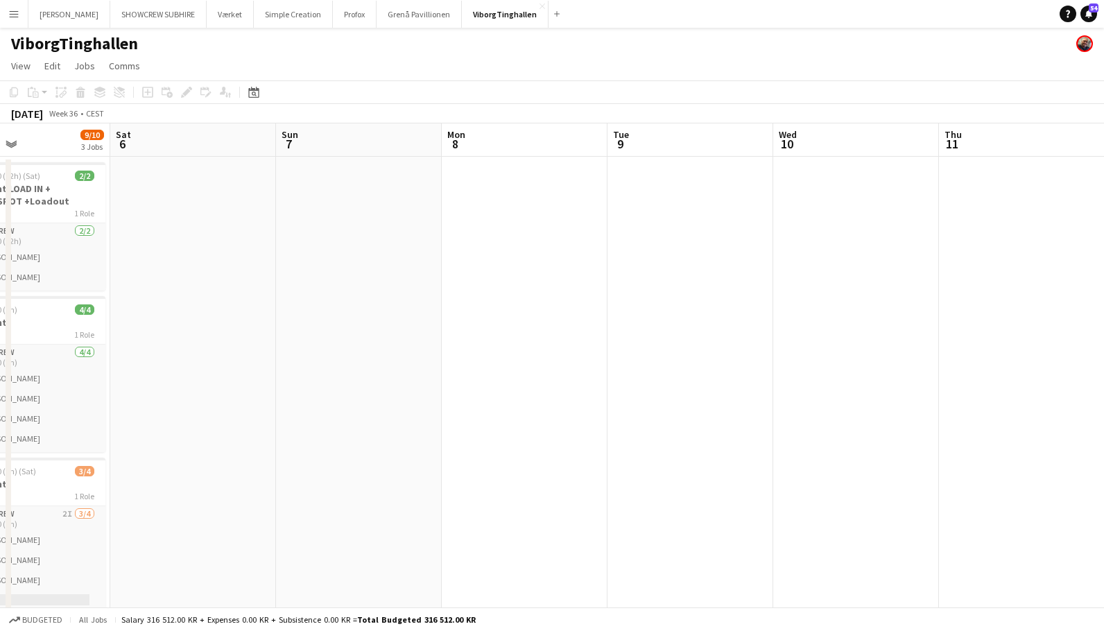
drag, startPoint x: 863, startPoint y: 291, endPoint x: 873, endPoint y: 293, distance: 10.5
click at [602, 282] on app-calendar-viewport "Tue 2 Wed 3 Thu 4 Fri 5 9/10 3 Jobs Sat 6 Sun 7 Mon 8 Tue 9 Wed 10 Thu 11 Fri 1…" at bounding box center [552, 384] width 1104 height 522
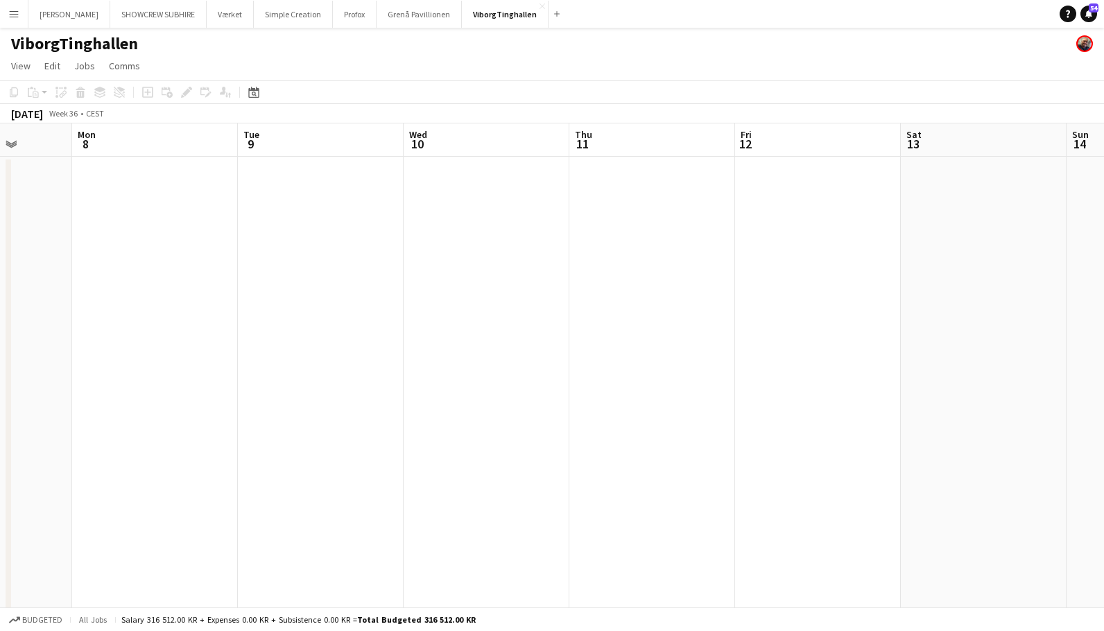
drag, startPoint x: 774, startPoint y: 297, endPoint x: 932, endPoint y: 303, distance: 158.2
click at [565, 286] on app-calendar-viewport "Thu 4 Fri 5 9/10 3 Jobs Sat 6 Sun 7 Mon 8 Tue 9 Wed 10 Thu 11 Fri 12 Sat 13 Sun…" at bounding box center [552, 384] width 1104 height 522
drag, startPoint x: 929, startPoint y: 305, endPoint x: 555, endPoint y: 282, distance: 375.2
click at [552, 282] on app-calendar-viewport "Thu 4 Fri 5 9/10 3 Jobs Sat 6 Sun 7 Mon 8 Tue 9 Wed 10 Thu 11 Fri 12 Sat 13 Sun…" at bounding box center [552, 384] width 1104 height 522
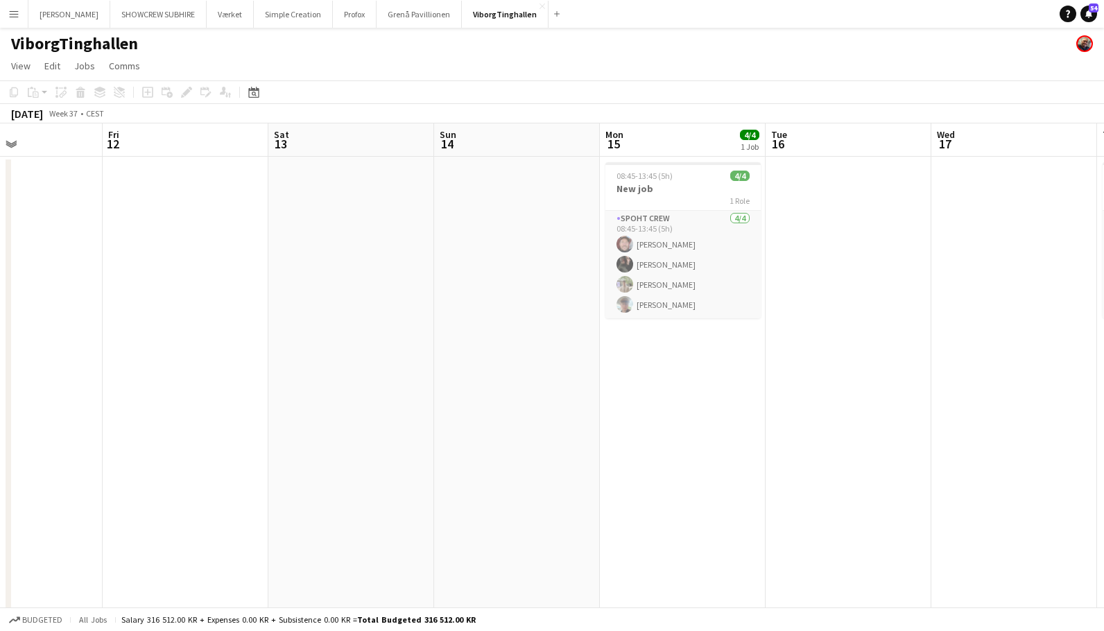
drag, startPoint x: 828, startPoint y: 300, endPoint x: 660, endPoint y: 279, distance: 169.2
click at [660, 279] on app-calendar-viewport "Mon 8 Tue 9 Wed 10 Thu 11 Fri 12 Sat 13 Sun 14 Mon 15 4/4 1 Job Tue 16 Wed 17 T…" at bounding box center [552, 384] width 1104 height 522
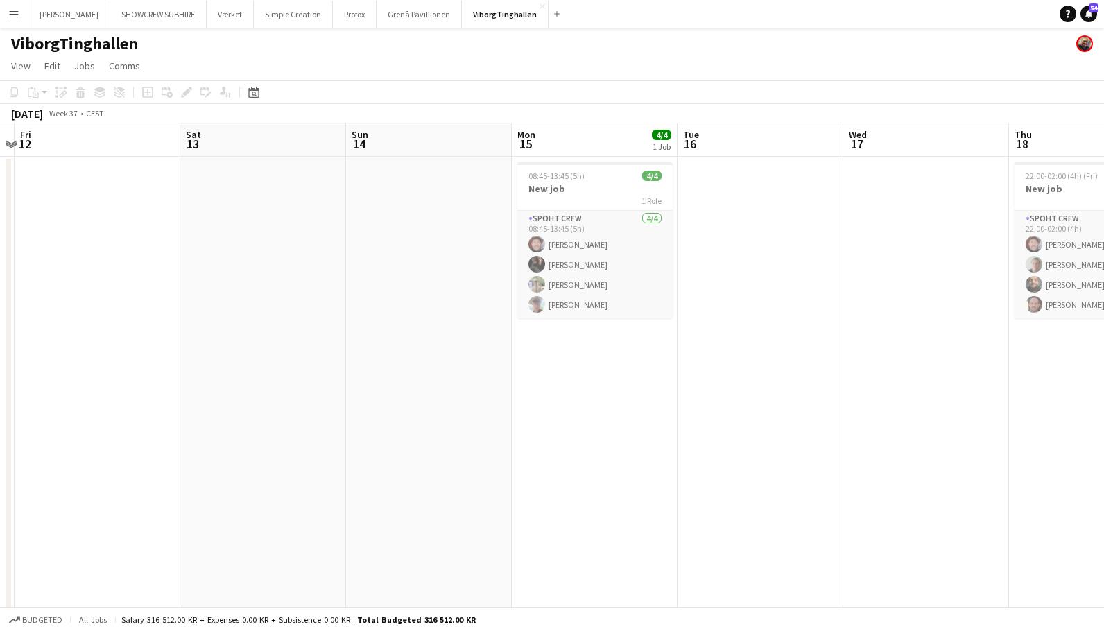
drag, startPoint x: 872, startPoint y: 281, endPoint x: 667, endPoint y: 285, distance: 204.6
click at [628, 290] on app-calendar-viewport "Tue 9 Wed 10 Thu 11 Fri 12 Sat 13 Sun 14 Mon 15 4/4 1 Job Tue 16 Wed 17 Thu 18 …" at bounding box center [552, 384] width 1104 height 522
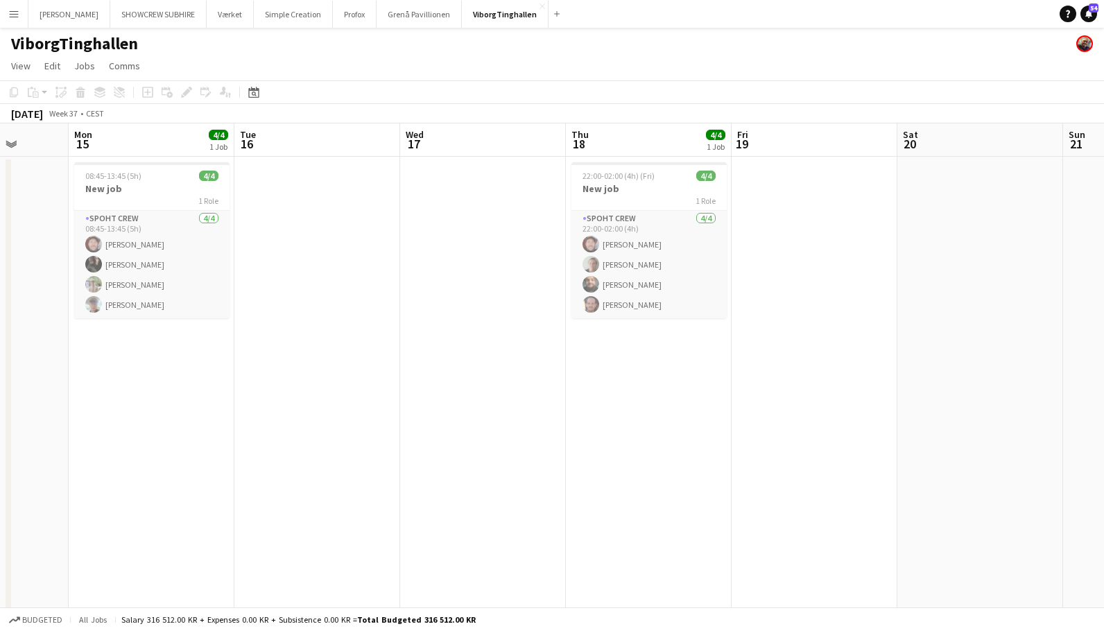
scroll to position [0, 595]
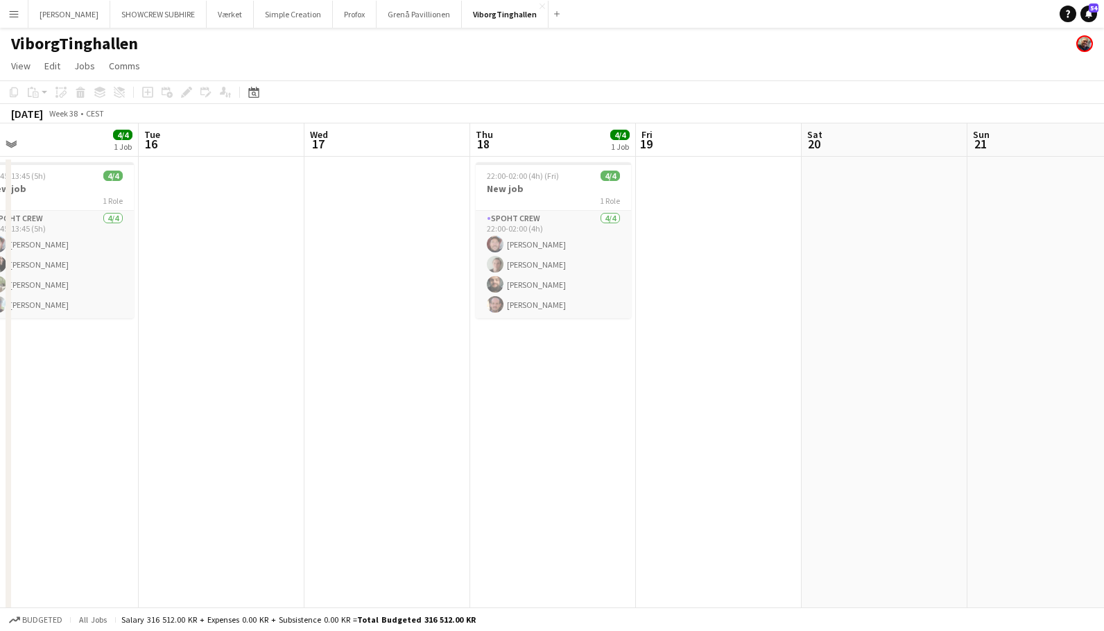
drag, startPoint x: 1060, startPoint y: 304, endPoint x: 706, endPoint y: 298, distance: 354.5
click at [706, 298] on app-calendar-viewport "Fri 12 Sat 13 Sun 14 Mon 15 4/4 1 Job Tue 16 Wed 17 Thu 18 4/4 1 Job Fri 19 Sat…" at bounding box center [552, 384] width 1104 height 522
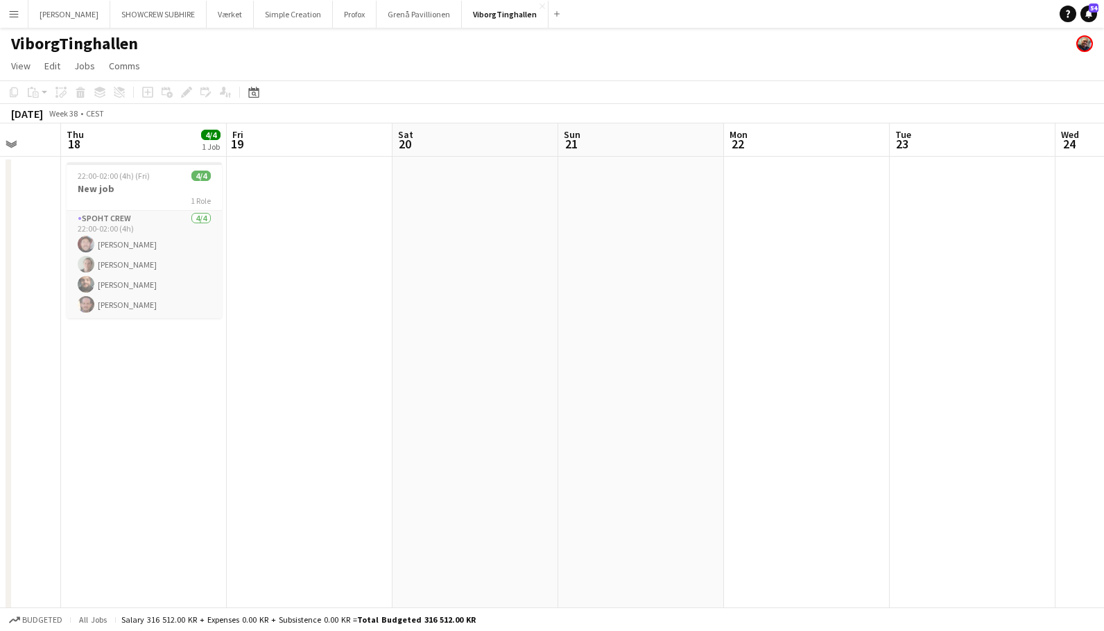
drag, startPoint x: 999, startPoint y: 280, endPoint x: 730, endPoint y: 282, distance: 269.1
click at [619, 279] on app-calendar-viewport "Sun 14 Mon 15 4/4 1 Job Tue 16 Wed 17 Thu 18 4/4 1 Job Fri 19 Sat 20 Sun 21 Mon…" at bounding box center [552, 384] width 1104 height 522
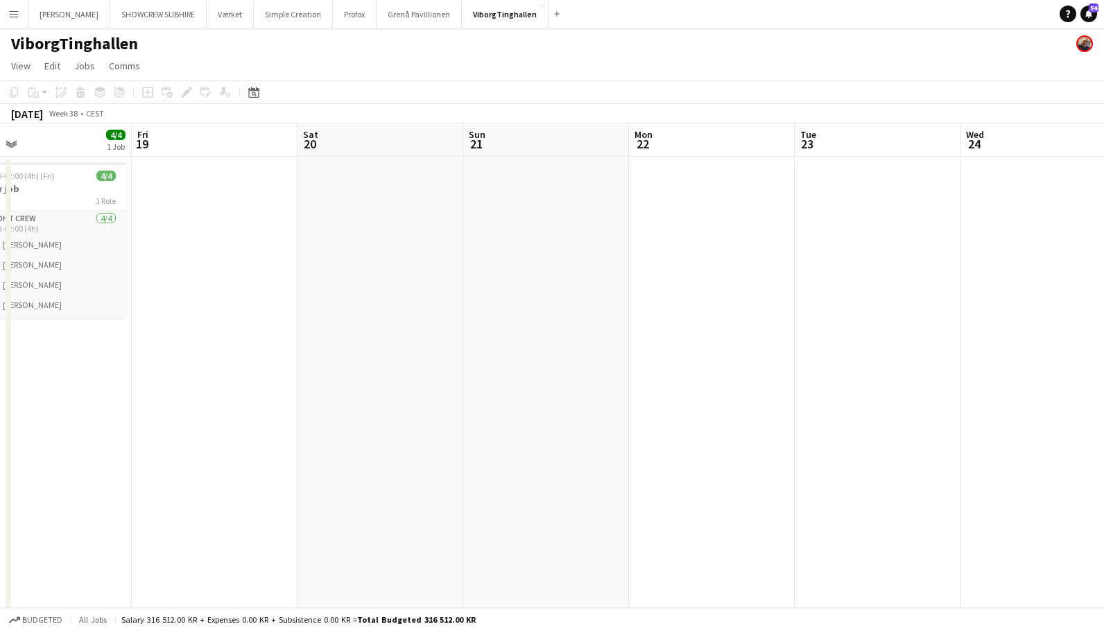
drag, startPoint x: 922, startPoint y: 289, endPoint x: 777, endPoint y: 277, distance: 145.4
click at [506, 266] on app-calendar-viewport "Mon 15 4/4 1 Job Tue 16 Wed 17 Thu 18 4/4 1 Job Fri 19 Sat 20 Sun 21 Mon 22 Tue…" at bounding box center [552, 384] width 1104 height 522
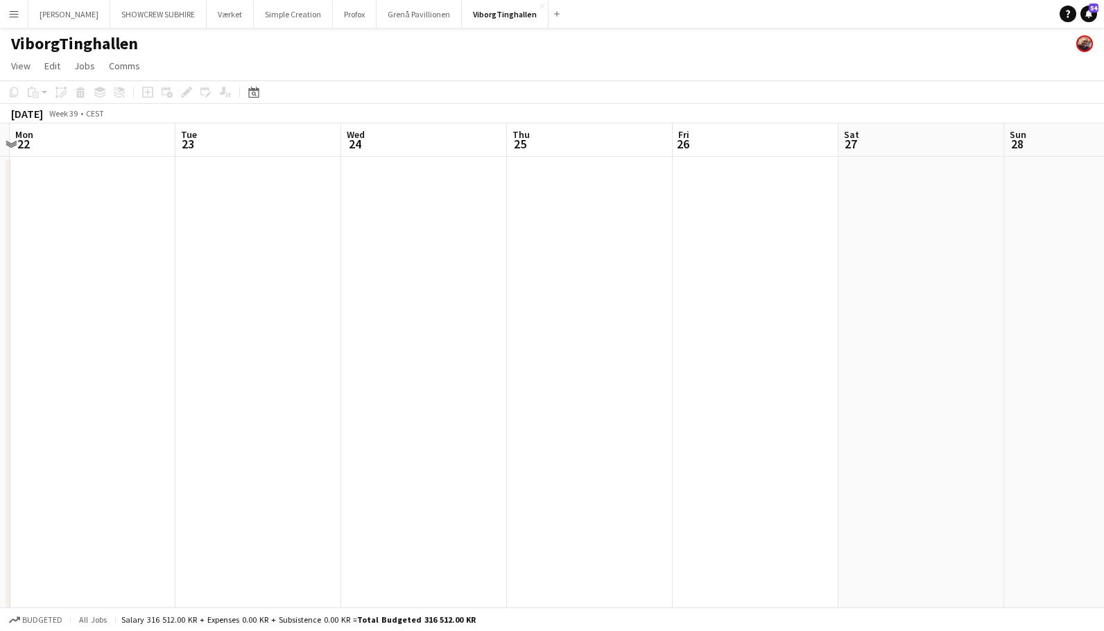
drag, startPoint x: 847, startPoint y: 284, endPoint x: 845, endPoint y: 266, distance: 17.6
click at [445, 246] on app-calendar-viewport "Fri 19 Sat 20 Sun 21 Mon 22 Tue 23 Wed 24 Thu 25 Fri 26 Sat 27 Sun 28 Mon 29 Tu…" at bounding box center [552, 384] width 1104 height 522
drag, startPoint x: 967, startPoint y: 270, endPoint x: 571, endPoint y: 241, distance: 397.8
click at [552, 240] on app-calendar-viewport "Sat 20 Sun 21 Mon 22 Tue 23 Wed 24 Thu 25 Fri 26 Sat 27 Sun 28 Mon 29 Tue 30 We…" at bounding box center [552, 384] width 1104 height 522
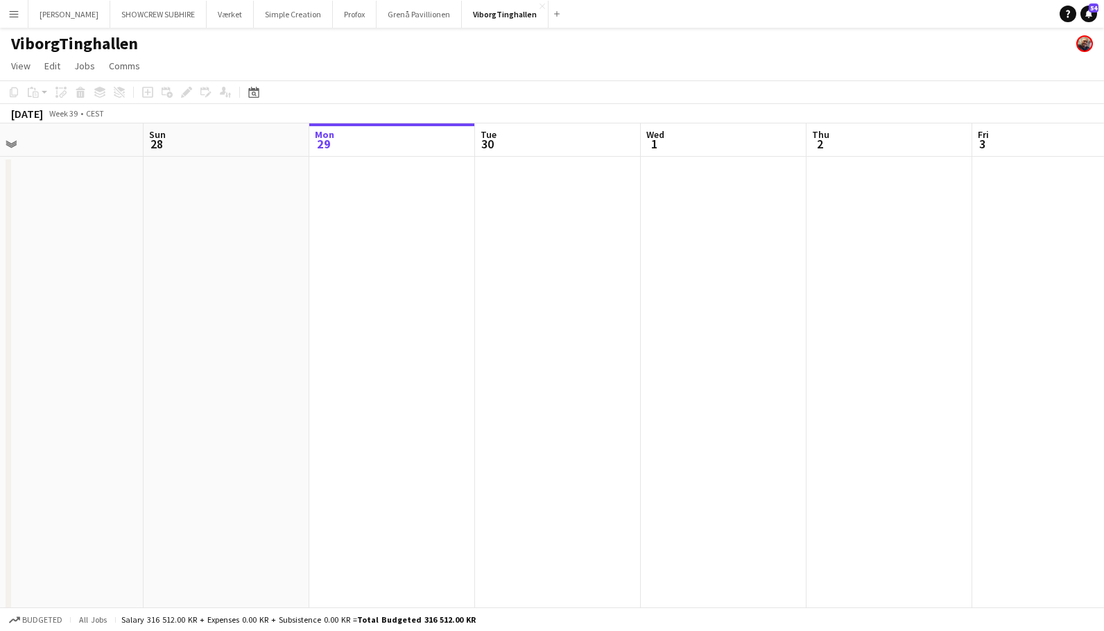
drag, startPoint x: 820, startPoint y: 259, endPoint x: 1384, endPoint y: 243, distance: 564.0
click at [1104, 243] on html "Menu Boards Boards Boards All jobs Status Workforce Workforce My Workforce Recr…" at bounding box center [552, 334] width 1104 height 669
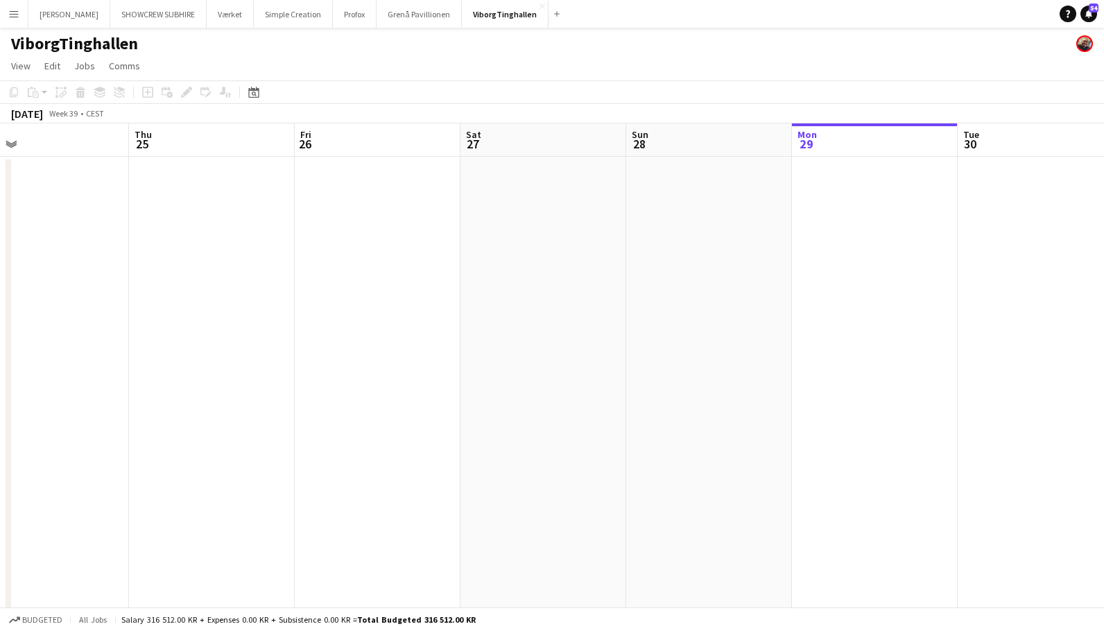
drag, startPoint x: 637, startPoint y: 133, endPoint x: 549, endPoint y: 139, distance: 88.9
click at [764, 121] on app-calendar "Copy Paste Paste Command V Paste with crew Command Shift V Paste linked Job Del…" at bounding box center [552, 362] width 1104 height 565
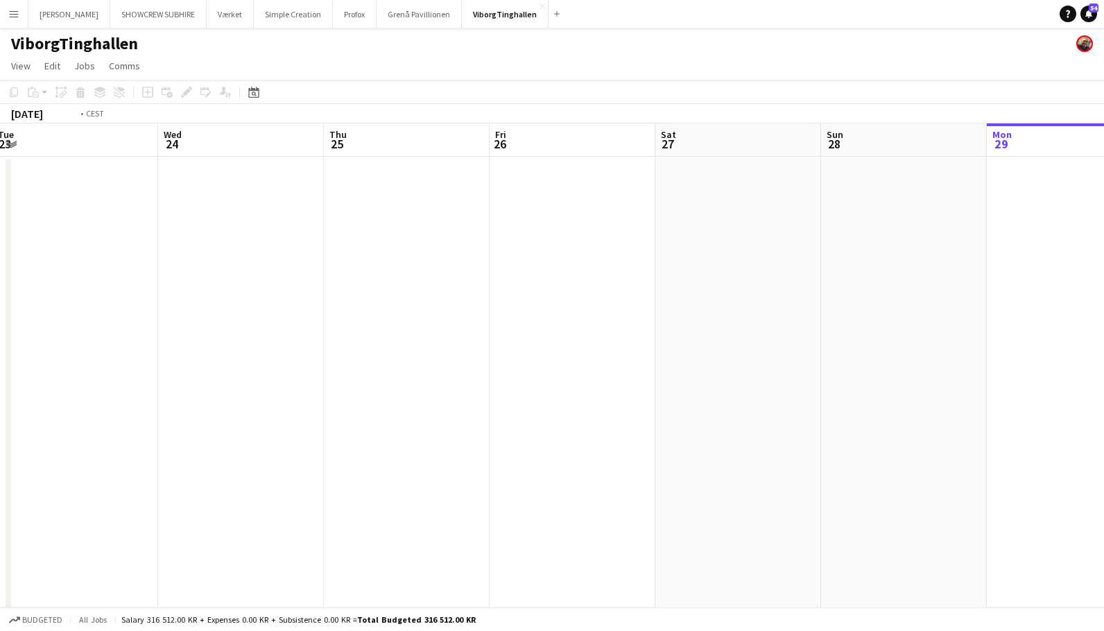
drag, startPoint x: 493, startPoint y: 163, endPoint x: 657, endPoint y: 146, distance: 165.3
click at [661, 146] on app-calendar-viewport "Sun 21 Mon 22 Tue 23 Wed 24 Thu 25 Fri 26 Sat 27 Sun 28 Mon 29 Tue 30 Wed 1 Thu…" at bounding box center [552, 384] width 1104 height 522
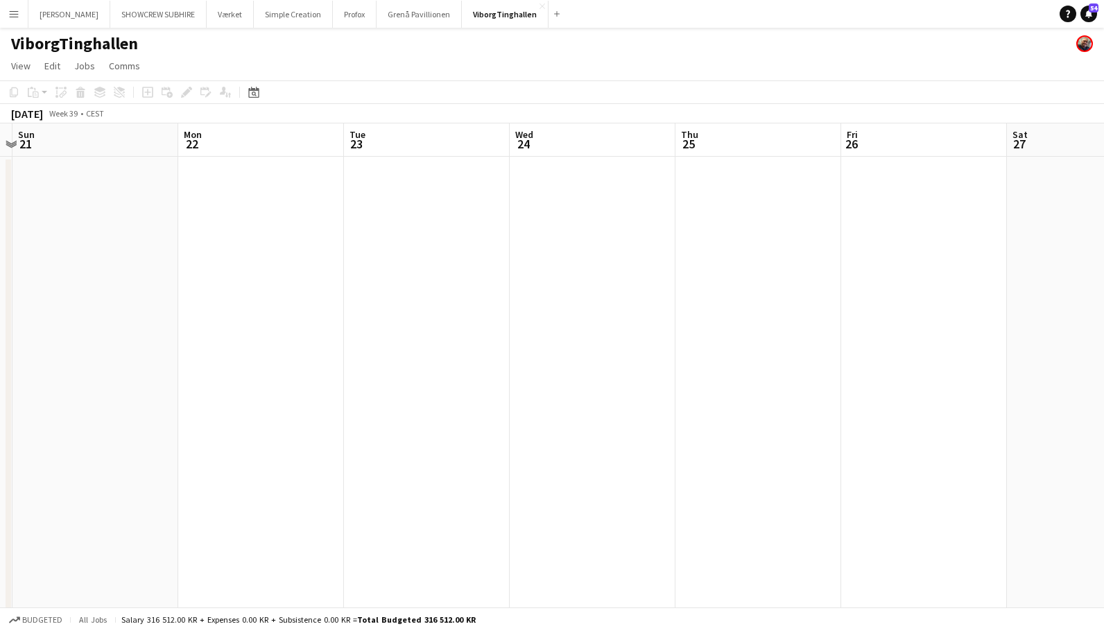
drag
click at [791, 140] on app-calendar-viewport "Fri 19 Sat 20 Sun 21 Mon 22 Tue 23 Wed 24 Thu 25 Fri 26 Sat 27 Sun 28 Mon 29 Tu…" at bounding box center [552, 384] width 1104 height 522
click at [836, 136] on app-calendar-viewport "Wed 17 Thu 18 4/4 1 Job Fri 19 Sat 20 Sun 21 Mon 22 Tue 23 Wed 24 Thu 25 Fri 26…" at bounding box center [552, 384] width 1104 height 522
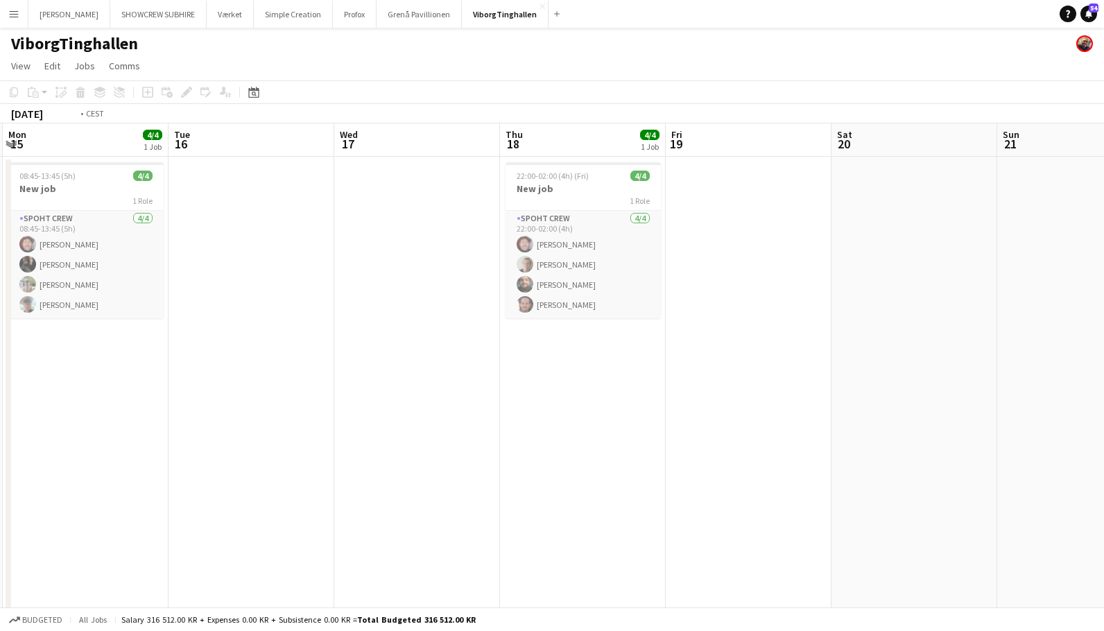
drag, startPoint x: 531, startPoint y: 166, endPoint x: 671, endPoint y: 148, distance: 142.0
click at [768, 144] on app-calendar-viewport "Sat 13 Sun 14 Mon 15 4/4 1 Job Tue 16 Wed 17 Thu 18 4/4 1 Job Fri 19 Sat 20 Sun…" at bounding box center [552, 384] width 1104 height 522
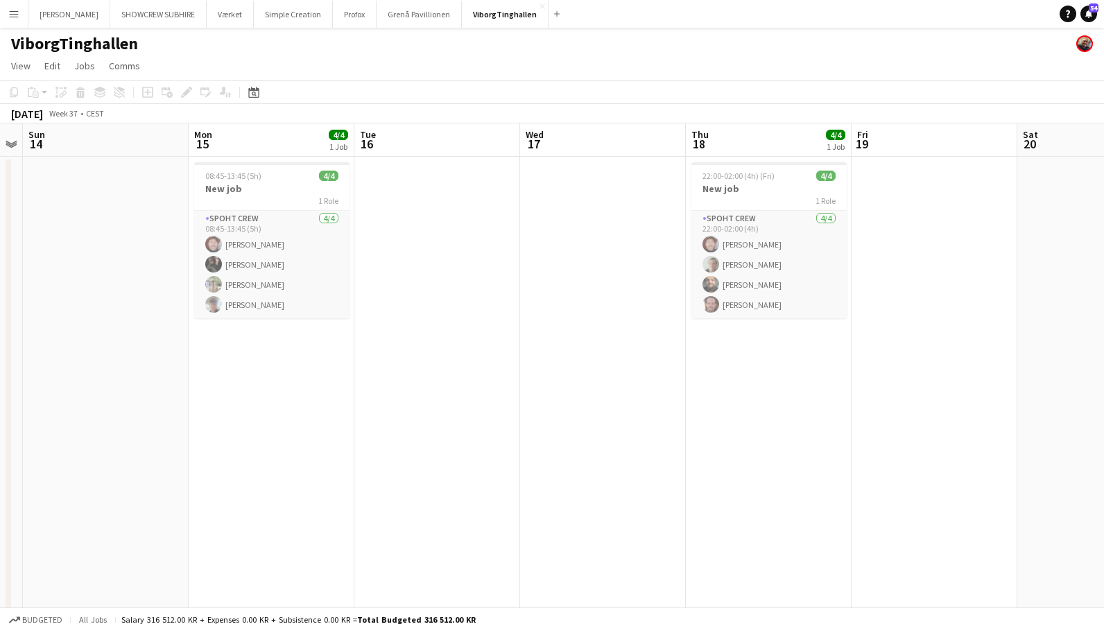
drag, startPoint x: 574, startPoint y: 160, endPoint x: 594, endPoint y: 154, distance: 21.5
click at [743, 141] on app-calendar-viewport "Fri 12 Sat 13 Sun 14 Mon 15 4/4 1 Job Tue 16 Wed 17 Thu 18 4/4 1 Job Fri 19 Sat…" at bounding box center [552, 384] width 1104 height 522
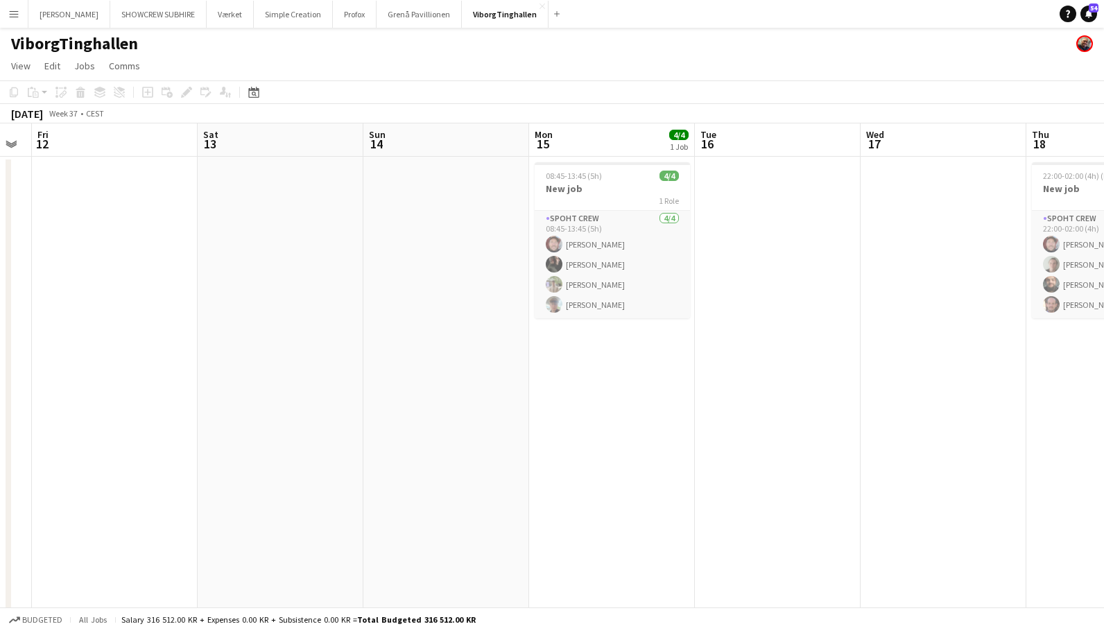
drag, startPoint x: 501, startPoint y: 155, endPoint x: 719, endPoint y: 135, distance: 219.4
click at [777, 132] on app-calendar-viewport "Wed 10 Thu 11 Fri 12 Sat 13 Sun 14 Mon 15 4/4 1 Job Tue 16 Wed 17 Thu 18 4/4 1 …" at bounding box center [552, 384] width 1104 height 522
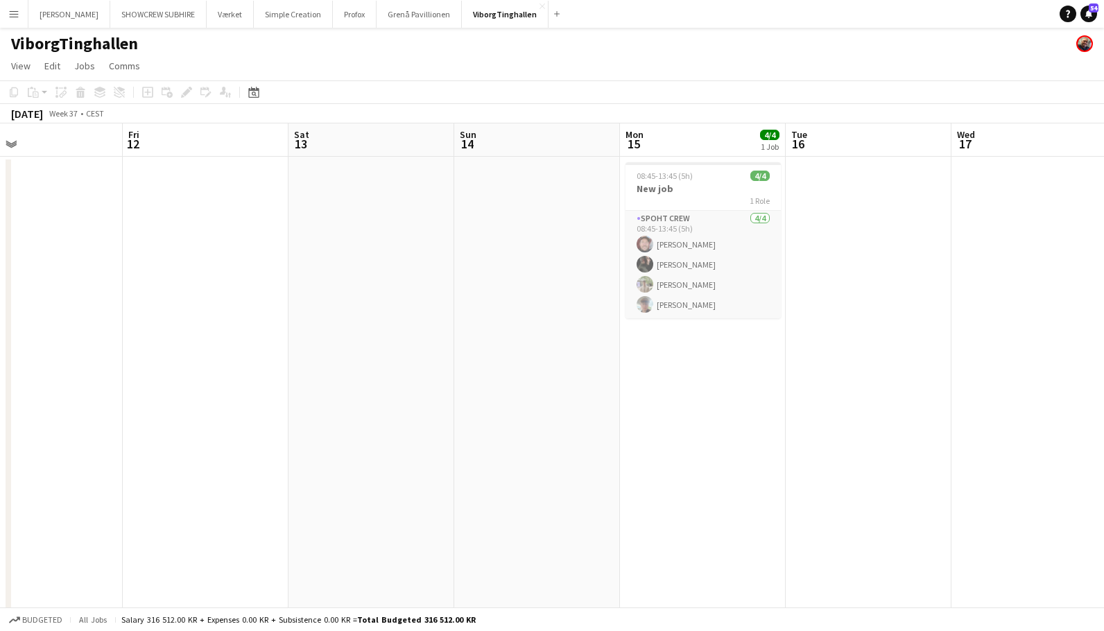
click at [763, 152] on app-calendar-viewport "Tue 9 Wed 10 Thu 11 Fri 12 Sat 13 Sun 14 Mon 15 4/4 1 Job Tue 16 Wed 17 Thu 18 …" at bounding box center [552, 384] width 1104 height 522
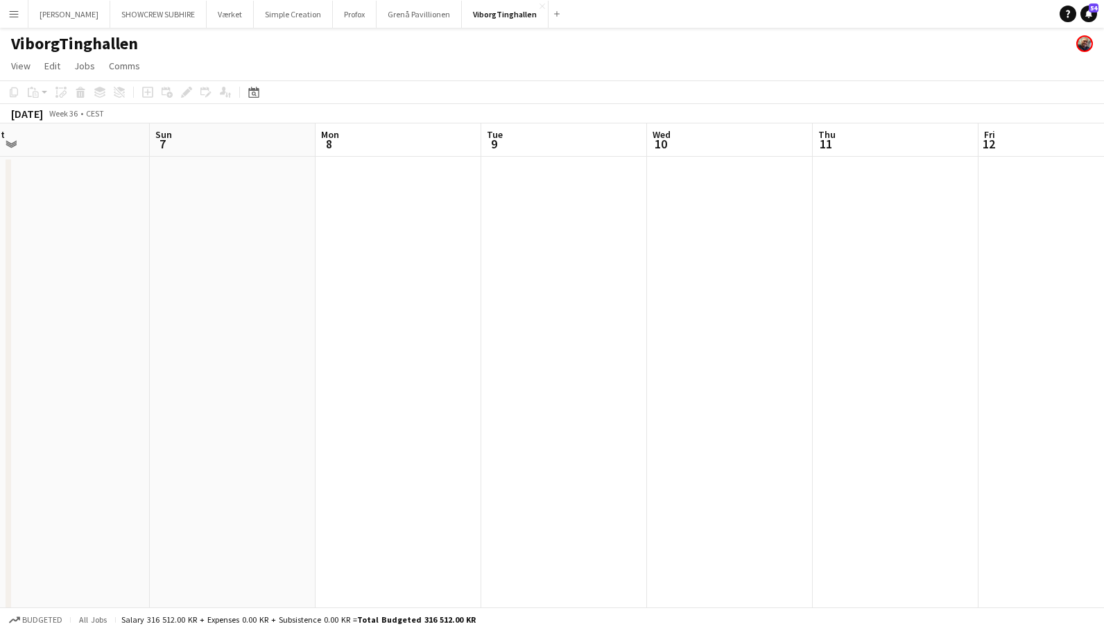
click at [881, 132] on app-calendar-viewport "Thu 4 Fri 5 9/10 3 Jobs Sat 6 Sun 7 Mon 8 Tue 9 Wed 10 Thu 11 Fri 12 Sat 13 Sun…" at bounding box center [552, 384] width 1104 height 522
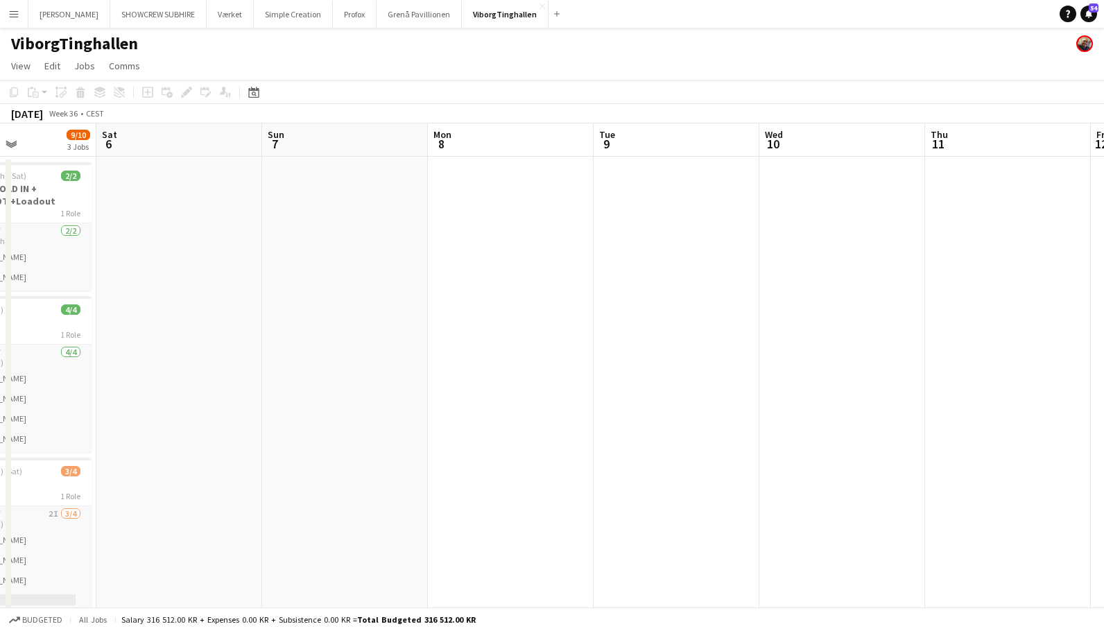
click at [779, 138] on app-calendar-viewport "Wed 3 Thu 4 Fri 5 9/10 3 Jobs Sat 6 Sun 7 Mon 8 Tue 9 Wed 10 Thu 11 Fri 12 Sat …" at bounding box center [552, 384] width 1104 height 522
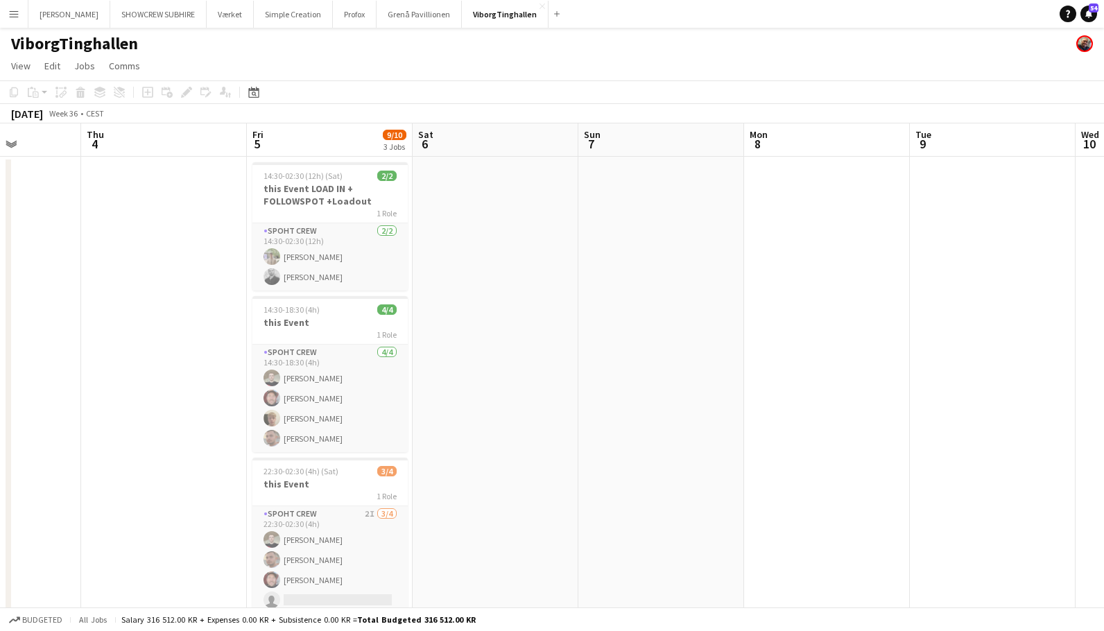
click at [777, 139] on app-calendar-viewport "Mon 1 Tue 2 Wed 3 Thu 4 Fri 5 9/10 3 Jobs Sat 6 Sun 7 Mon 8 Tue 9 Wed 10 Thu 11…" at bounding box center [552, 384] width 1104 height 522
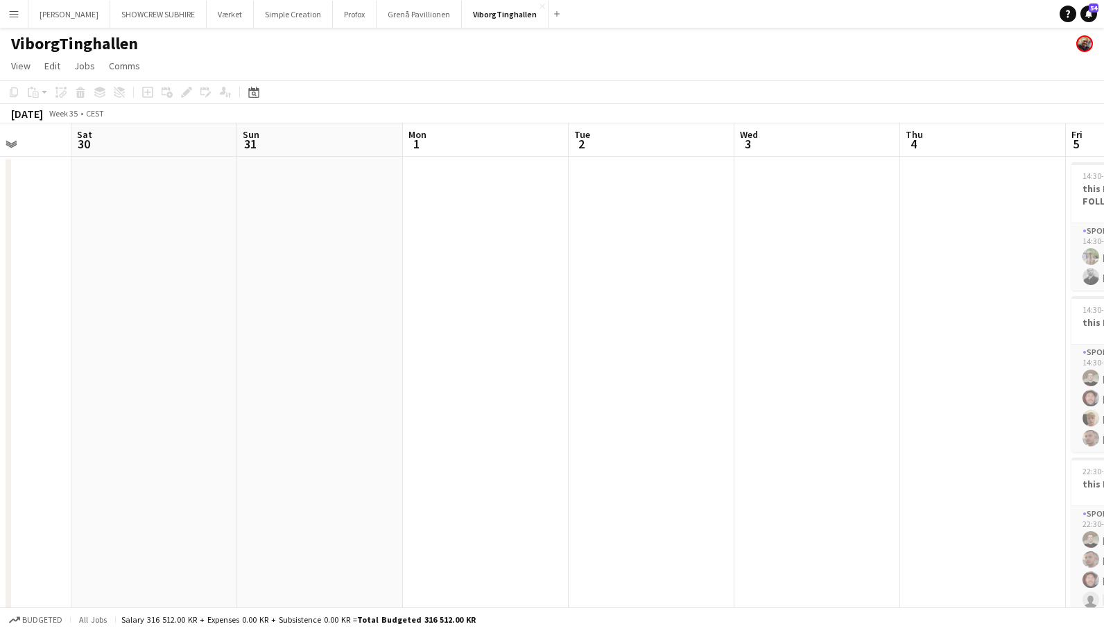
click at [849, 124] on app-calendar-viewport "Thu 28 Fri 29 Sat 30 Sun 31 Mon 1 Tue 2 Wed 3 Thu 4 Fri 5 9/10 3 Jobs Sat 6 Sun…" at bounding box center [552, 384] width 1104 height 522
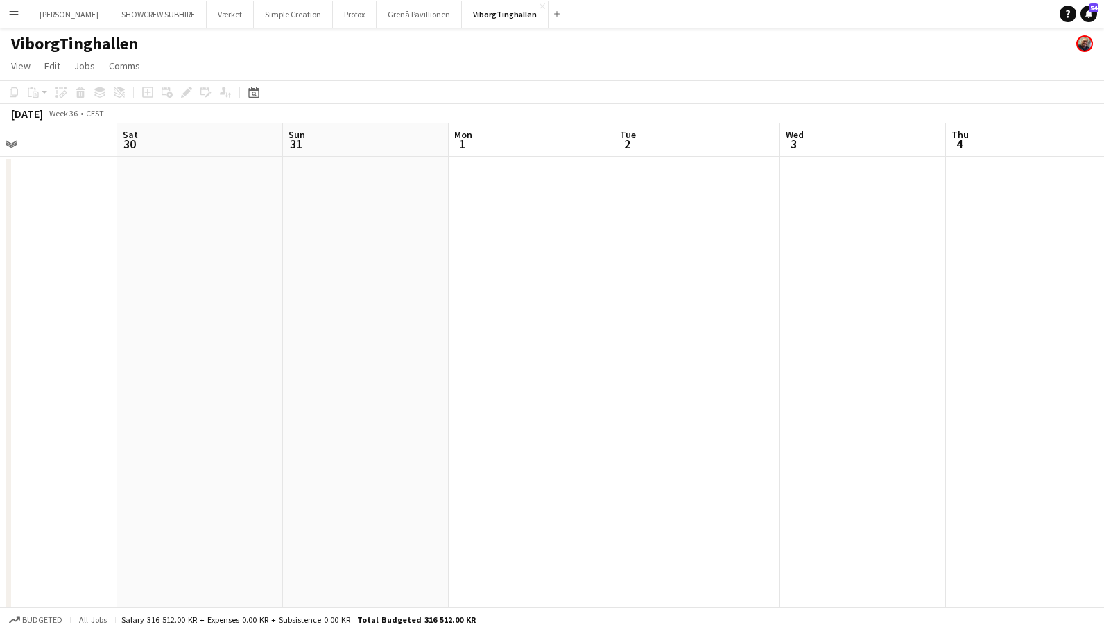
click at [1040, 107] on app-calendar "Copy Paste Paste Command V Paste with crew Command Shift V Paste linked Job Del…" at bounding box center [552, 362] width 1104 height 565
click at [1104, 87] on html "Menu Boards Boards Boards All jobs Status Workforce Workforce My Workforce Recr…" at bounding box center [552, 334] width 1104 height 669
click at [433, 139] on app-calendar-viewport "Sun 24 Mon 25 Tue 26 Wed 27 Thu 28 Fri 29 Sat 30 Sun 31 Mon 1 Tue 2 Wed 3 Thu 4" at bounding box center [552, 384] width 1104 height 522
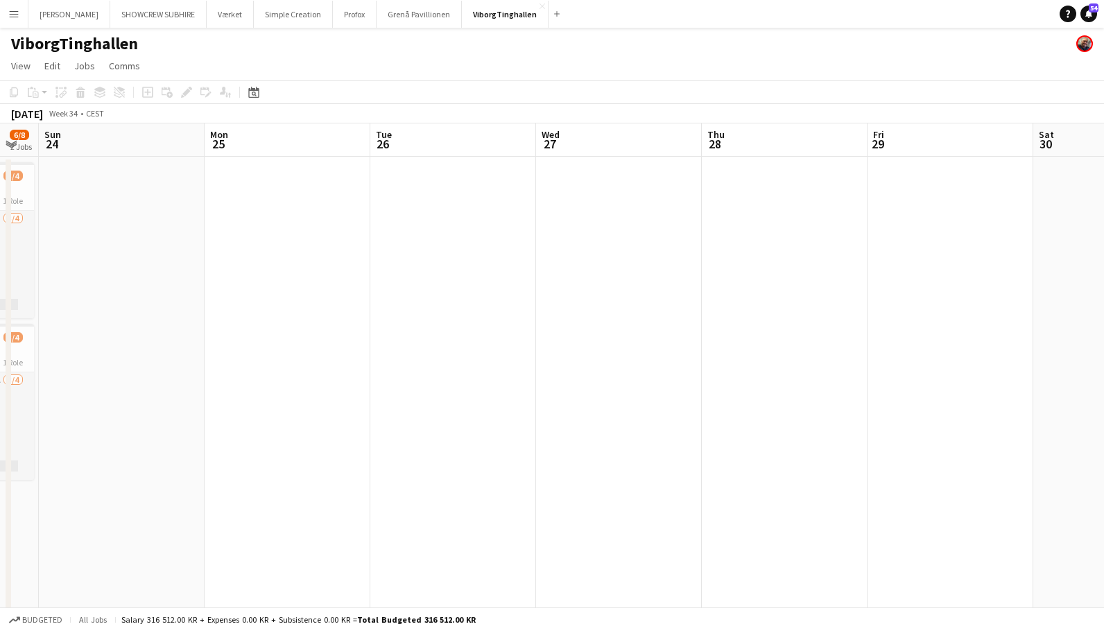
click at [485, 133] on app-calendar-viewport "Fri 22 Sat 23 6/8 2 Jobs Sun 24 Mon 25 Tue 26 Wed 27 Thu 28 Fri 29 Sat 30 Sun 3…" at bounding box center [552, 384] width 1104 height 522
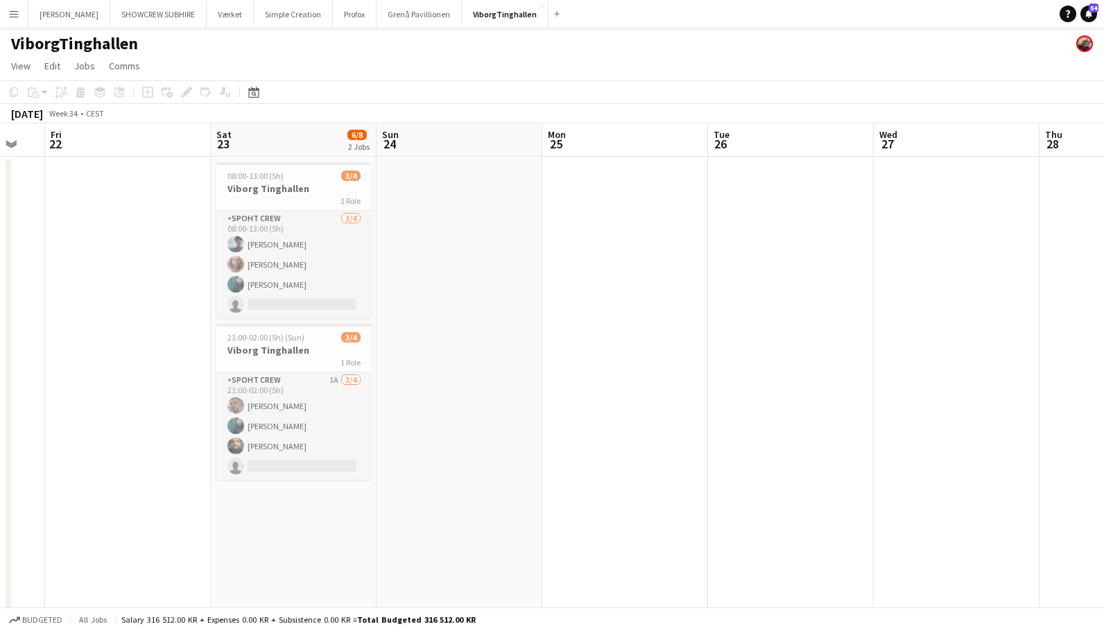
scroll to position [0, 455]
click at [594, 217] on app-calendar-viewport "Tue 19 Wed 20 Thu 21 Fri 22 Sat 23 6/8 2 Jobs Sun 24 Mon 25 Tue 26 Wed 27 Thu 2…" at bounding box center [552, 384] width 1104 height 522
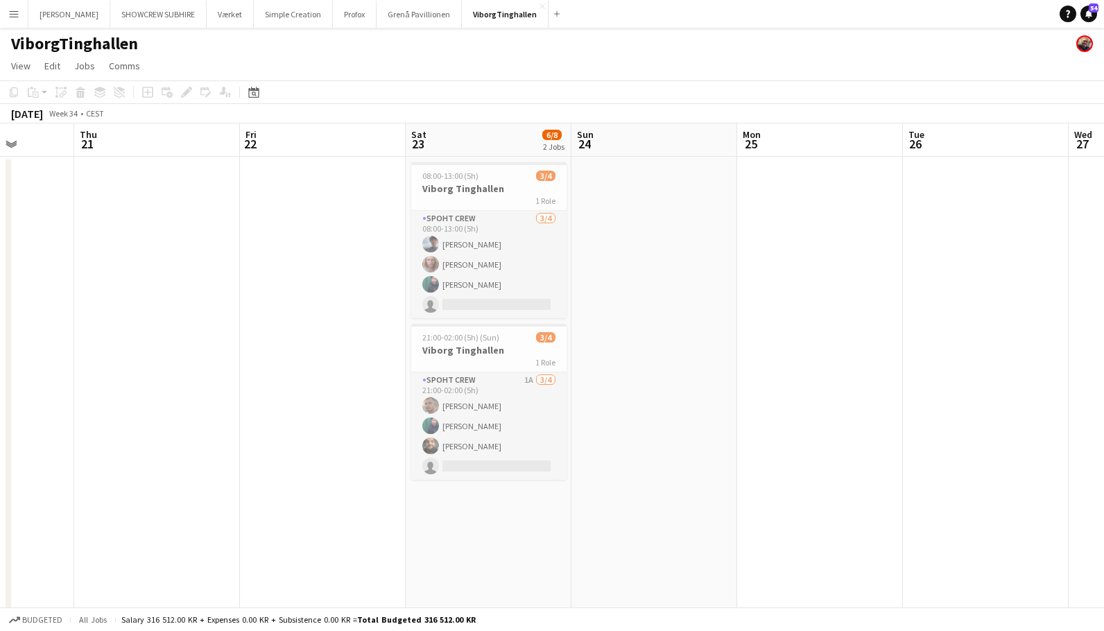
drag, startPoint x: 316, startPoint y: 137, endPoint x: 552, endPoint y: 132, distance: 235.8
click at [552, 132] on app-calendar-viewport "Mon 18 Tue 19 Wed 20 Thu 21 Fri 22 Sat 23 6/8 2 Jobs Sun 24 Mon 25 Tue 26 Wed 2…" at bounding box center [552, 384] width 1104 height 522
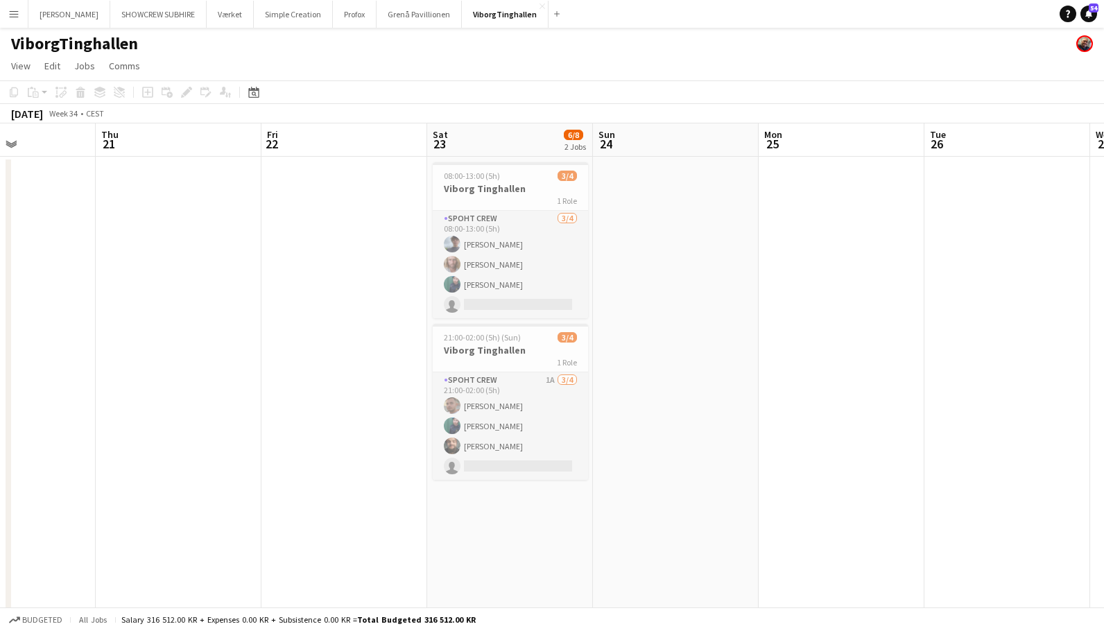
drag, startPoint x: 332, startPoint y: 141, endPoint x: 517, endPoint y: 135, distance: 186.0
click at [541, 135] on app-calendar-viewport "Mon 18 Tue 19 Wed 20 Thu 21 Fri 22 Sat 23 6/8 2 Jobs Sun 24 Mon 25 Tue 26 Wed 2…" at bounding box center [552, 384] width 1104 height 522
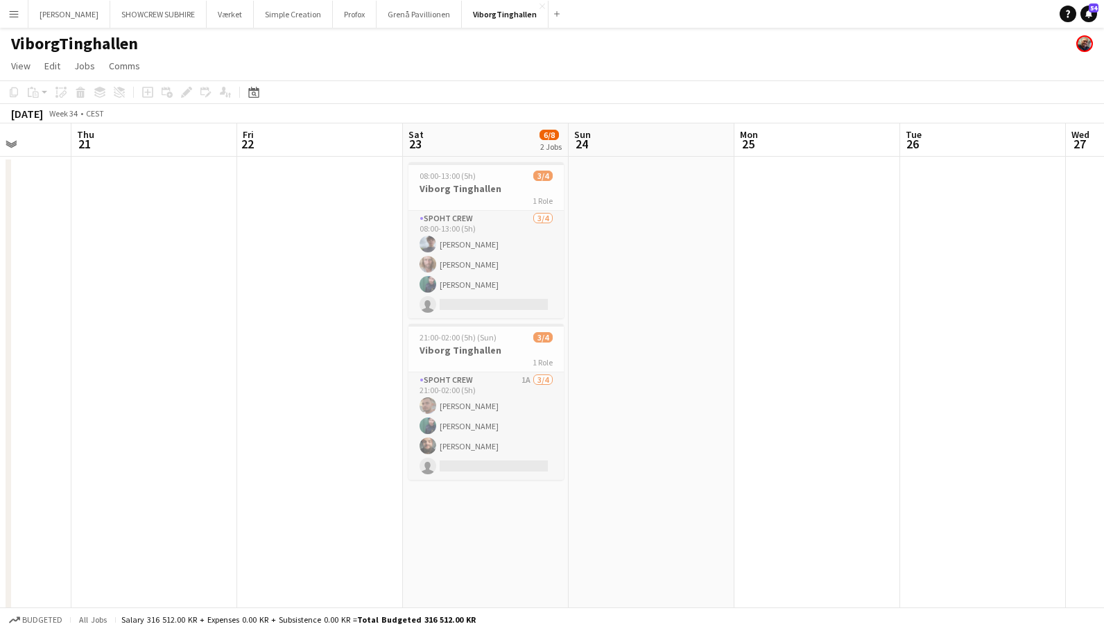
drag, startPoint x: 469, startPoint y: 138, endPoint x: 264, endPoint y: 148, distance: 205.5
click at [94, 144] on app-calendar-viewport "Sun 17 Mon 18 Tue 19 Wed 20 Thu 21 Fri 22 Sat 23 6/8 2 Jobs Sun 24 Mon 25 Tue 2…" at bounding box center [552, 384] width 1104 height 522
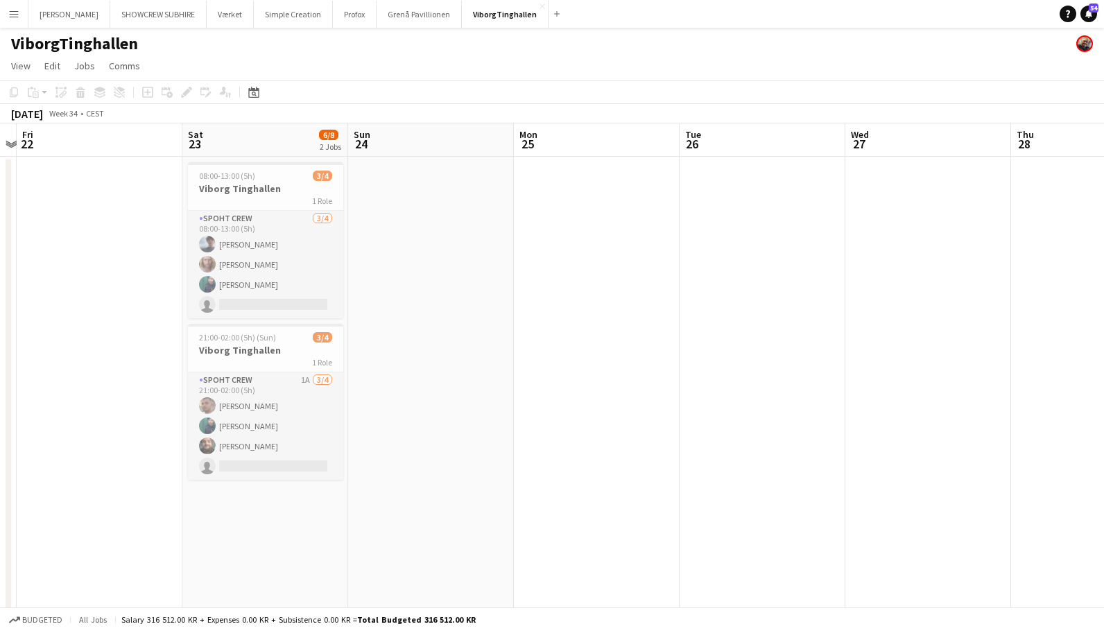
drag, startPoint x: 626, startPoint y: 139, endPoint x: 585, endPoint y: 138, distance: 40.2
click at [445, 144] on app-calendar-viewport "Tue 19 Wed 20 Thu 21 Fri 22 Sat 23 6/8 2 Jobs Sun 24 Mon 25 Tue 26 Wed 27 Thu 2…" at bounding box center [552, 384] width 1104 height 522
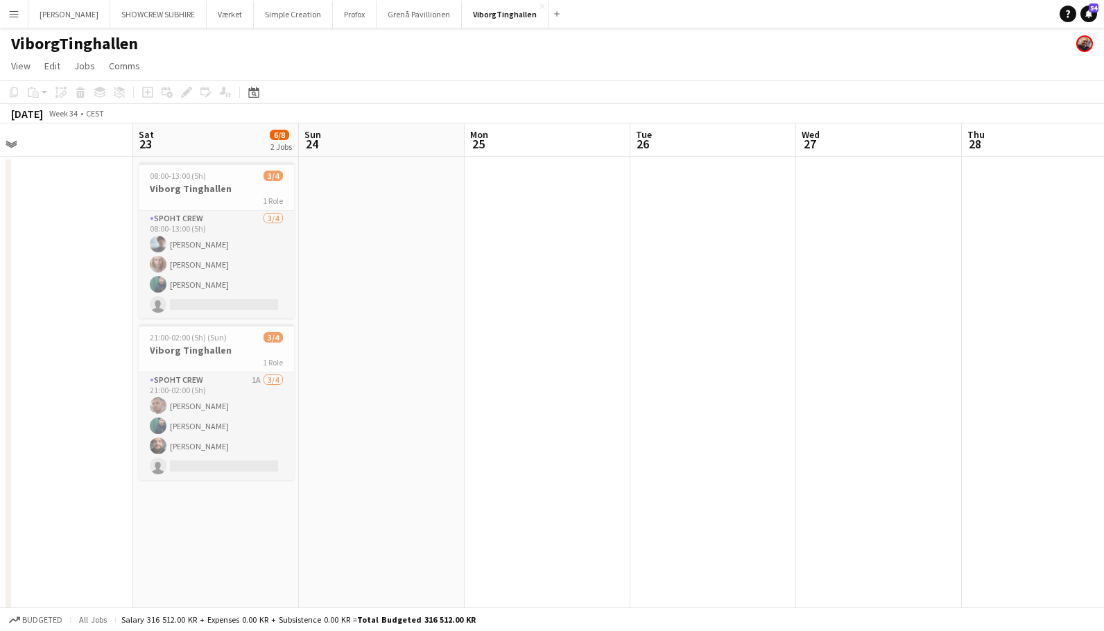
drag, startPoint x: 570, startPoint y: 141, endPoint x: 413, endPoint y: 143, distance: 157.4
click at [390, 144] on app-calendar-viewport "Tue 19 Wed 20 Thu 21 Fri 22 Sat 23 6/8 2 Jobs Sun 24 Mon 25 Tue 26 Wed 27 Thu 2…" at bounding box center [552, 384] width 1104 height 522
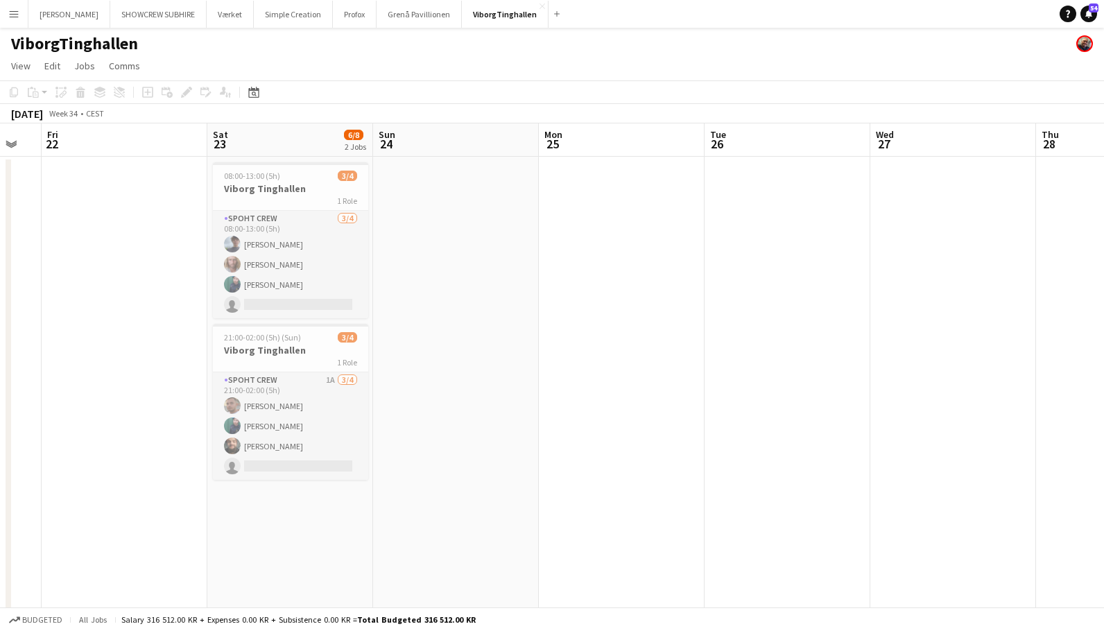
drag, startPoint x: 580, startPoint y: 150, endPoint x: 841, endPoint y: 155, distance: 260.1
click at [841, 155] on app-calendar-viewport "Wed 20 Thu 21 Fri 22 Sat 23 6/8 2 Jobs Sun 24 Mon 25 Tue 26 Wed 27 Thu 28 Fri 2…" at bounding box center [552, 384] width 1104 height 522
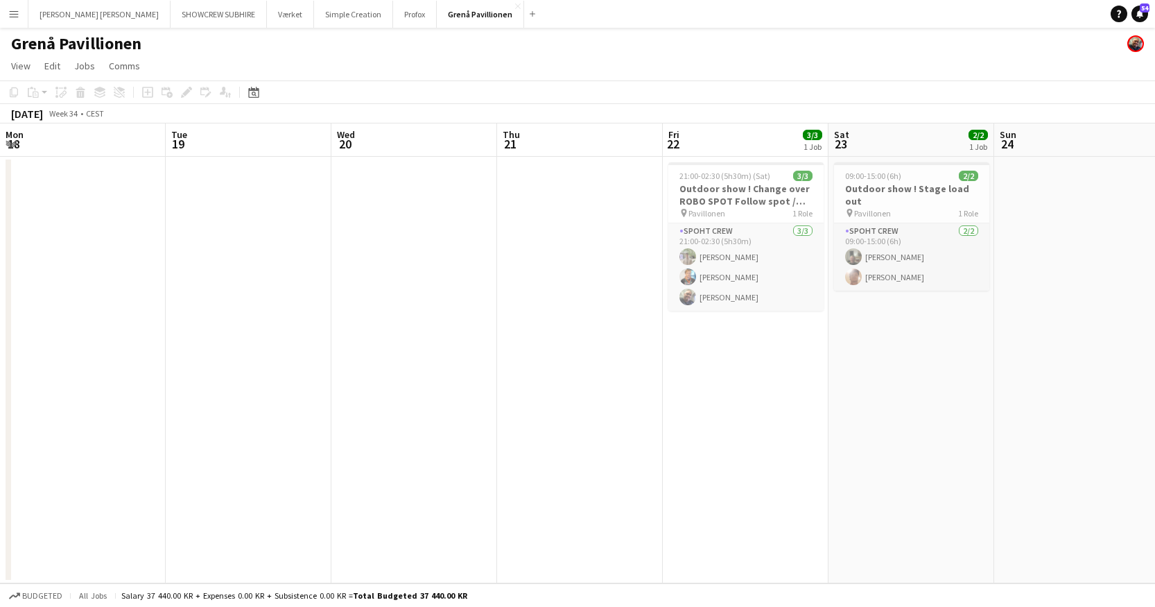
scroll to position [0, 421]
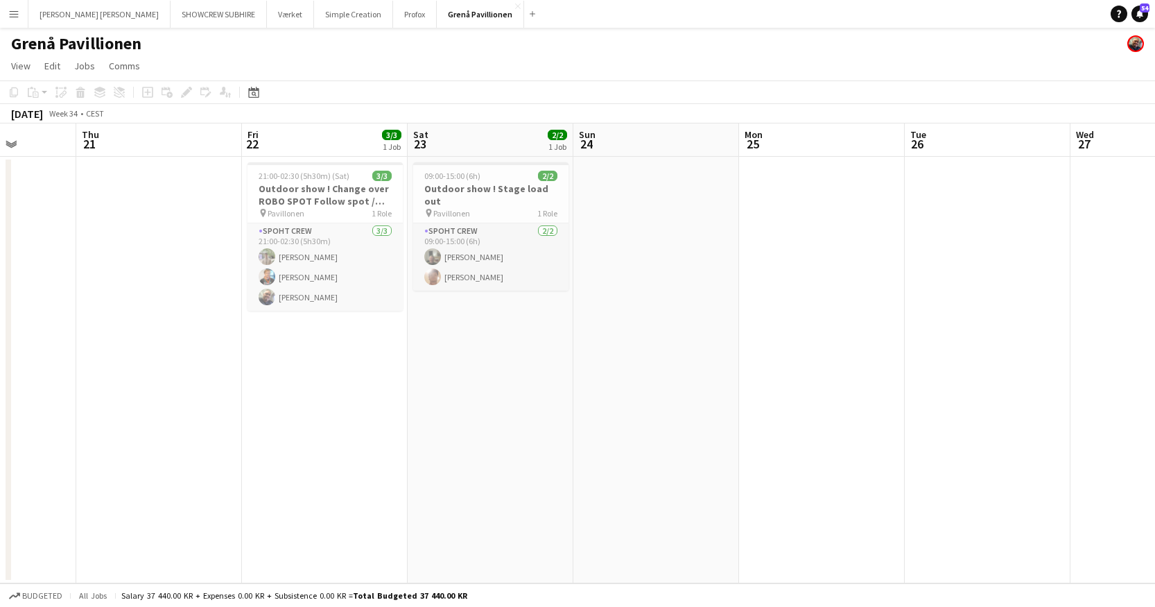
click at [16, 13] on app-icon "Menu" at bounding box center [13, 13] width 11 height 11
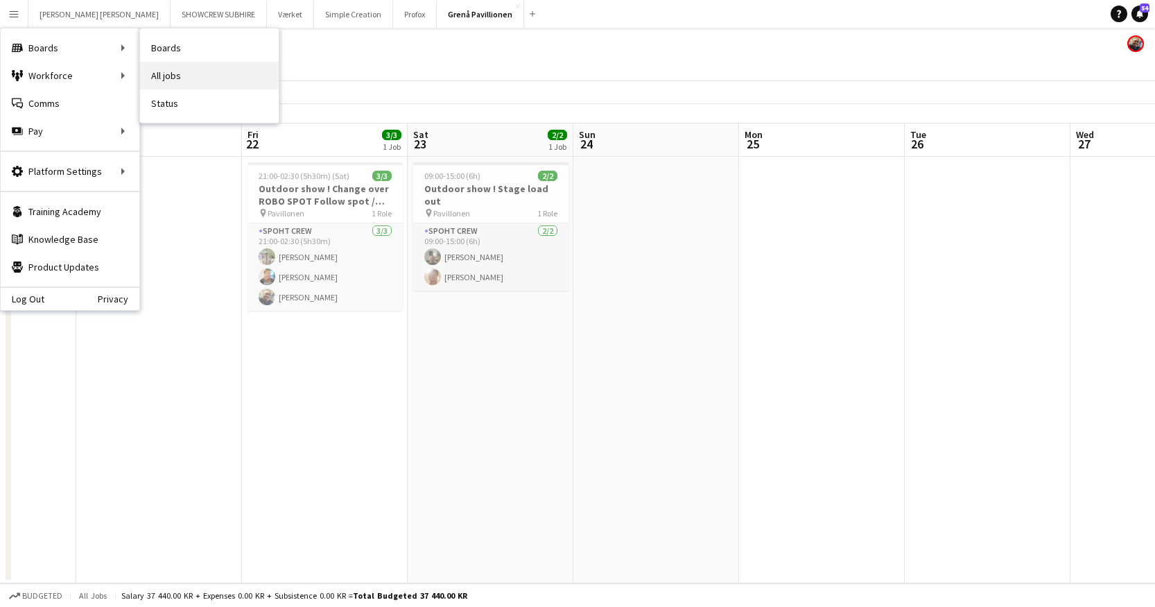
click at [193, 78] on link "All jobs" at bounding box center [209, 76] width 139 height 28
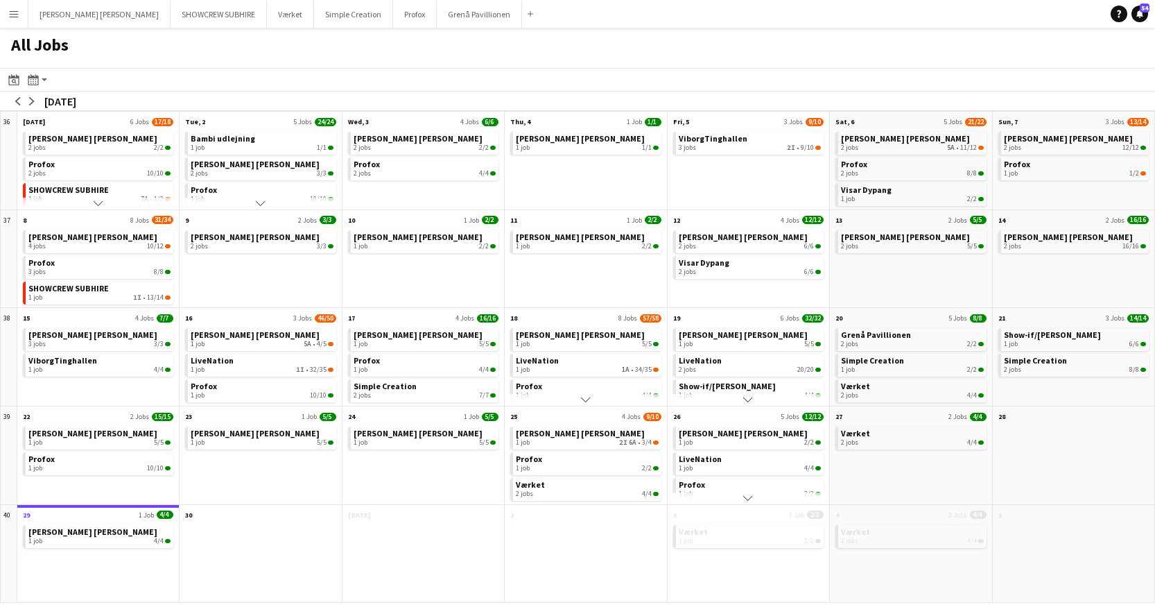
click at [18, 14] on app-icon "Menu" at bounding box center [13, 13] width 11 height 11
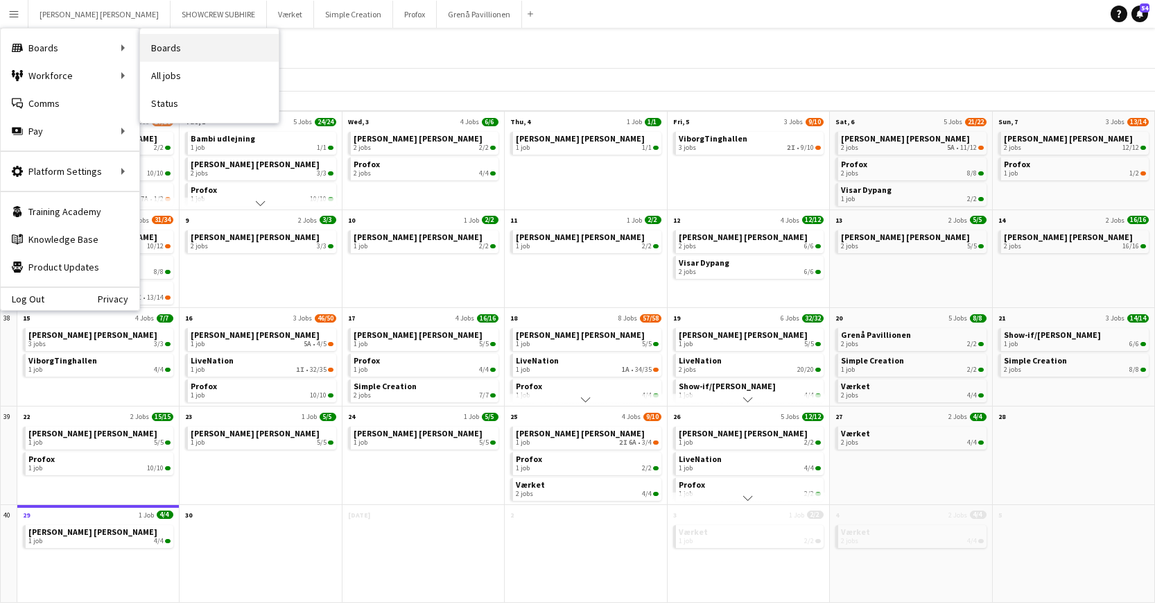
click at [160, 49] on link "Boards" at bounding box center [209, 48] width 139 height 28
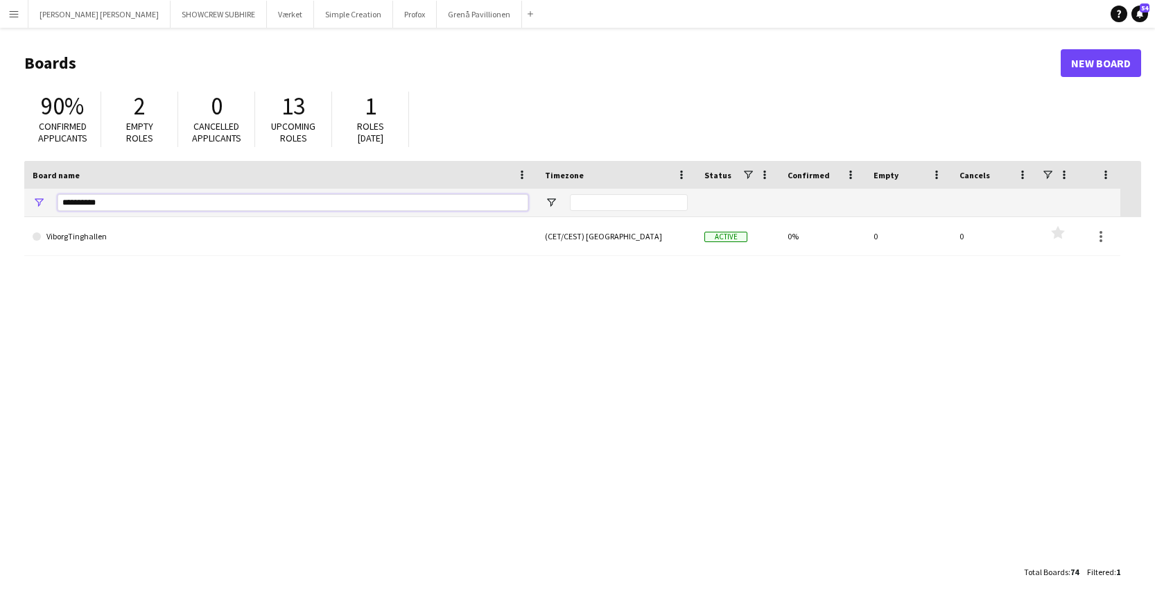
drag, startPoint x: 153, startPoint y: 203, endPoint x: 46, endPoint y: 198, distance: 106.9
click at [46, 195] on div "**********" at bounding box center [280, 203] width 513 height 28
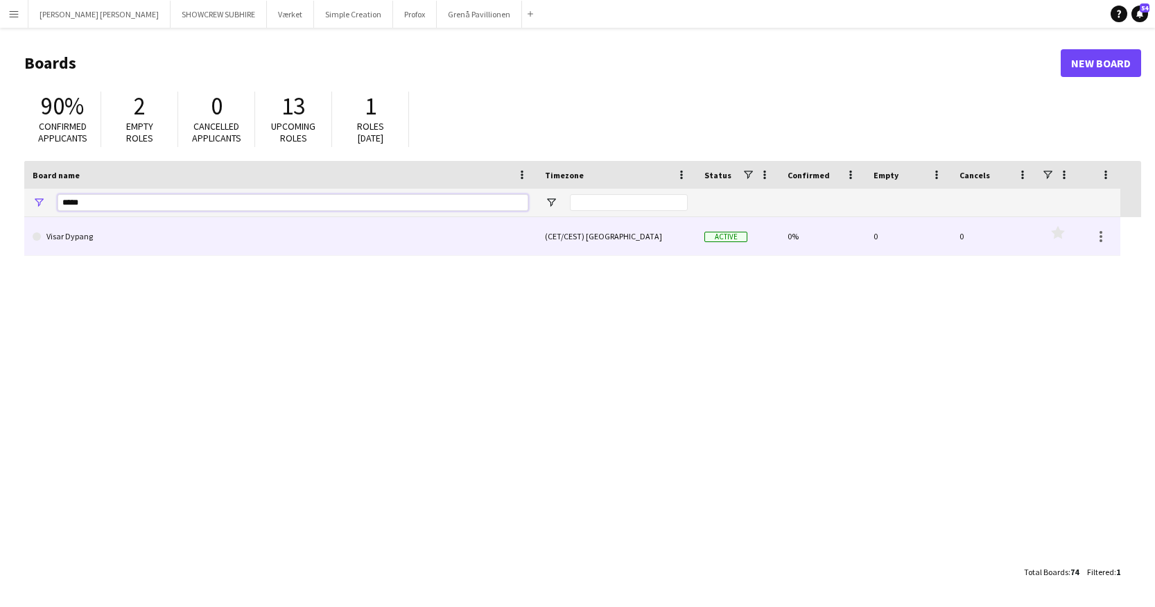
type input "*****"
click at [105, 239] on link "Visar Dypang" at bounding box center [281, 236] width 496 height 39
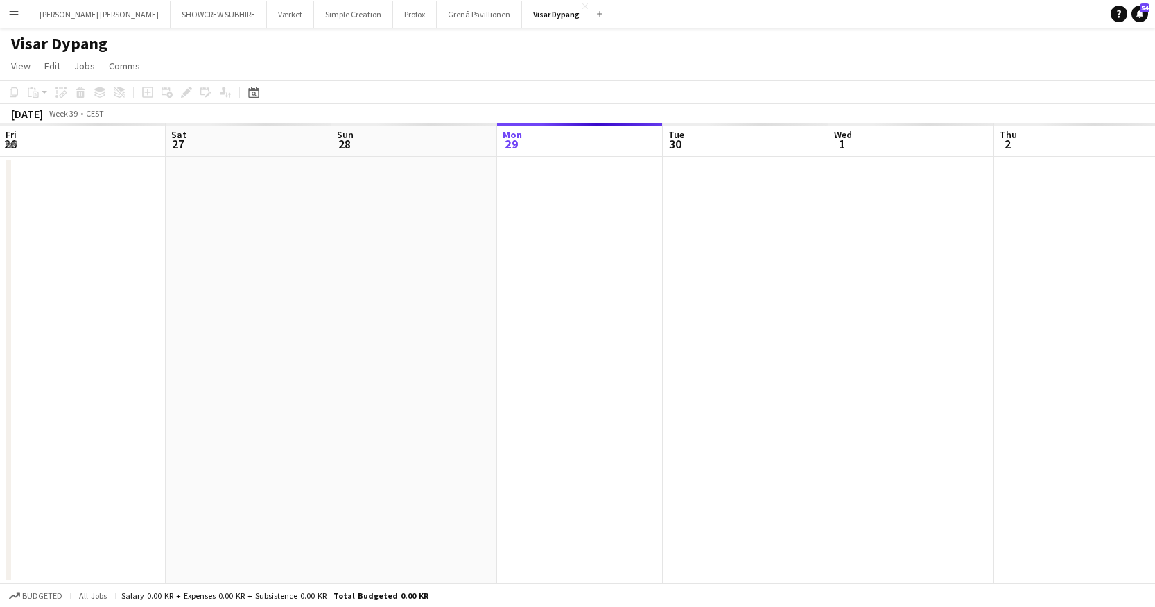
scroll to position [0, 332]
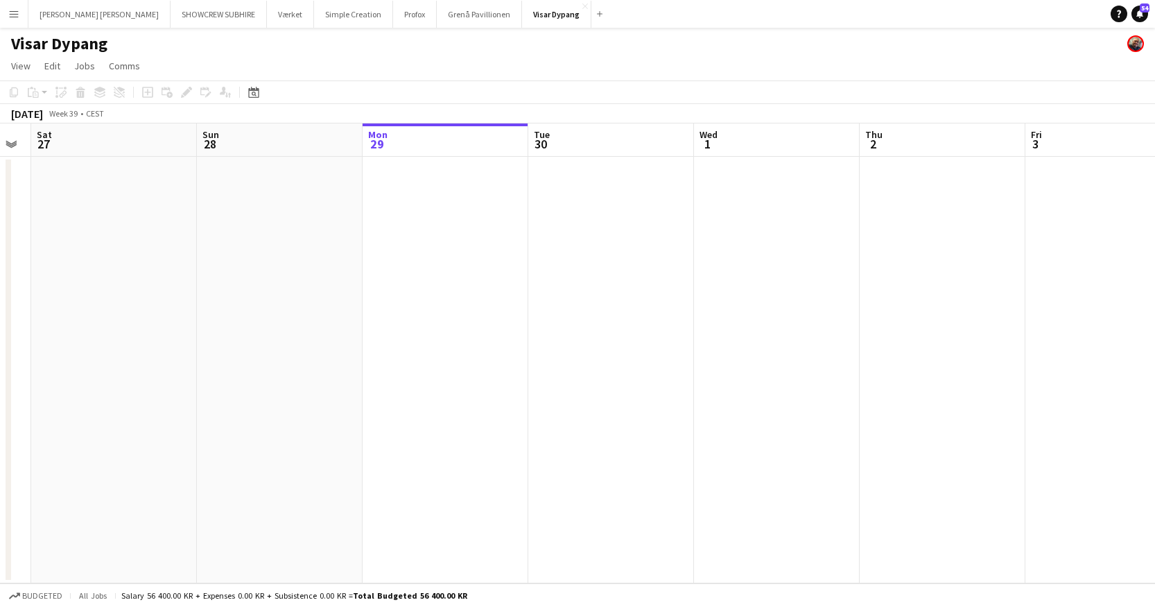
drag, startPoint x: 127, startPoint y: 150, endPoint x: 189, endPoint y: 146, distance: 62.5
click at [331, 140] on app-calendar-viewport "Thu 25 Fri 26 Sat 27 Sun 28 Mon 29 Tue 30 Wed 1 Thu 2 Fri 3 Sat 4 Sun 5 Mon 6" at bounding box center [577, 353] width 1155 height 460
drag, startPoint x: 301, startPoint y: 147, endPoint x: 505, endPoint y: 140, distance: 204.0
click at [508, 140] on app-calendar-viewport "Thu 25 Fri 26 Sat 27 Sun 28 Mon 29 Tue 30 Wed 1 Thu 2 Fri 3 Sat 4 Sun 5 Mon 6" at bounding box center [577, 353] width 1155 height 460
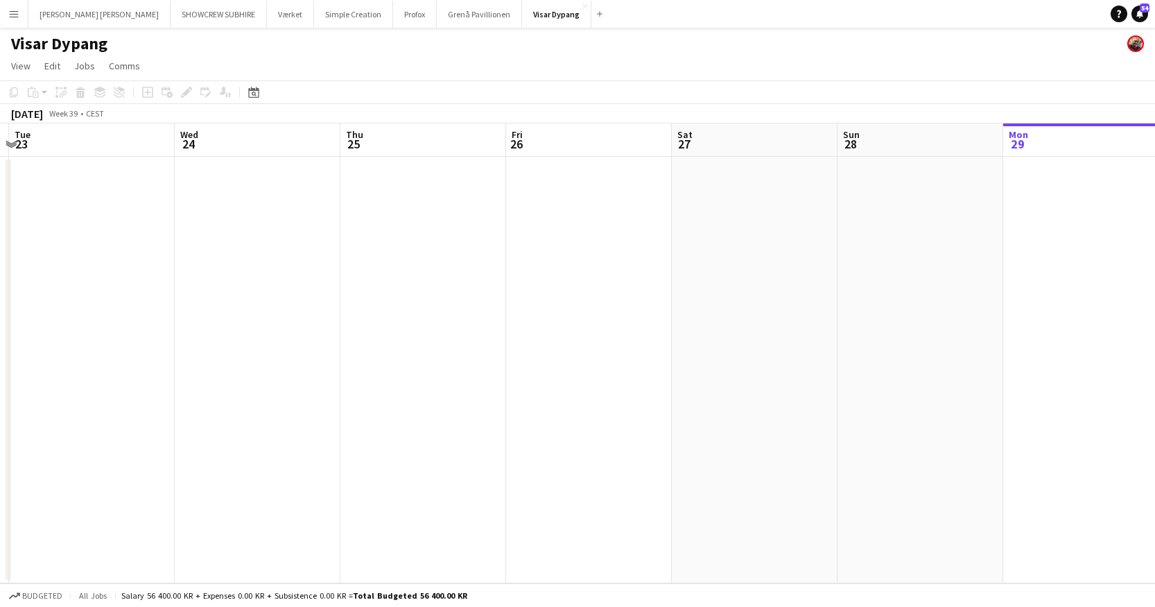
drag, startPoint x: 304, startPoint y: 147, endPoint x: 198, endPoint y: 143, distance: 106.2
click at [588, 139] on app-calendar-viewport "Sun 21 Mon 22 Tue 23 Wed 24 Thu 25 Fri 26 Sat 27 Sun 28 Mon 29 Tue 30 Wed 1 Thu…" at bounding box center [577, 353] width 1155 height 460
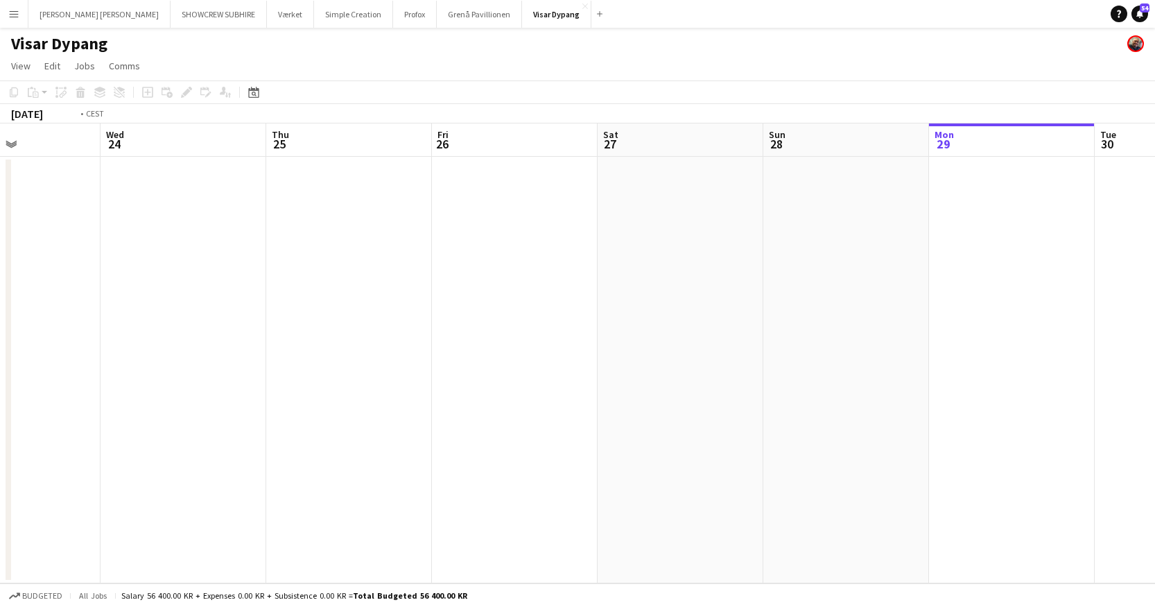
drag, startPoint x: 198, startPoint y: 146, endPoint x: 316, endPoint y: 134, distance: 118.5
click at [622, 126] on app-calendar-viewport "Sun 21 Mon 22 Tue 23 Wed 24 Thu 25 Fri 26 Sat 27 Sun 28 Mon 29 Tue 30 Wed 1 Thu…" at bounding box center [577, 353] width 1155 height 460
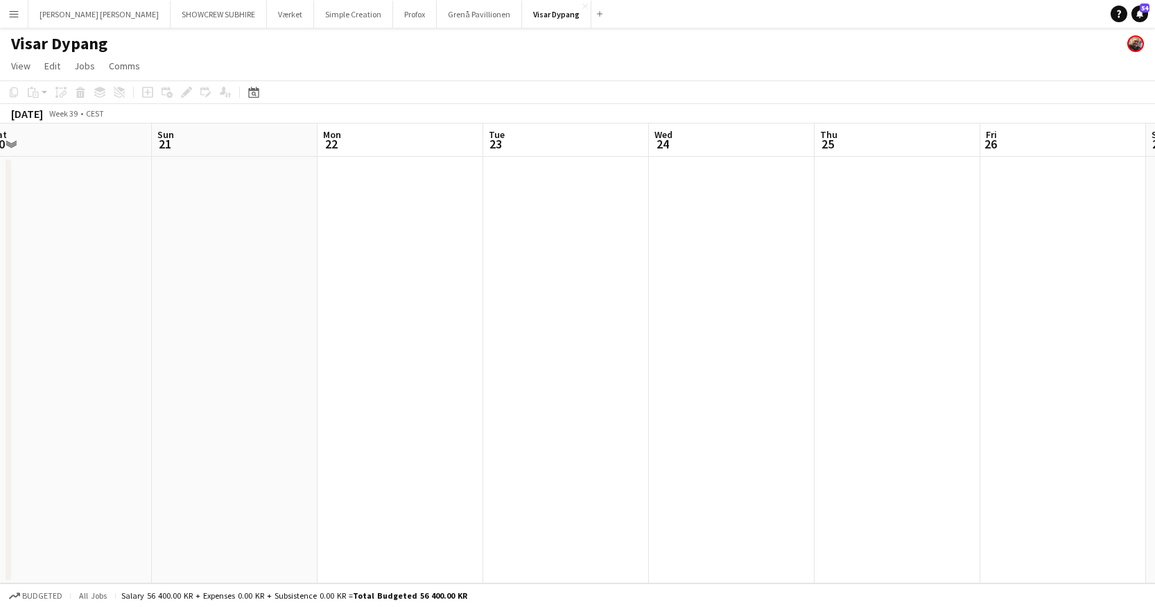
drag, startPoint x: 607, startPoint y: 141, endPoint x: 546, endPoint y: 136, distance: 61.2
click at [617, 138] on app-calendar-viewport "Thu 18 Fri 19 1/1 1 Job Sat 20 Sun 21 Mon 22 Tue 23 Wed 24 Thu 25 Fri 26 Sat 27…" at bounding box center [577, 353] width 1155 height 460
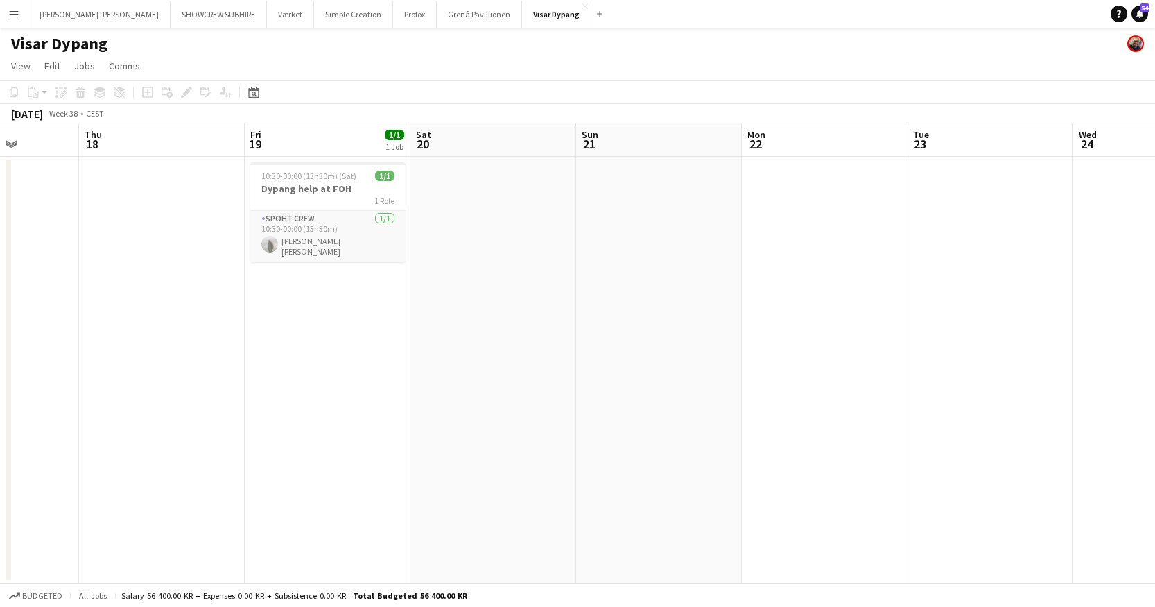
drag, startPoint x: 571, startPoint y: 144, endPoint x: 596, endPoint y: 139, distance: 26.0
click at [594, 139] on app-calendar-viewport "Tue 16 Wed 17 Thu 18 Fri 19 1/1 1 Job Sat 20 Sun 21 Mon 22 Tue 23 Wed 24 Thu 25…" at bounding box center [577, 353] width 1155 height 460
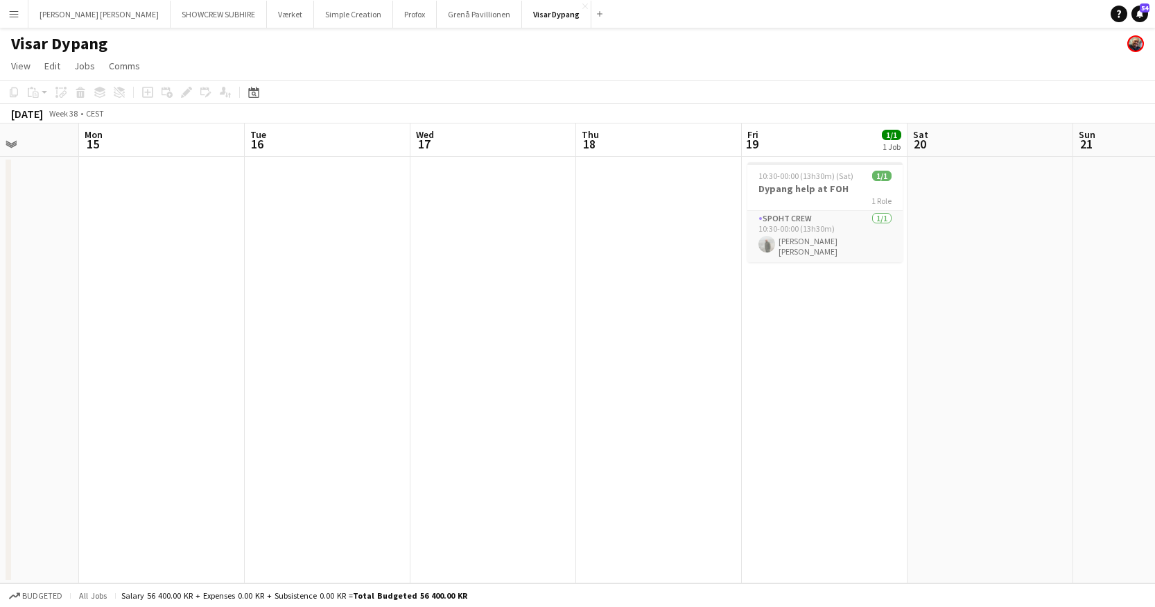
scroll to position [0, 409]
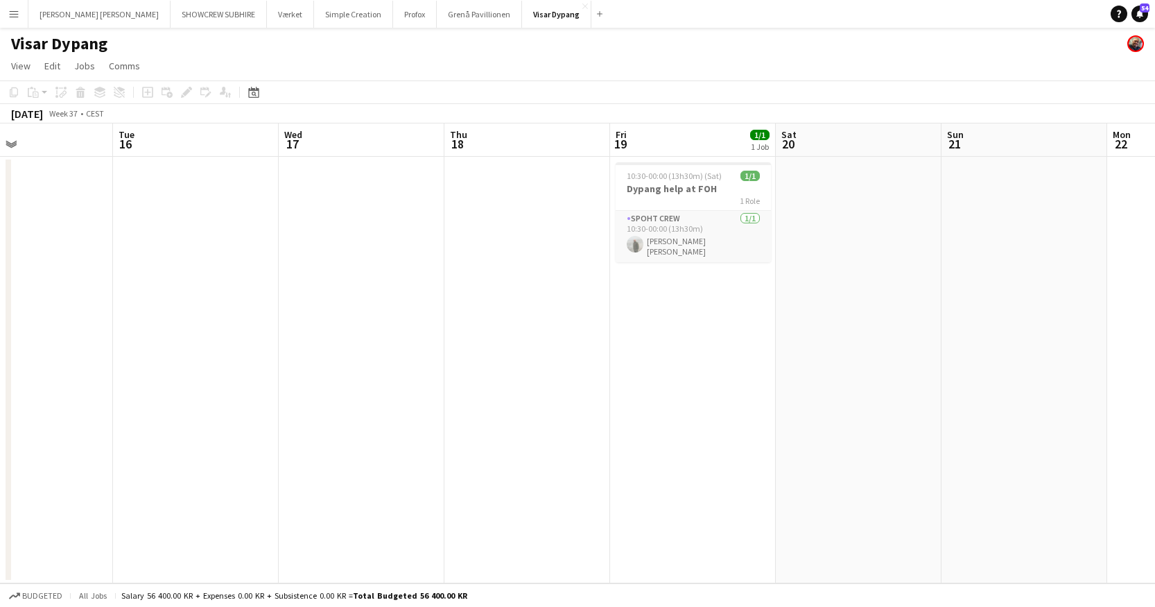
drag, startPoint x: 267, startPoint y: 155, endPoint x: 316, endPoint y: 159, distance: 48.7
click at [553, 163] on app-calendar-viewport "Sat 13 Sun 14 Mon 15 Tue 16 Wed 17 Thu 18 Fri 19 1/1 1 Job Sat 20 Sun 21 Mon 22…" at bounding box center [577, 353] width 1155 height 460
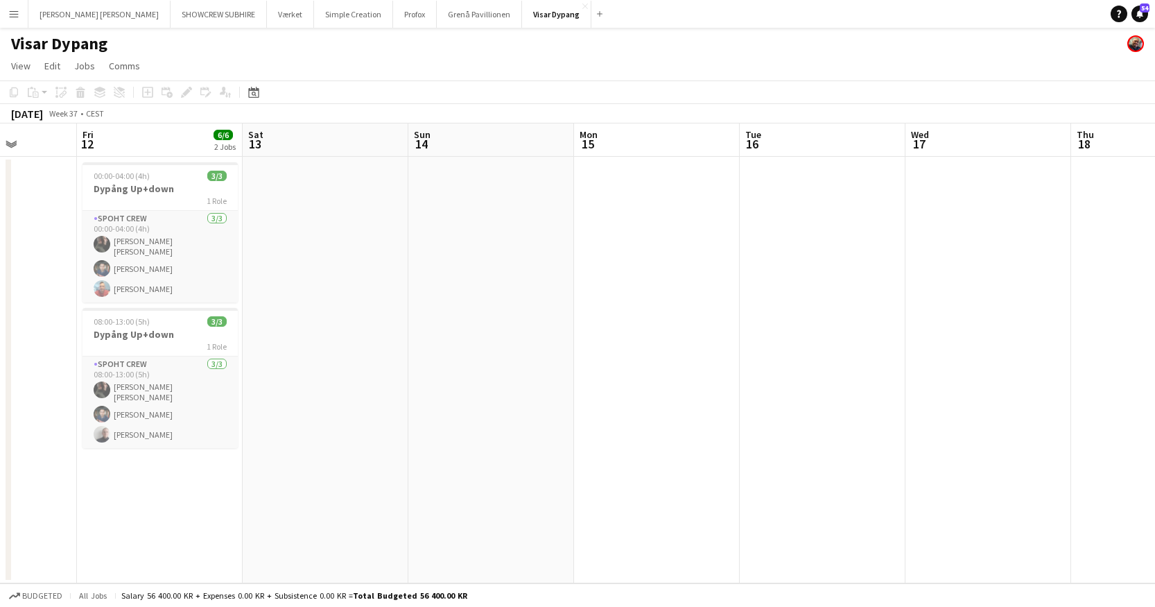
drag, startPoint x: 316, startPoint y: 166, endPoint x: 212, endPoint y: 155, distance: 105.3
click at [558, 163] on app-calendar-viewport "Tue 9 Wed 10 Thu 11 Fri 12 6/6 2 Jobs Sat 13 Sun 14 Mon 15 Tue 16 Wed 17 Thu 18…" at bounding box center [577, 353] width 1155 height 460
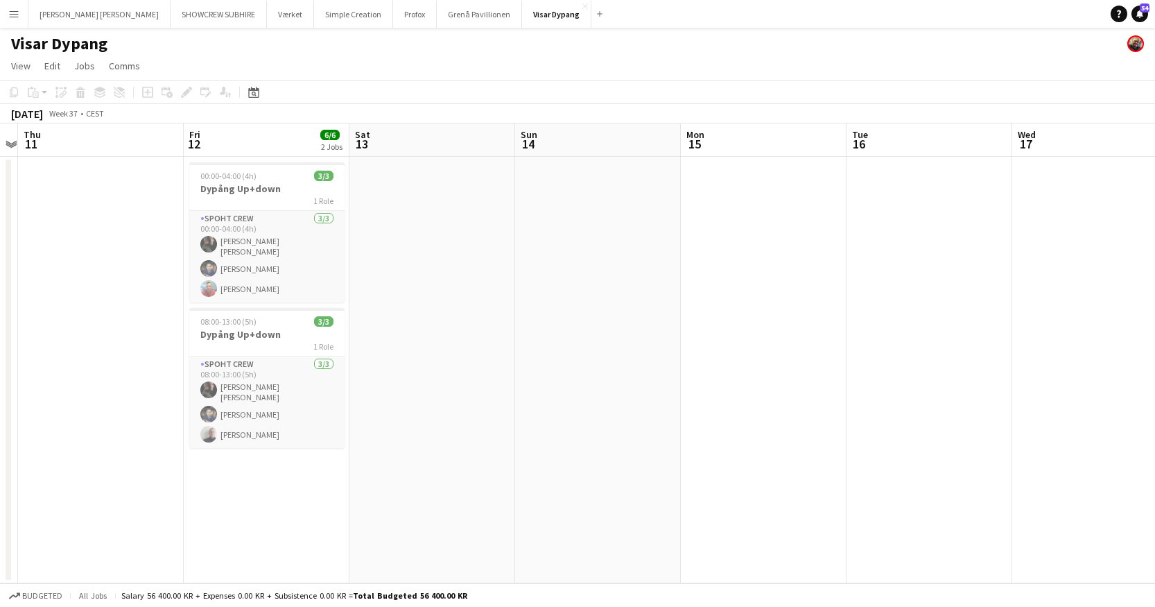
drag, startPoint x: 204, startPoint y: 156, endPoint x: 350, endPoint y: 154, distance: 146.3
click at [412, 154] on app-calendar-viewport "Tue 9 Wed 10 Thu 11 Fri 12 6/6 2 Jobs Sat 13 Sun 14 Mon 15 Tue 16 Wed 17 Thu 18…" at bounding box center [577, 353] width 1155 height 460
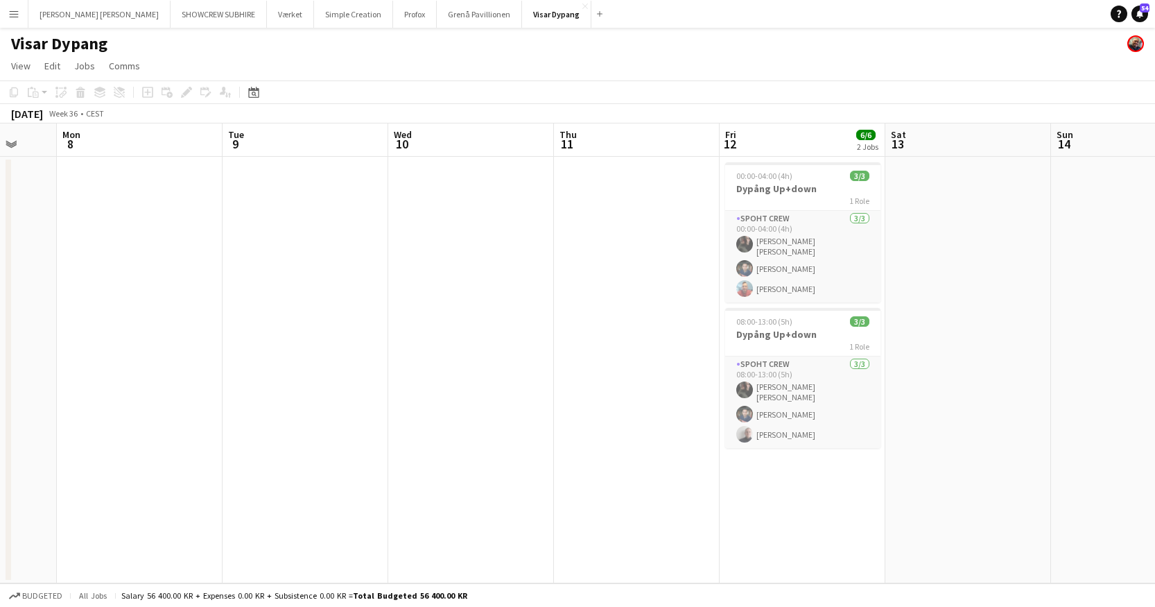
drag, startPoint x: 223, startPoint y: 152, endPoint x: 545, endPoint y: 155, distance: 322.5
click at [586, 153] on app-calendar-viewport "Sat 6 2/2 1 Job Sun 7 Mon 8 Tue 9 Wed 10 Thu 11 Fri 12 6/6 2 Jobs Sat 13 Sun 14…" at bounding box center [577, 353] width 1155 height 460
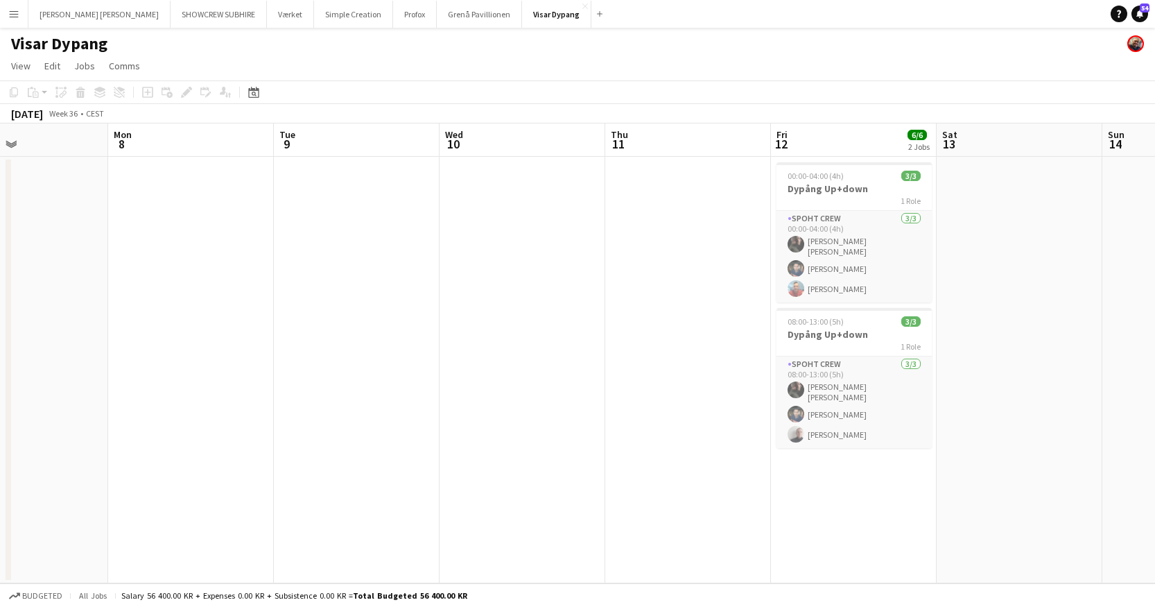
drag, startPoint x: 309, startPoint y: 148, endPoint x: 523, endPoint y: 157, distance: 214.5
click at [524, 157] on app-calendar-viewport "Fri 5 Sat 6 2/2 1 Job Sun 7 Mon 8 Tue 9 Wed 10 Thu 11 Fri 12 6/6 2 Jobs Sat 13 …" at bounding box center [577, 353] width 1155 height 460
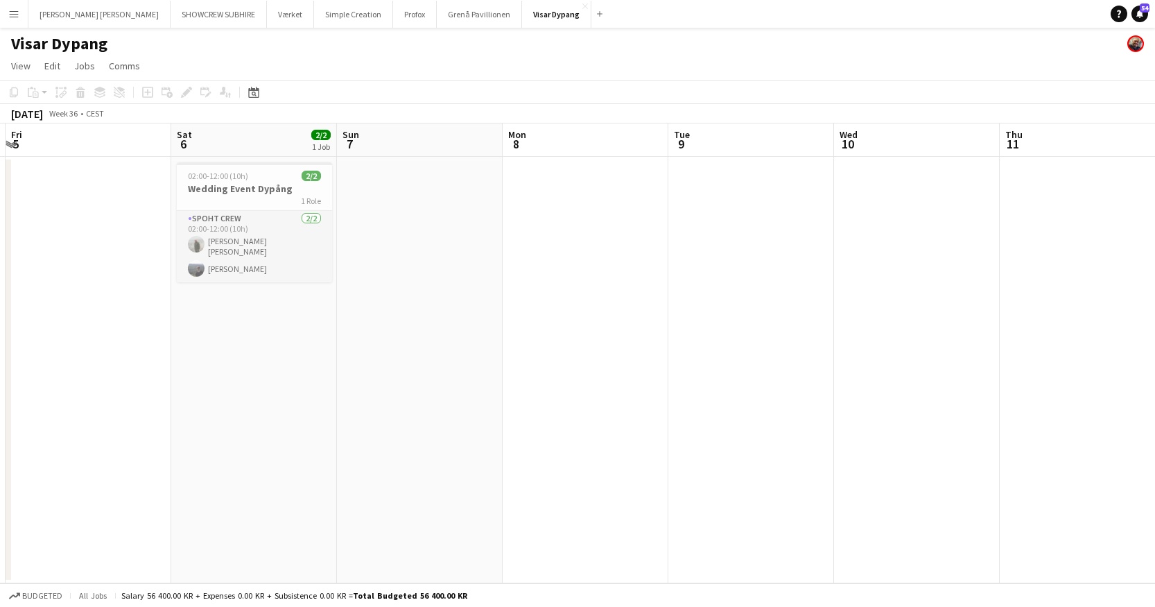
drag, startPoint x: 341, startPoint y: 150, endPoint x: 470, endPoint y: 150, distance: 128.3
click at [570, 148] on app-calendar-viewport "Wed 3 Thu 4 Fri 5 Sat 6 2/2 1 Job Sun 7 Mon 8 Tue 9 Wed 10 Thu 11 Fri 12 6/6 2 …" at bounding box center [577, 353] width 1155 height 460
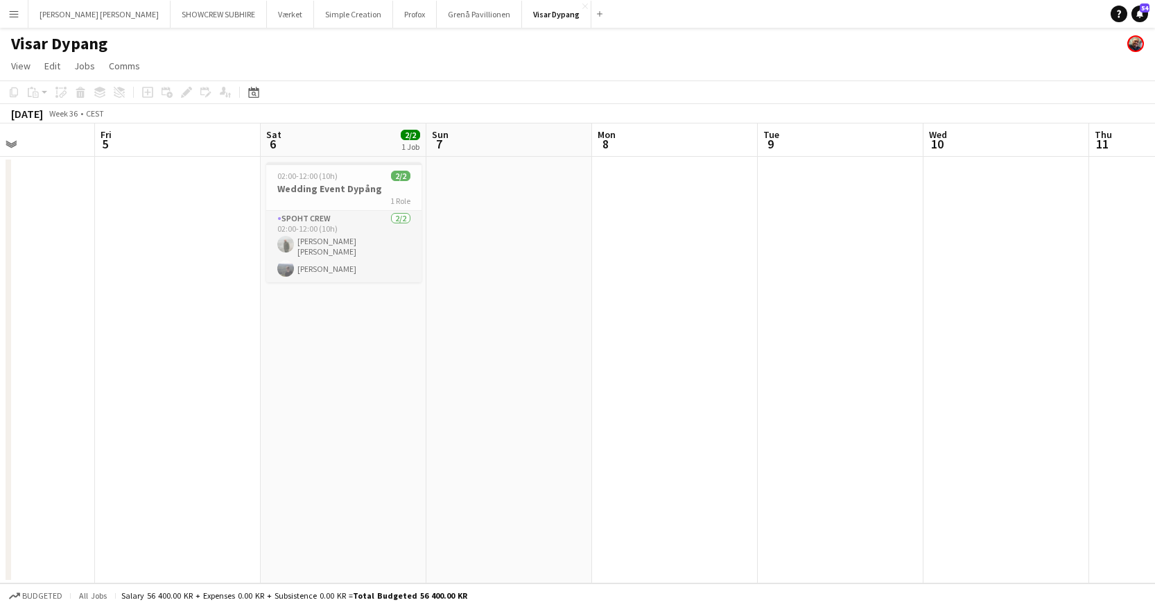
drag, startPoint x: 524, startPoint y: 155, endPoint x: 550, endPoint y: 157, distance: 25.8
click at [578, 155] on app-calendar-viewport "Tue 2 Wed 3 Thu 4 Fri 5 Sat 6 2/2 1 Job Sun 7 Mon 8 Tue 9 Wed 10 Thu 11 Fri 12 …" at bounding box center [577, 353] width 1155 height 460
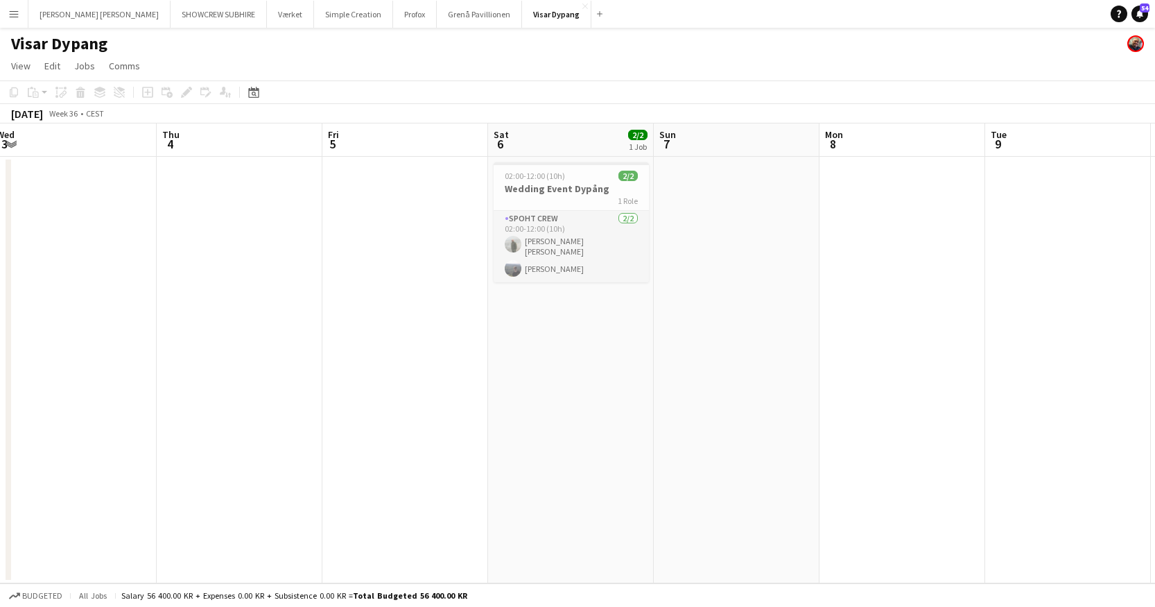
drag, startPoint x: 122, startPoint y: 139, endPoint x: 519, endPoint y: 141, distance: 396.7
click at [519, 141] on app-calendar-viewport "Mon 1 Tue 2 Wed 3 Thu 4 Fri 5 Sat 6 2/2 1 Job Sun 7 Mon 8 Tue 9 Wed 10 Thu 11 F…" at bounding box center [577, 353] width 1155 height 460
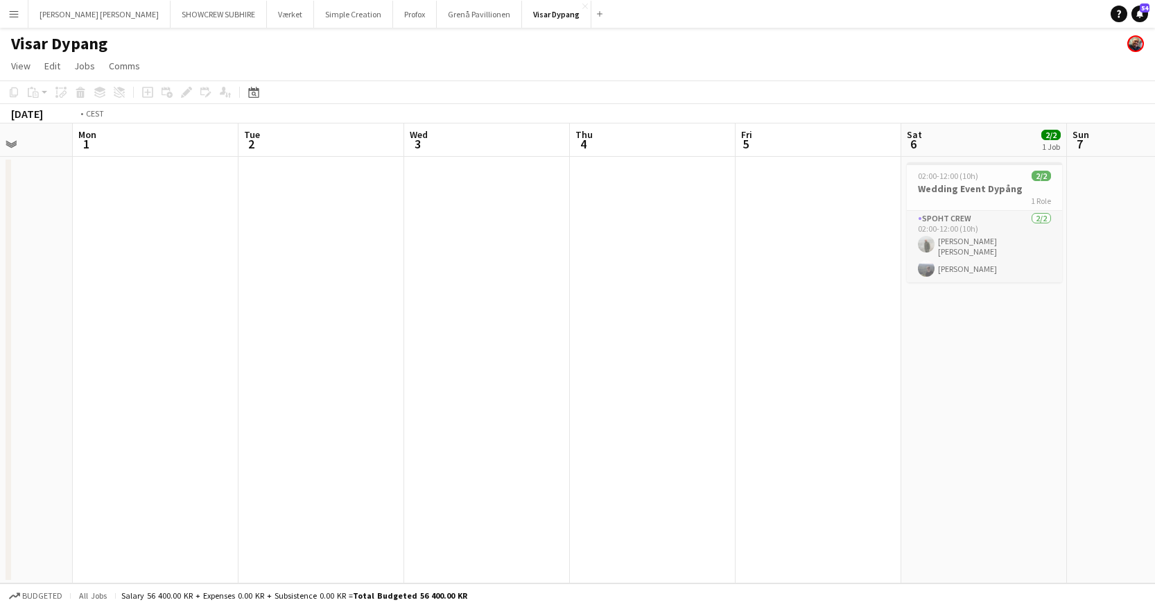
drag, startPoint x: 354, startPoint y: 155, endPoint x: 533, endPoint y: 147, distance: 179.8
click at [533, 147] on app-calendar-viewport "Sat 30 7/7 2 Jobs Sun 31 Mon 1 Tue 2 Wed 3 Thu 4 Fri 5 Sat 6 2/2 1 Job Sun 7 Mo…" at bounding box center [577, 353] width 1155 height 460
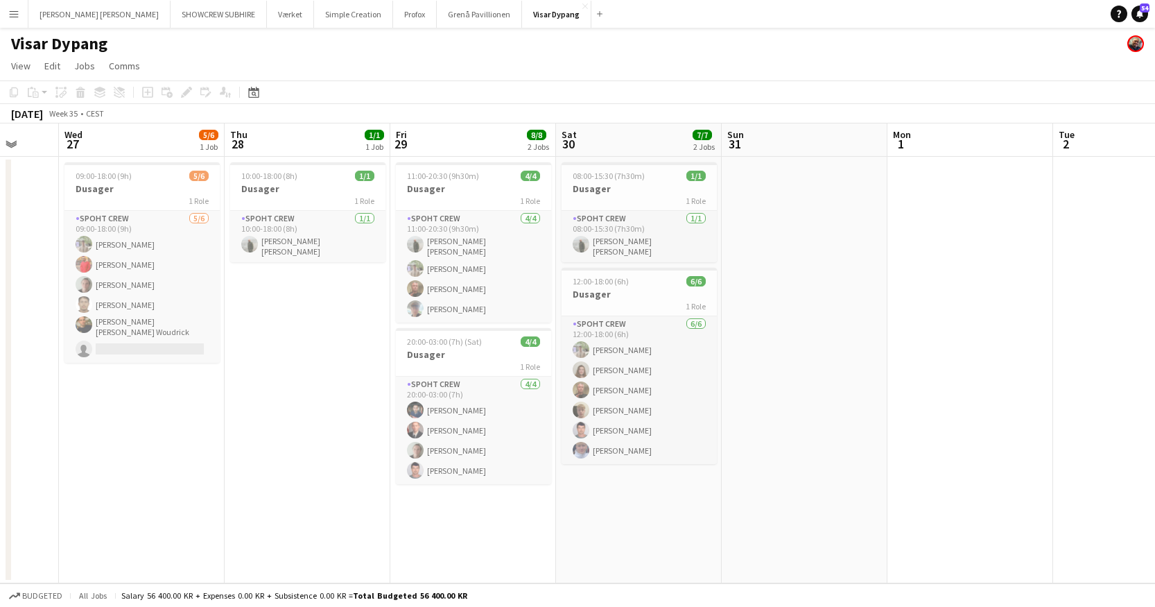
scroll to position [0, 442]
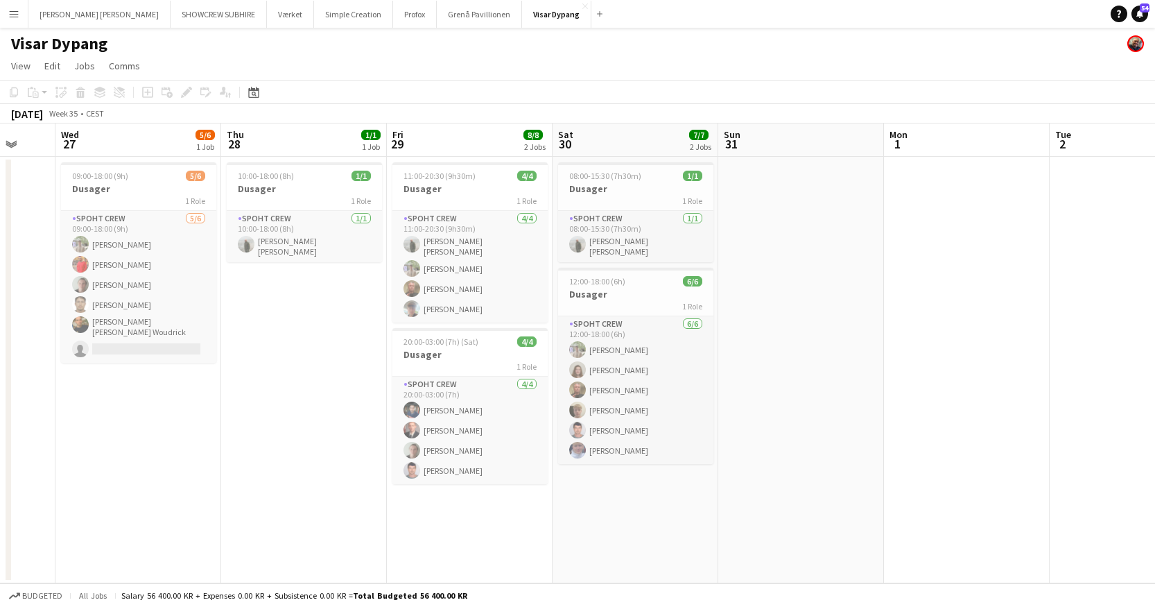
drag, startPoint x: 182, startPoint y: 158, endPoint x: 787, endPoint y: 159, distance: 605.4
click at [787, 159] on app-calendar-viewport "Sun 24 Mon 25 2/2 1 Job Tue 26 Wed 27 5/6 1 Job Thu 28 1/1 1 Job Fri 29 8/8 2 J…" at bounding box center [577, 353] width 1155 height 460
